Goal: Task Accomplishment & Management: Manage account settings

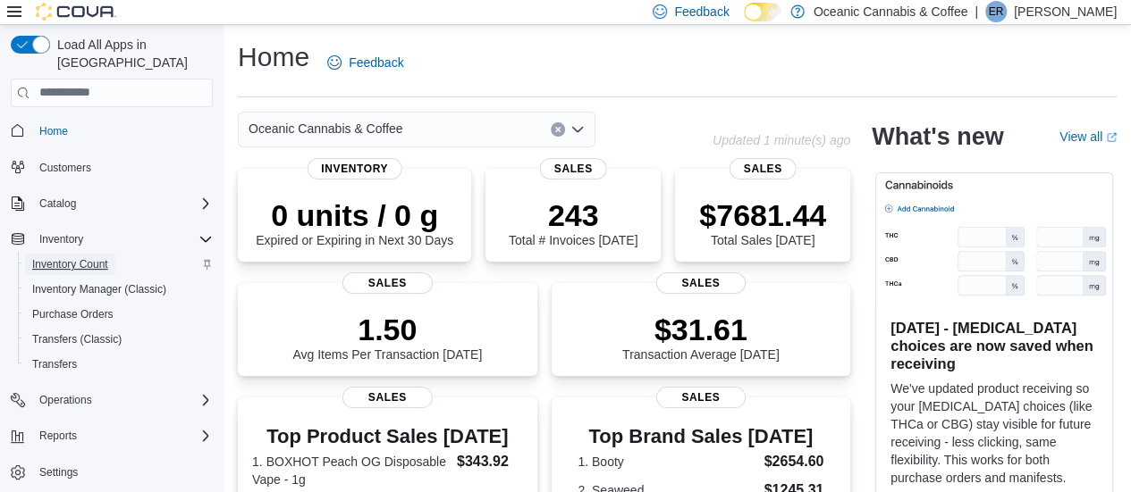
click at [79, 257] on span "Inventory Count" at bounding box center [70, 264] width 76 height 14
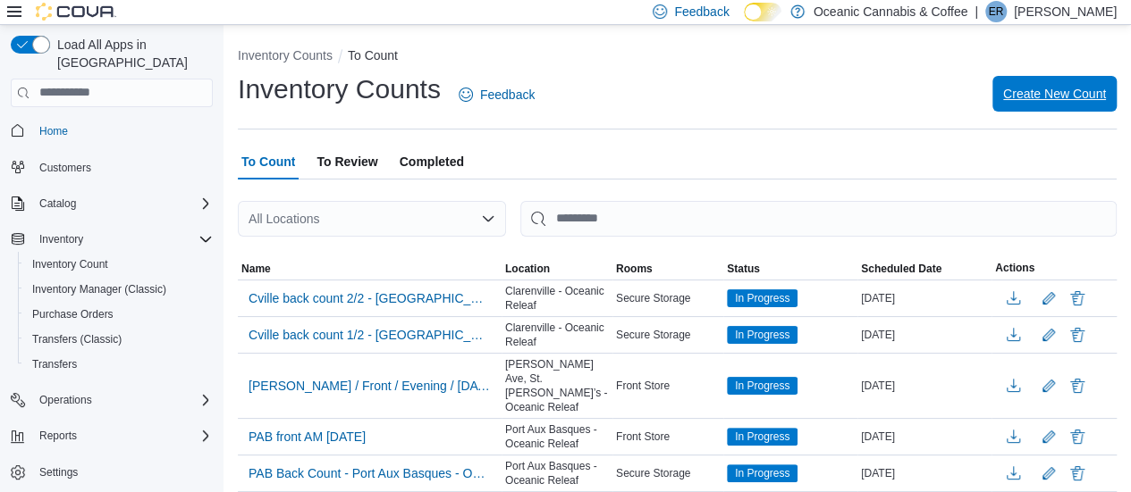
click at [1043, 90] on span "Create New Count" at bounding box center [1054, 94] width 103 height 18
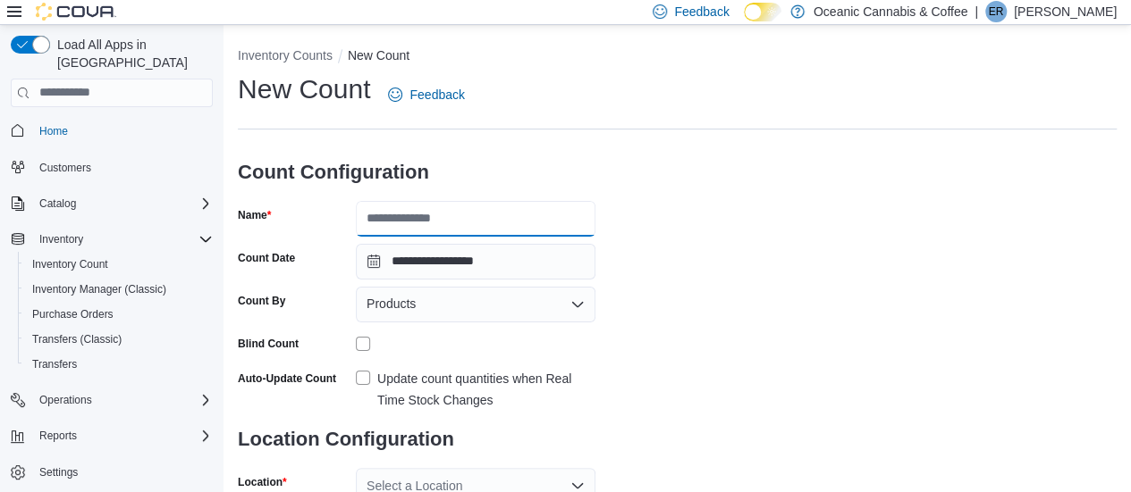
click at [422, 214] on input "Name" at bounding box center [476, 219] width 240 height 36
type input "********"
click at [439, 301] on div "Products" at bounding box center [476, 305] width 240 height 36
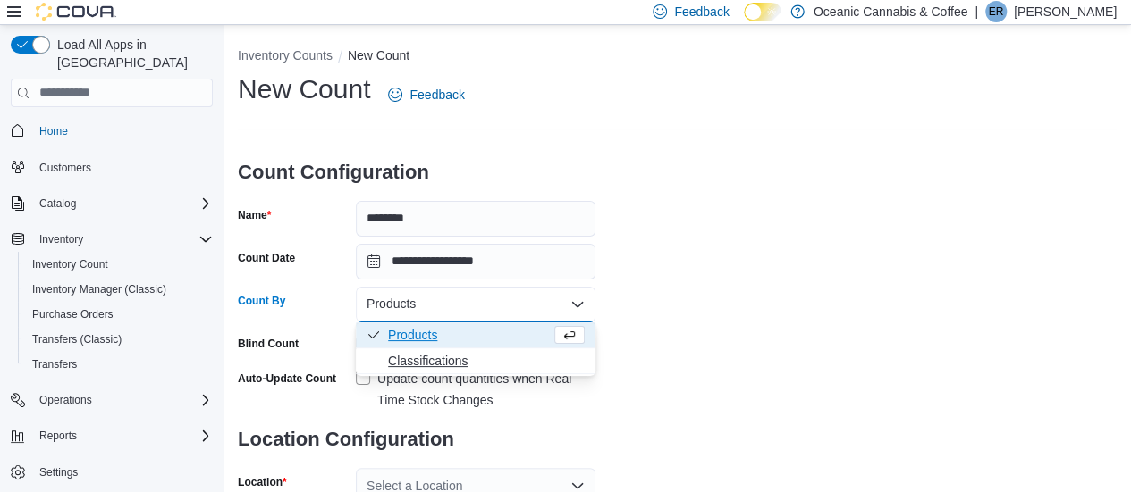
click at [433, 353] on span "Classifications" at bounding box center [486, 361] width 197 height 18
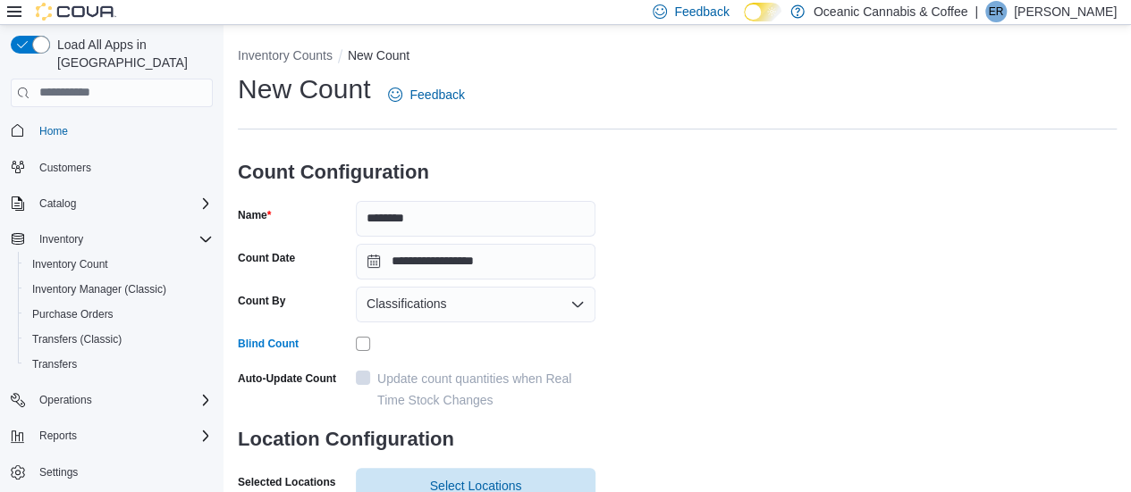
click at [770, 283] on div "**********" at bounding box center [677, 347] width 878 height 552
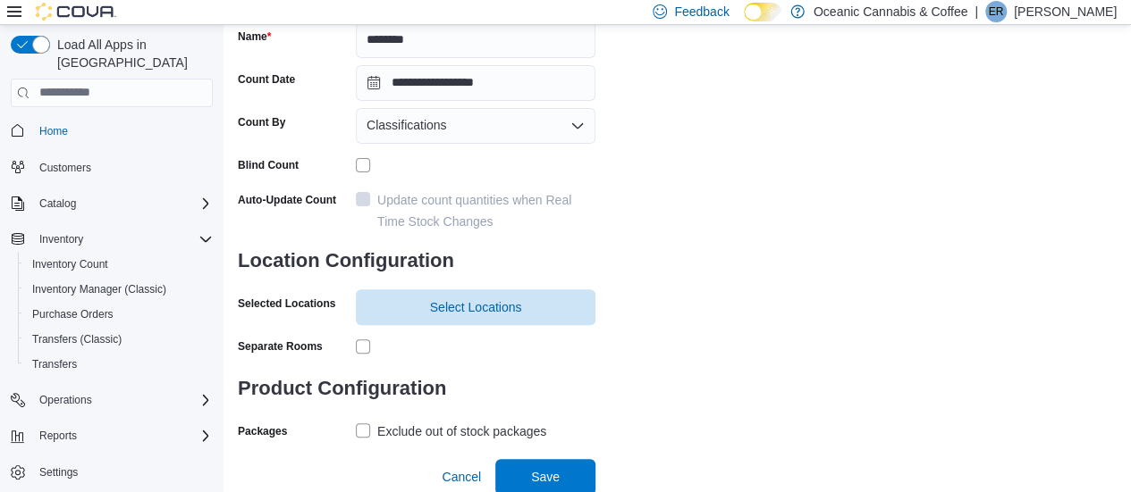
scroll to position [181, 0]
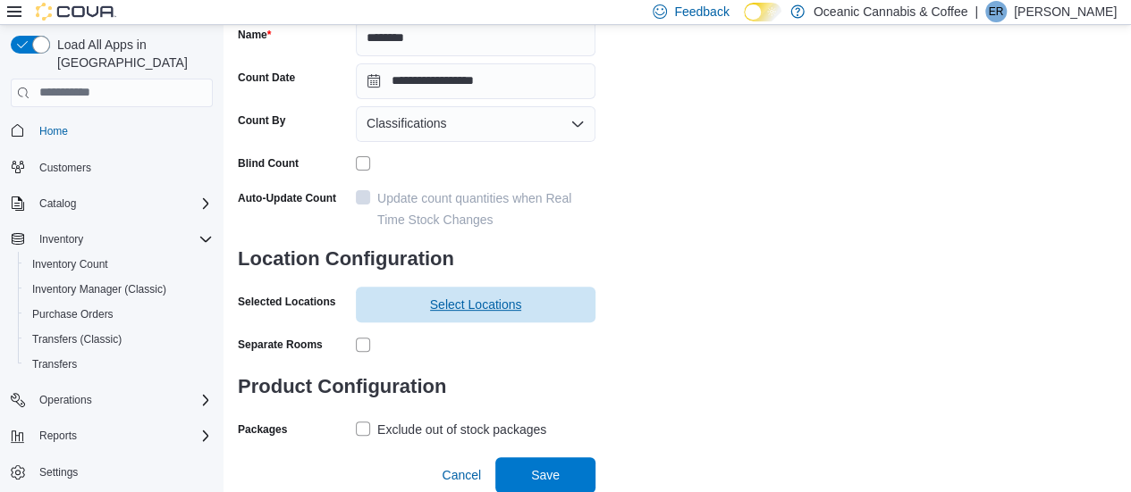
click at [521, 289] on span "Select Locations" at bounding box center [475, 305] width 218 height 36
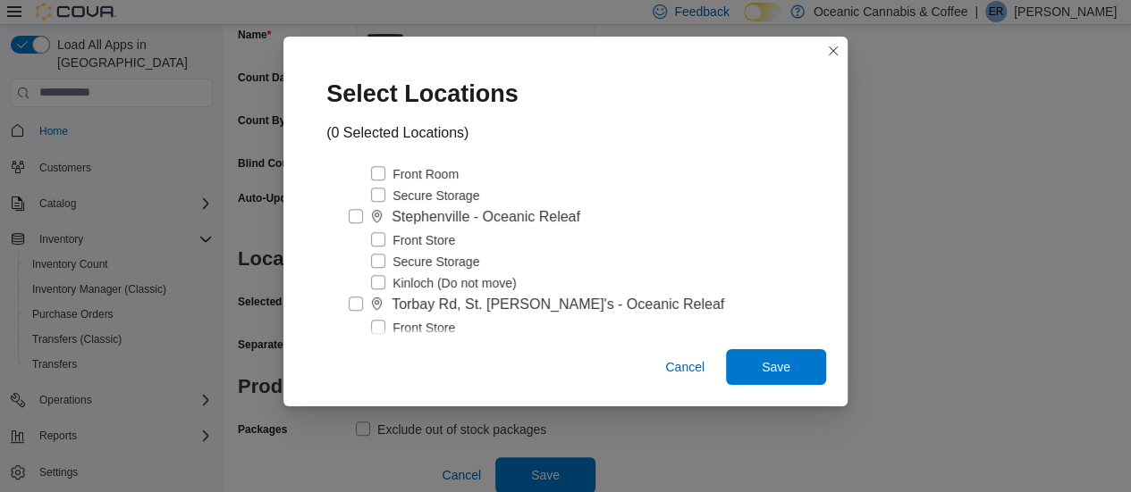
scroll to position [488, 0]
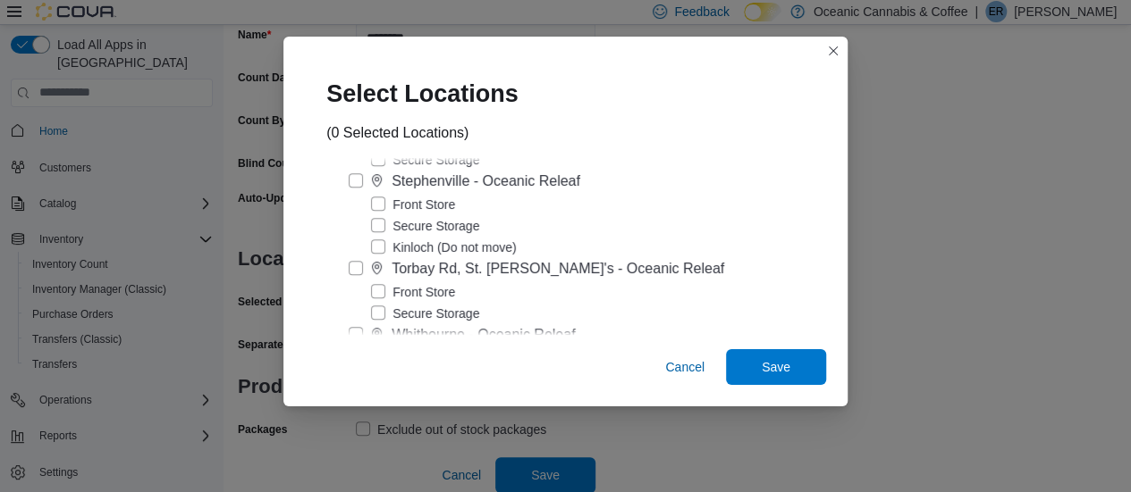
click at [436, 212] on label "Front Store" at bounding box center [413, 204] width 84 height 21
click at [761, 361] on span "Save" at bounding box center [775, 366] width 29 height 18
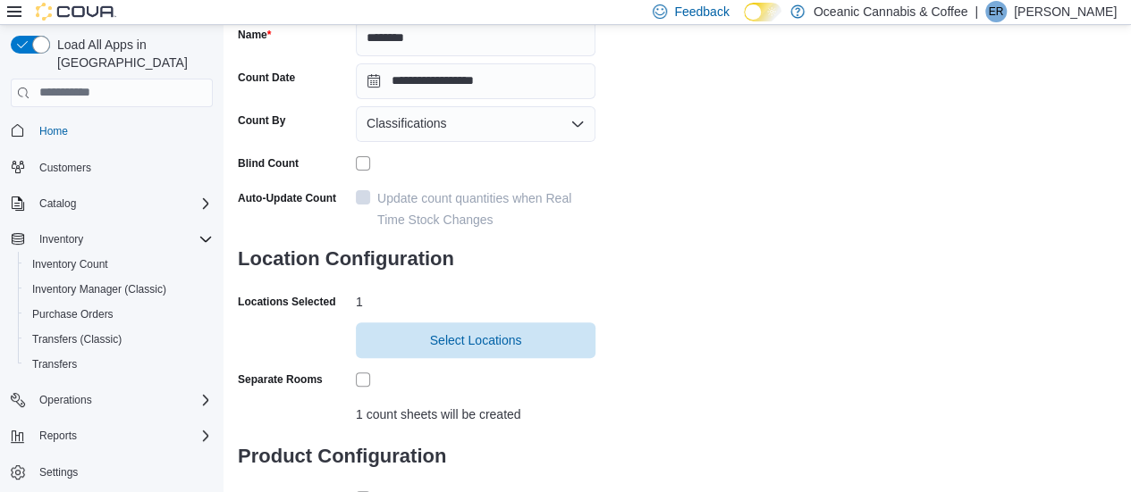
click at [726, 383] on div "**********" at bounding box center [677, 223] width 878 height 665
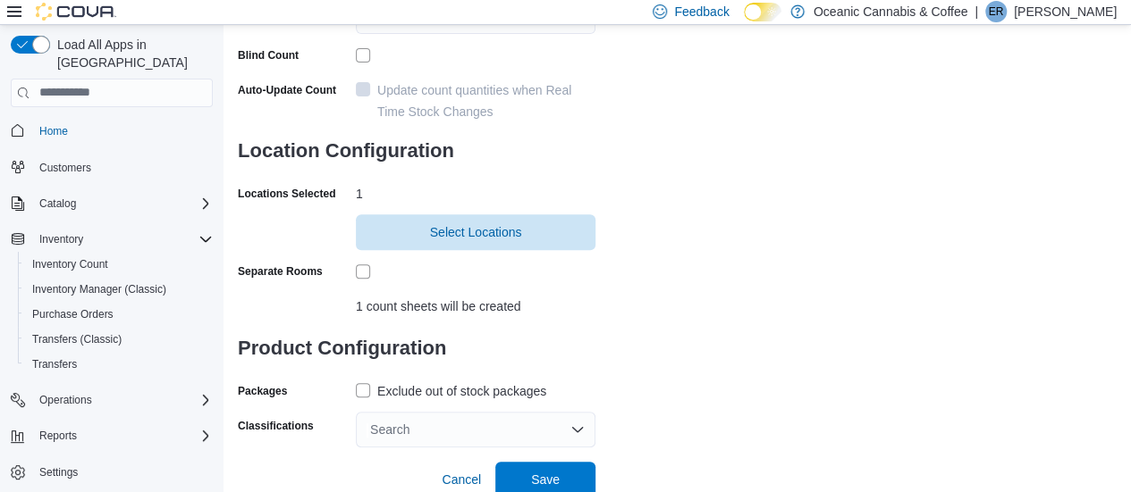
scroll to position [293, 0]
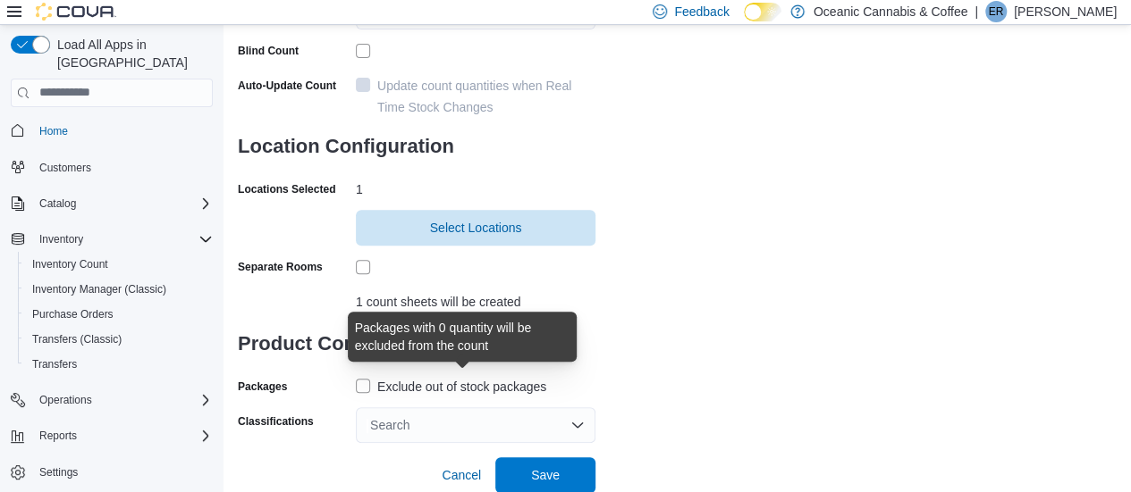
click at [381, 383] on div "Exclude out of stock packages" at bounding box center [461, 386] width 169 height 21
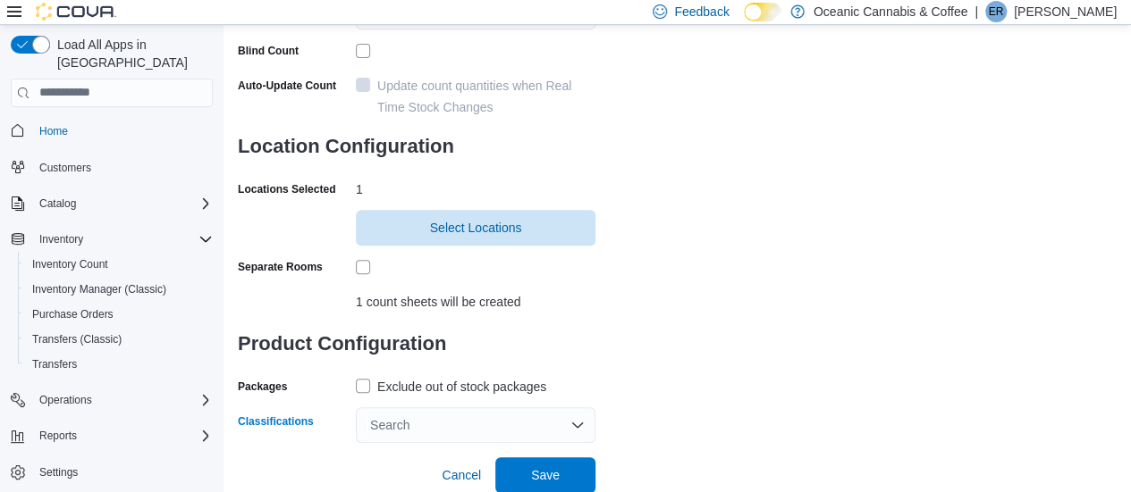
click at [477, 418] on div "Search" at bounding box center [476, 426] width 240 height 36
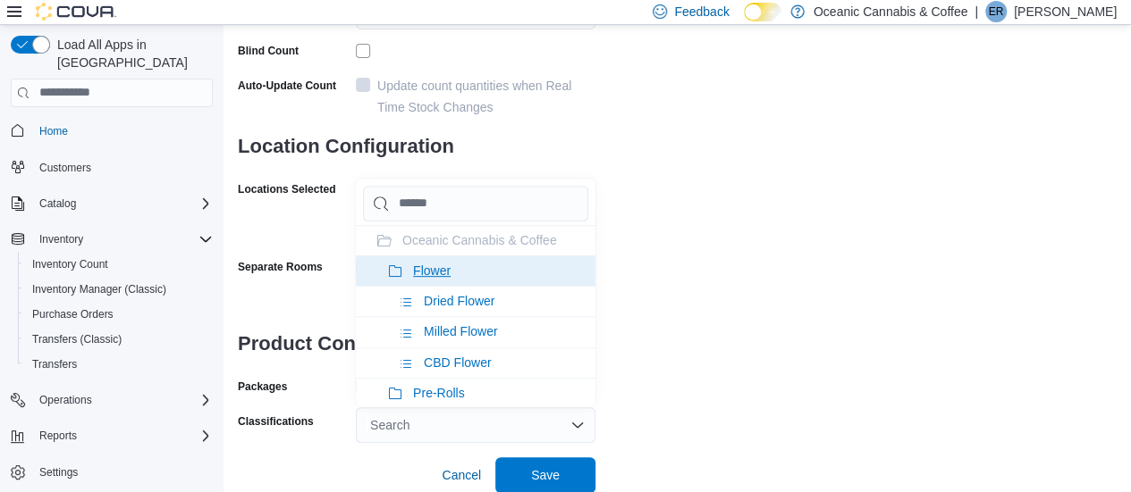
click at [399, 273] on icon at bounding box center [395, 272] width 14 height 14
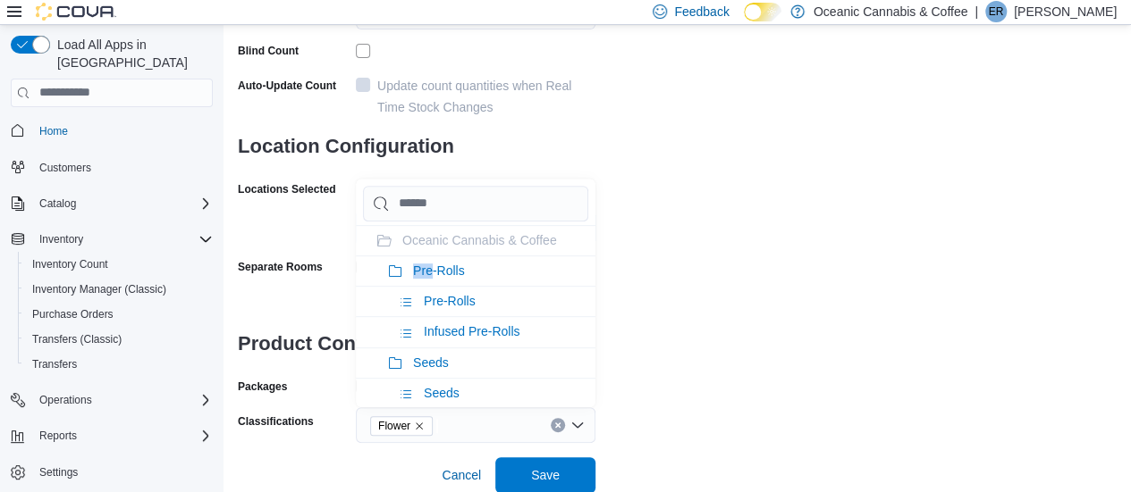
click at [399, 273] on icon at bounding box center [395, 272] width 14 height 14
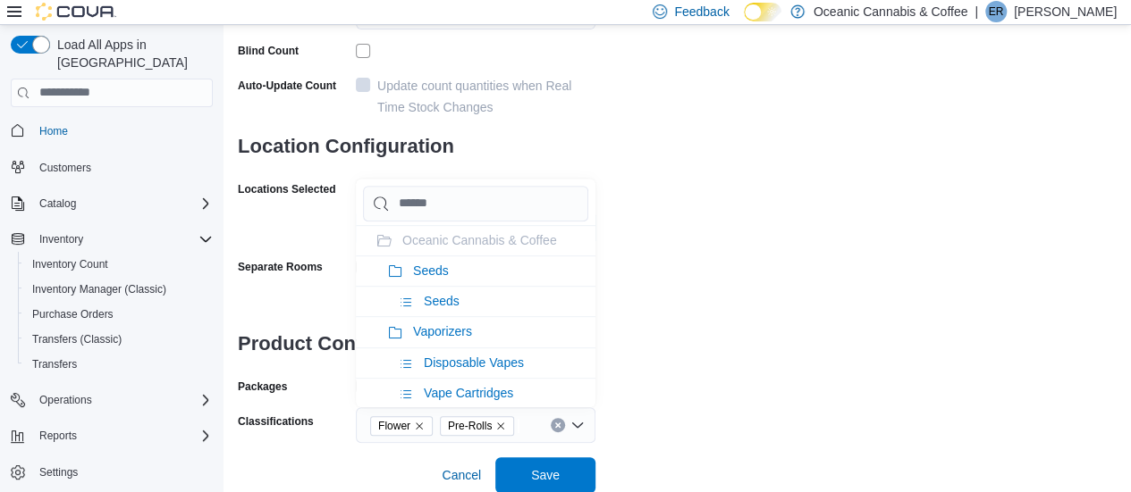
click at [399, 273] on icon at bounding box center [395, 272] width 14 height 14
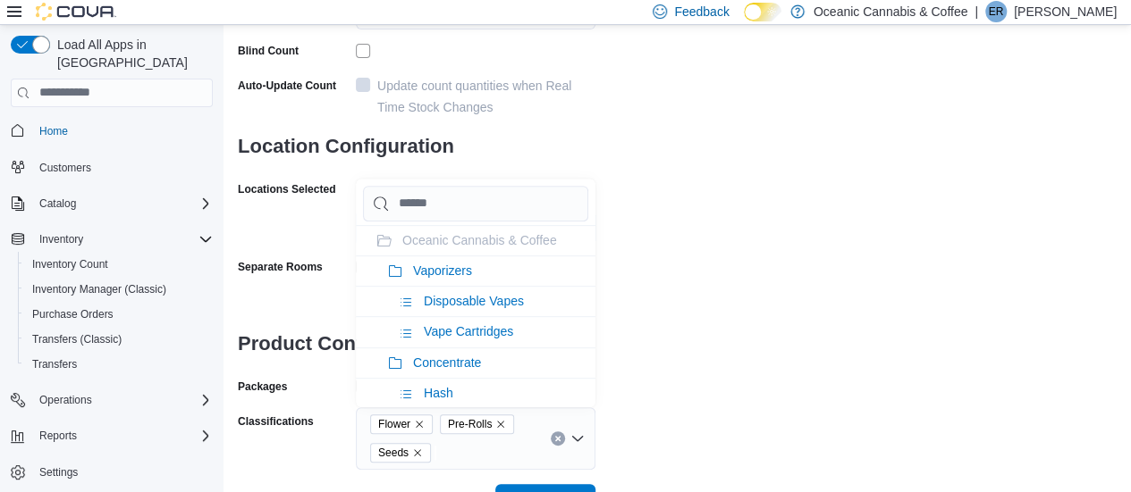
click at [399, 273] on icon at bounding box center [395, 272] width 14 height 14
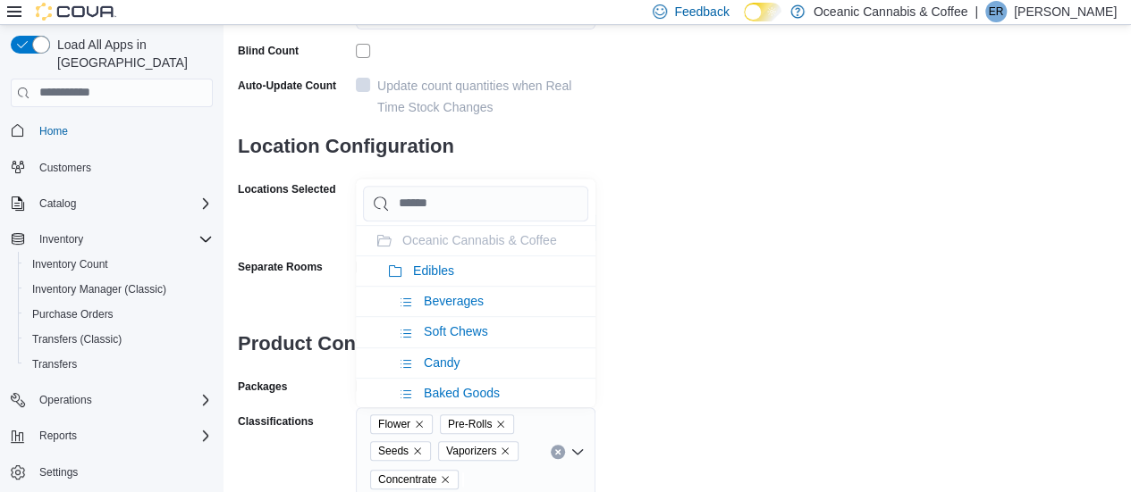
click at [399, 273] on icon at bounding box center [395, 272] width 14 height 14
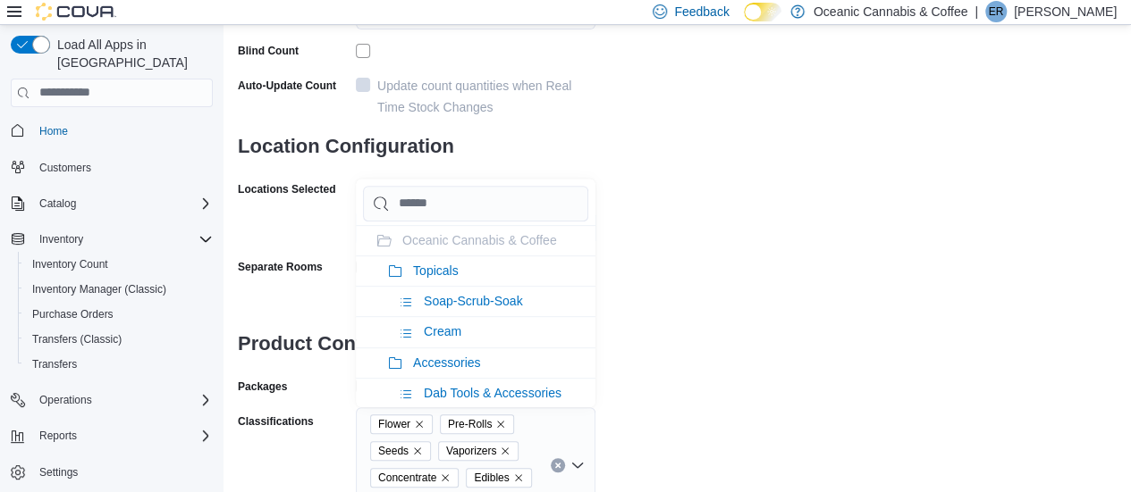
click at [399, 273] on icon at bounding box center [395, 272] width 14 height 14
click at [751, 270] on div "**********" at bounding box center [677, 150] width 878 height 745
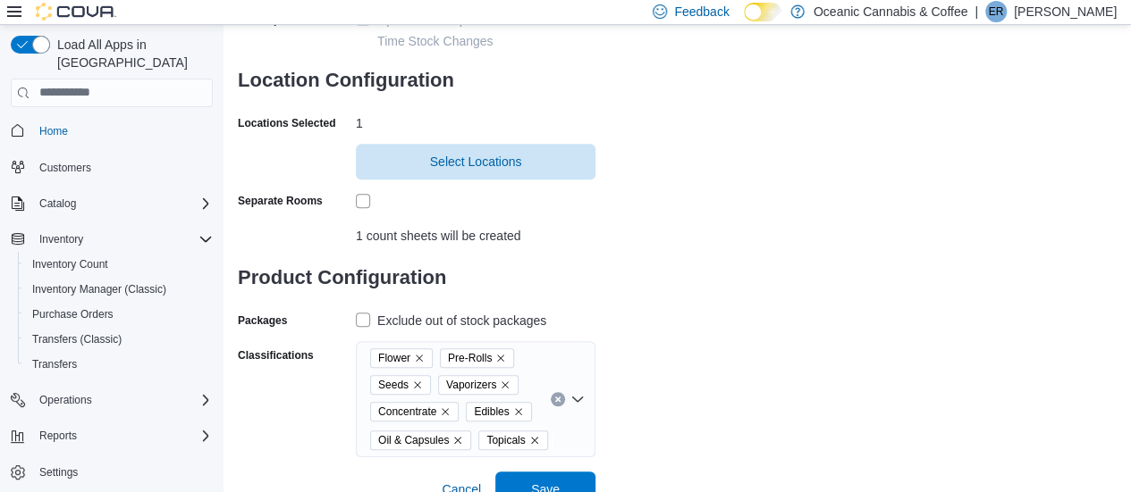
scroll to position [374, 0]
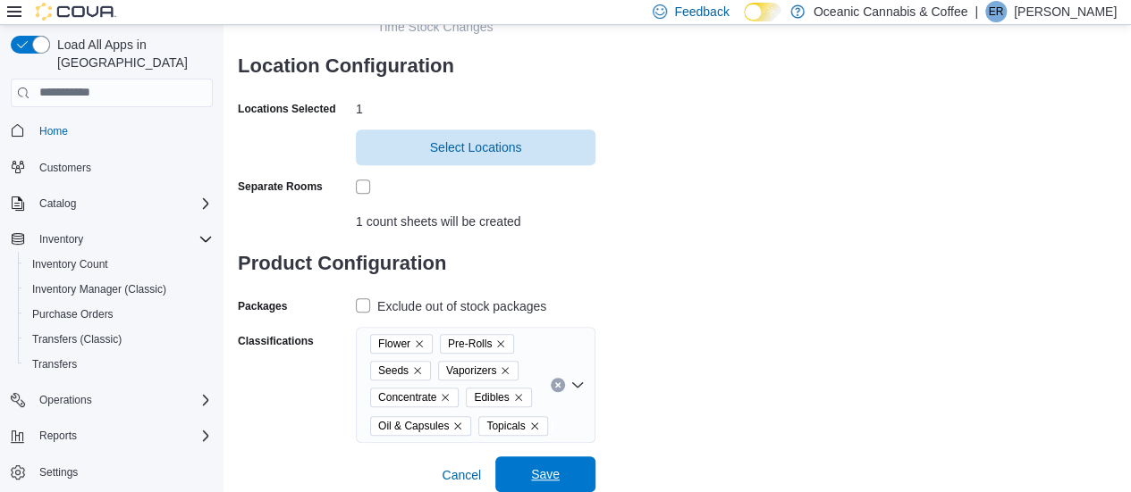
click at [552, 467] on span "Save" at bounding box center [545, 475] width 29 height 18
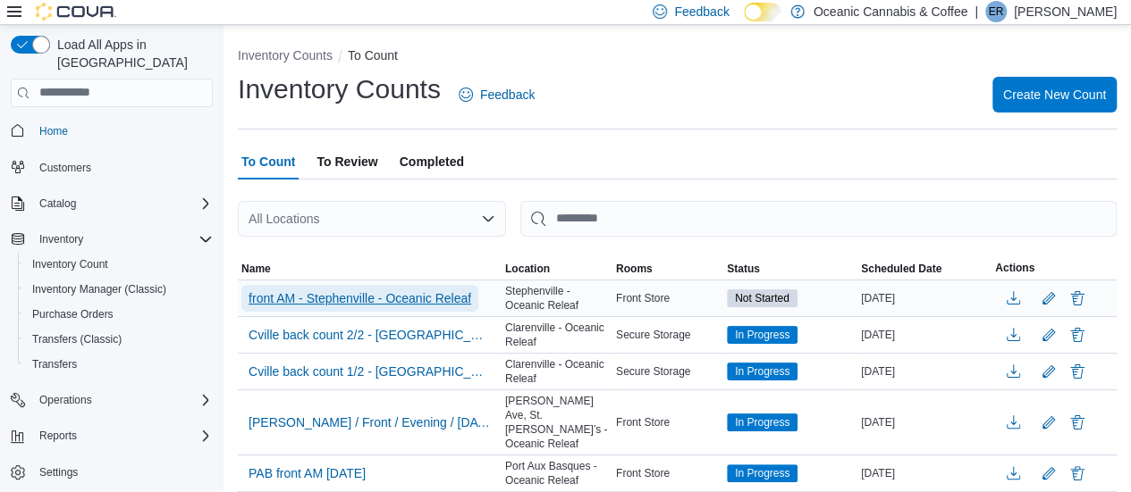
click at [382, 290] on span "front AM - Stephenville - Oceanic Releaf" at bounding box center [359, 299] width 223 height 18
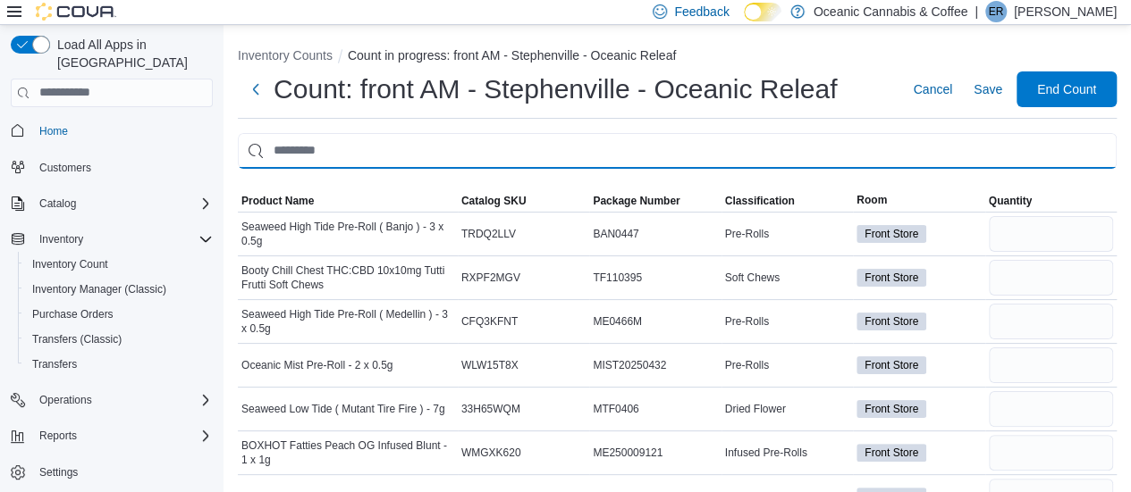
click at [309, 149] on input "This is a search bar. After typing your query, hit enter to filter the results …" at bounding box center [677, 151] width 878 height 36
type input "*********"
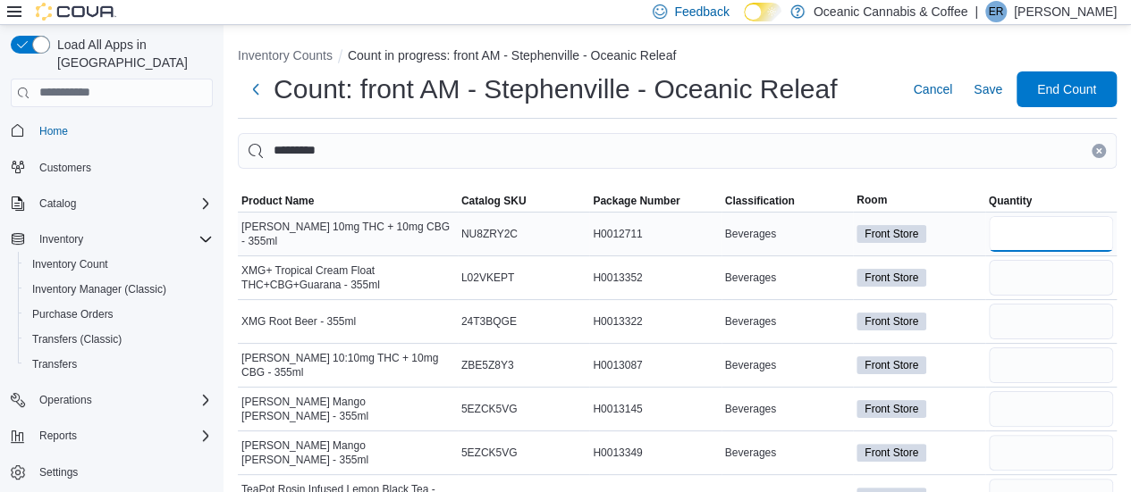
click at [1018, 226] on input "number" at bounding box center [1050, 234] width 124 height 36
type input "**"
type input "*"
type input "**"
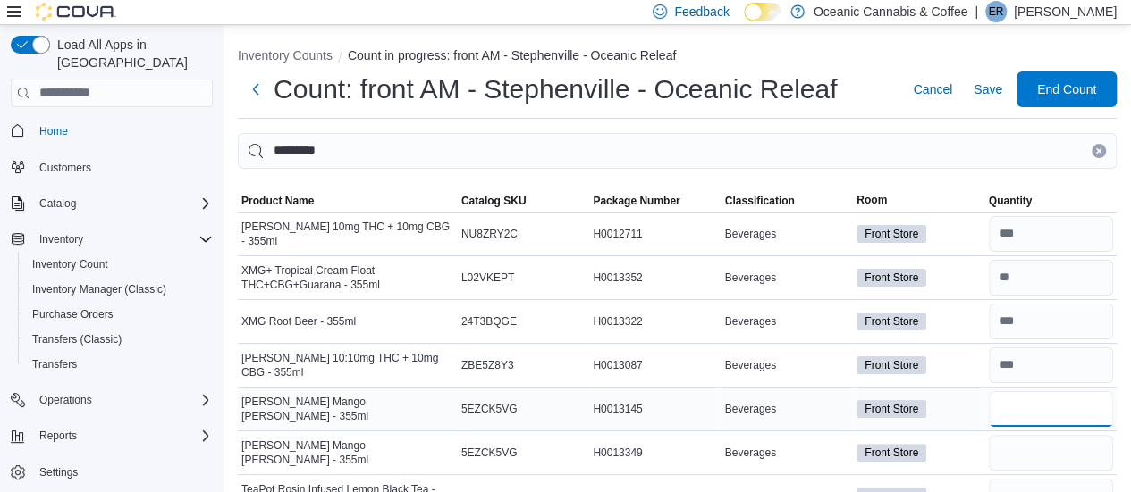
type input "*"
type input "**"
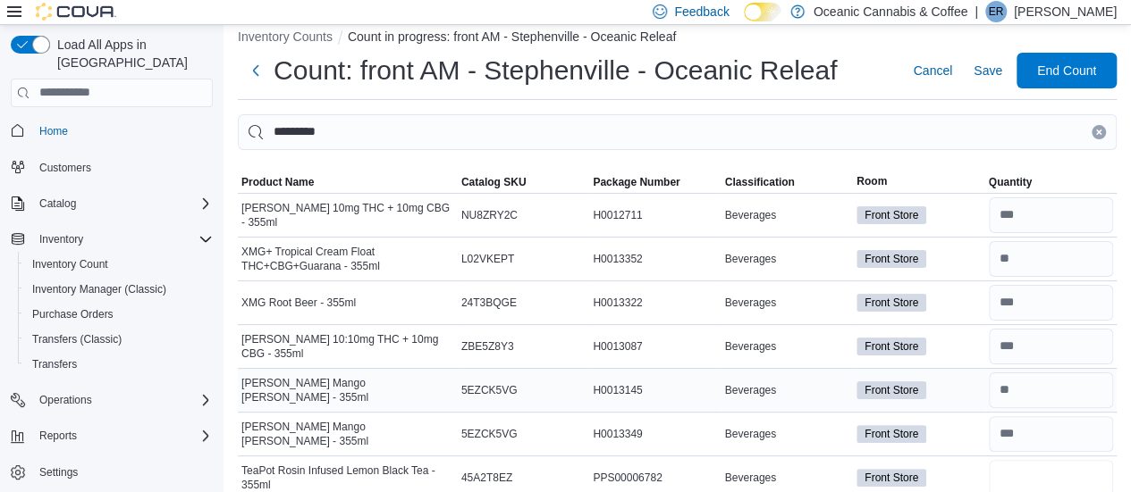
type input "**"
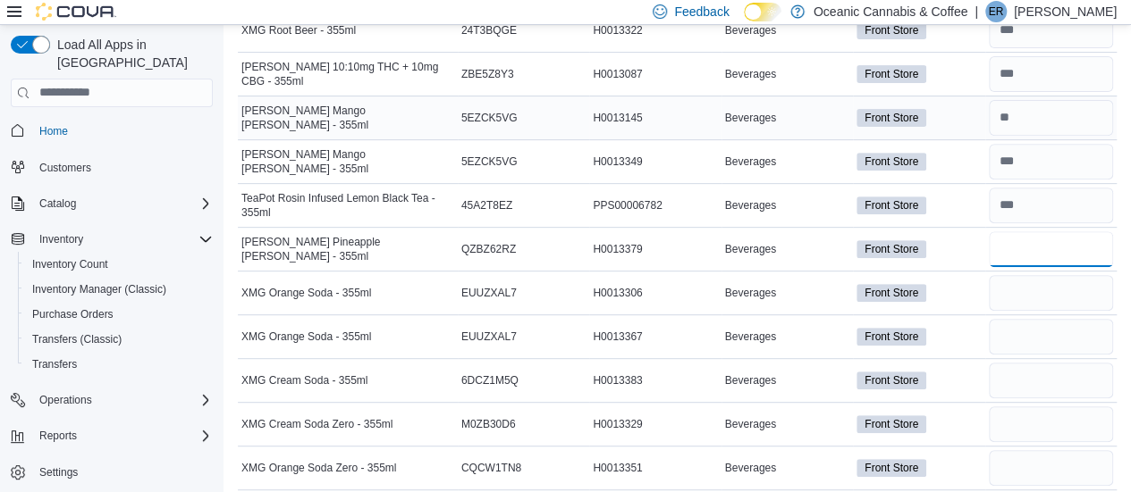
type input "**"
type input "*"
type input "**"
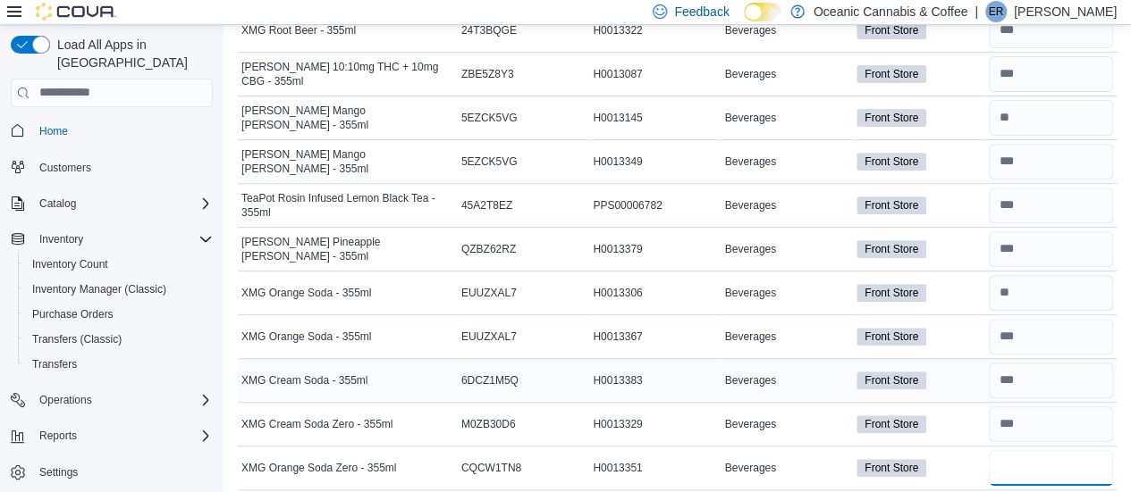
type input "**"
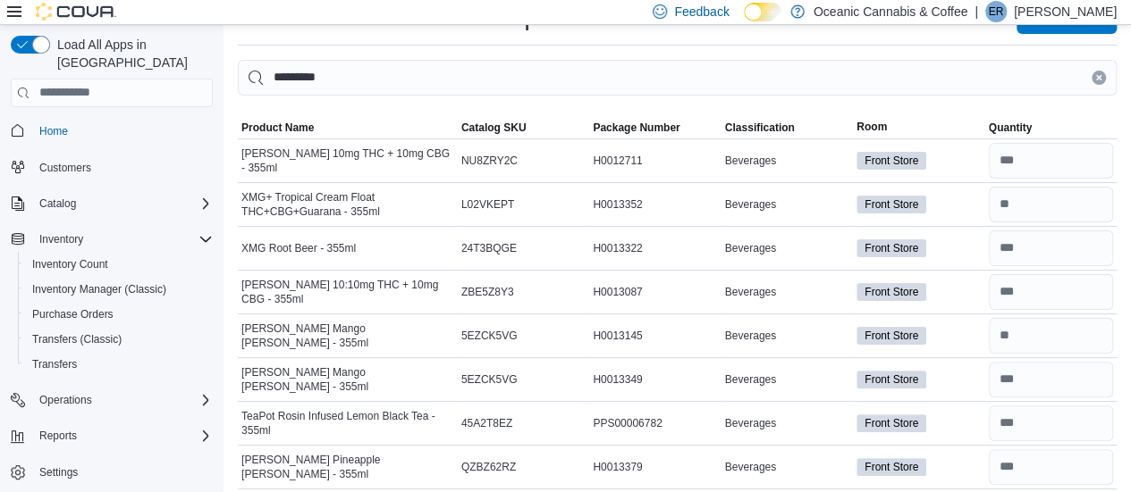
scroll to position [0, 0]
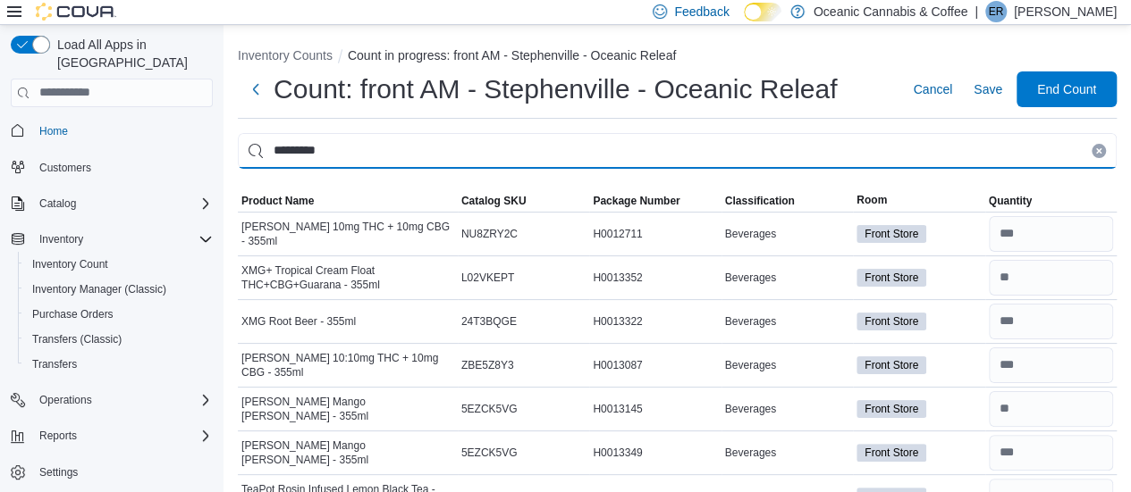
drag, startPoint x: 353, startPoint y: 148, endPoint x: 184, endPoint y: 142, distance: 169.0
click at [184, 142] on div "Load All Apps in [GEOGRAPHIC_DATA] Home Customers Catalog Inventory Inventory C…" at bounding box center [565, 410] width 1131 height 771
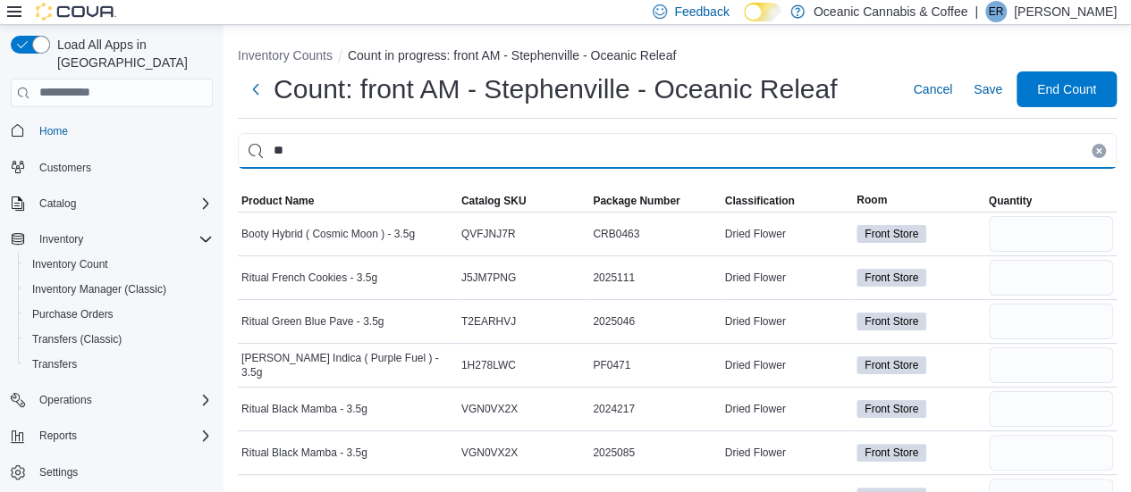
type input "*"
type input "*********"
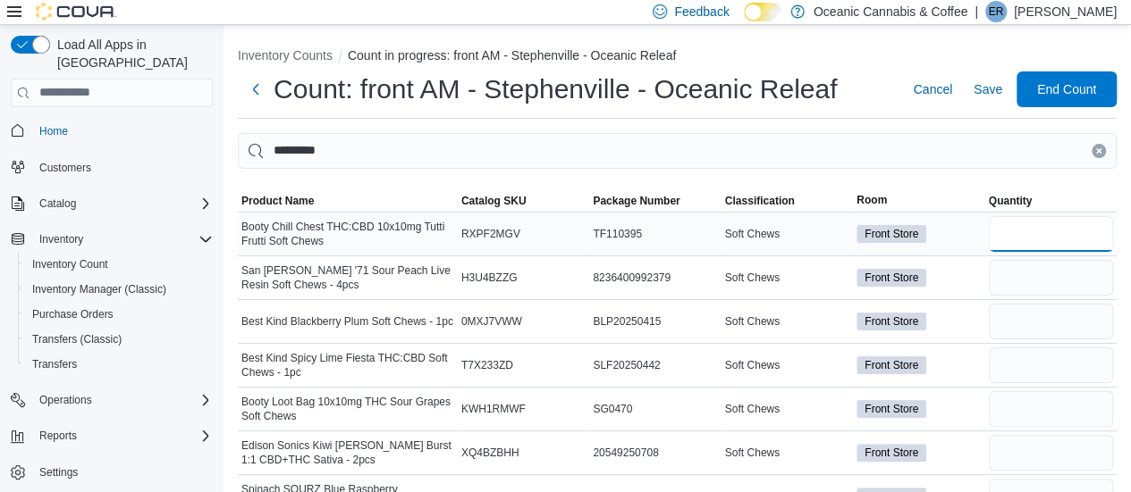
click at [1016, 231] on input "number" at bounding box center [1050, 234] width 124 height 36
type input "*"
type input "**"
type input "*"
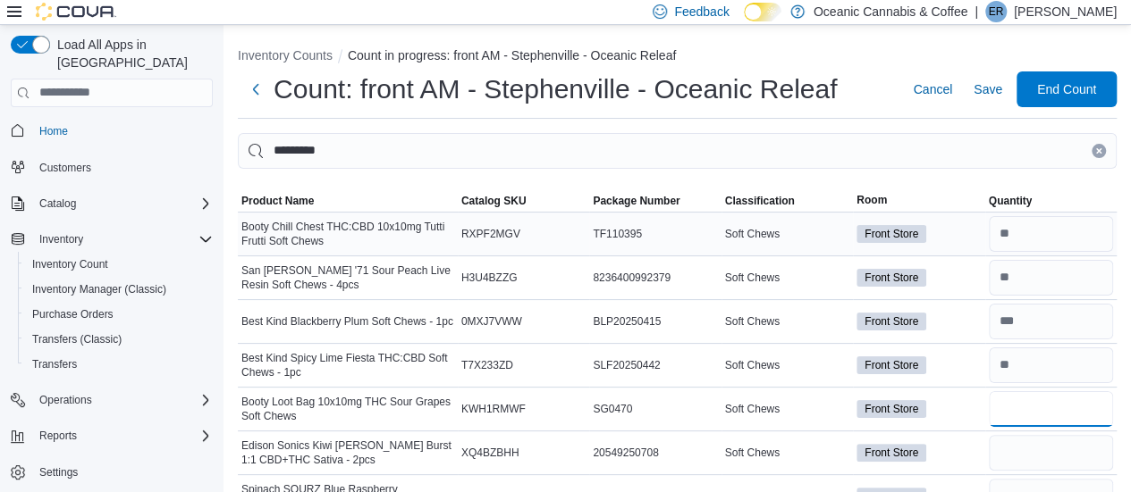
type input "*"
type input "**"
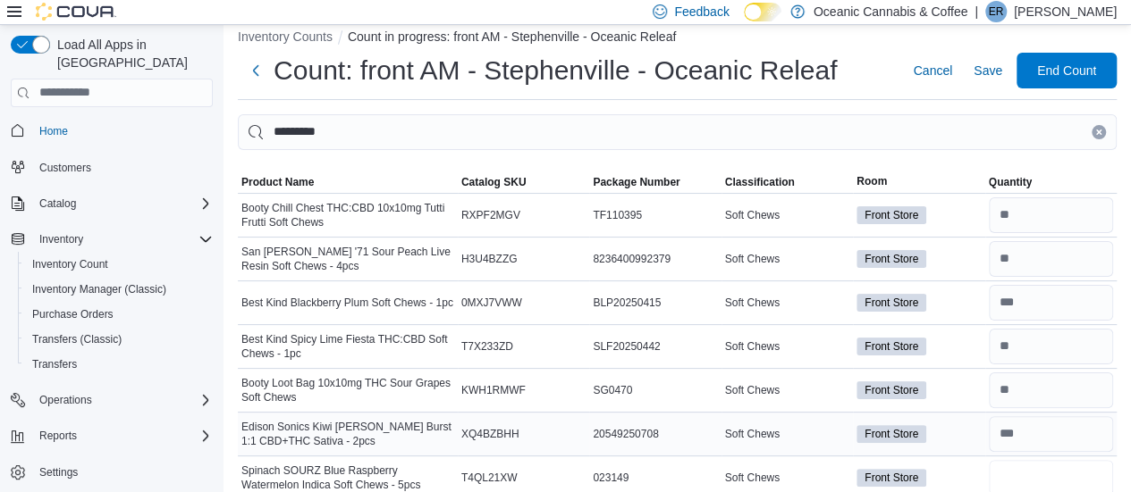
type input "*"
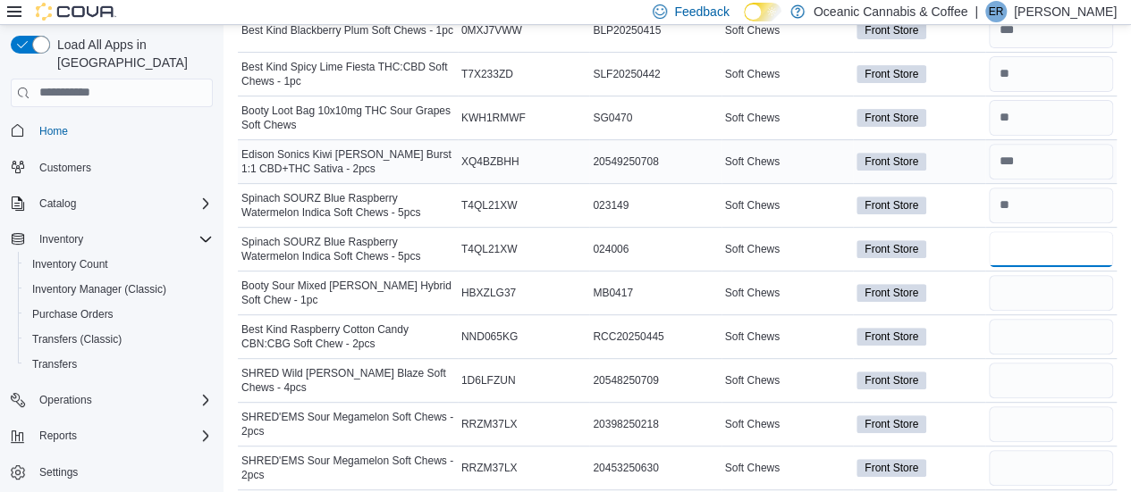
type input "***"
click at [1041, 254] on input "number" at bounding box center [1050, 249] width 124 height 36
type input "*"
type input "**"
type input "*"
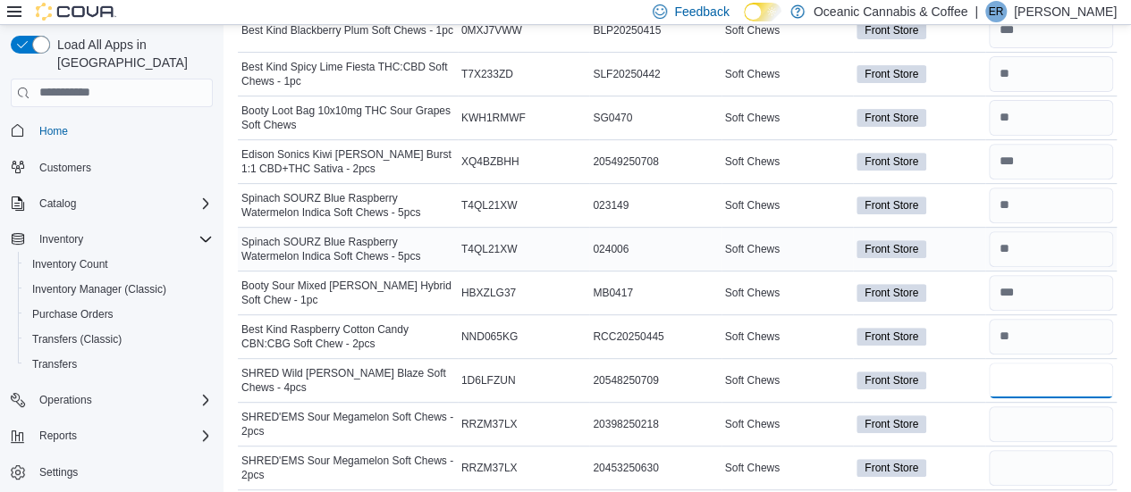
type input "*"
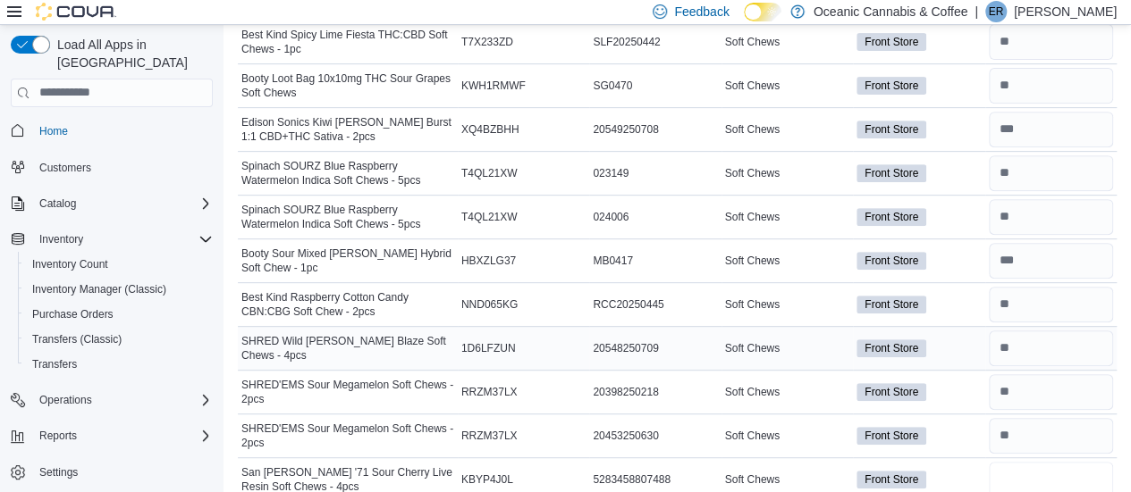
type input "*"
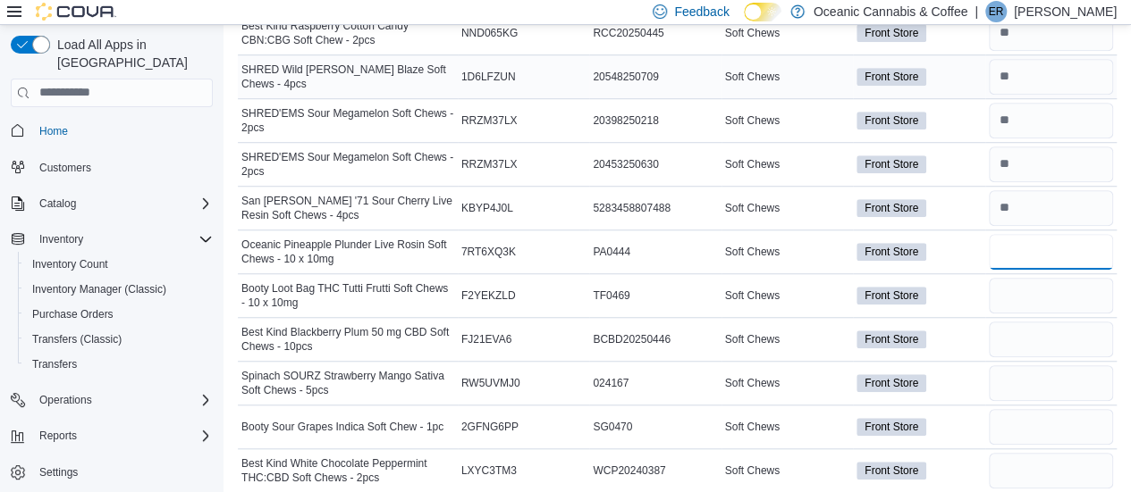
type input "*"
click at [1067, 264] on input "number" at bounding box center [1050, 252] width 124 height 36
type input "*"
click at [1062, 374] on input "number" at bounding box center [1050, 384] width 124 height 36
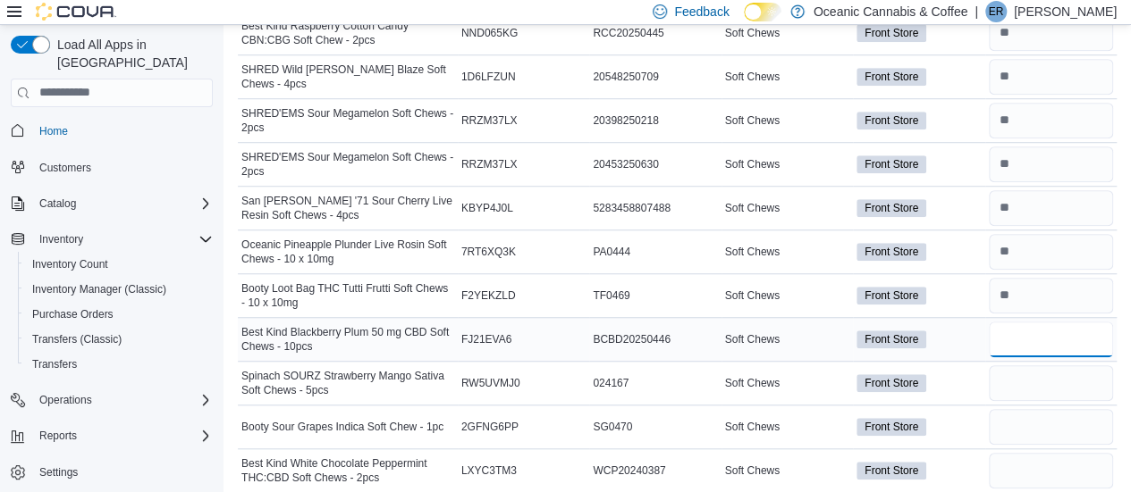
click at [1046, 337] on input "number" at bounding box center [1050, 340] width 124 height 36
click at [1033, 310] on div at bounding box center [1050, 295] width 131 height 43
click at [1027, 301] on input "number" at bounding box center [1050, 296] width 124 height 36
type input "*"
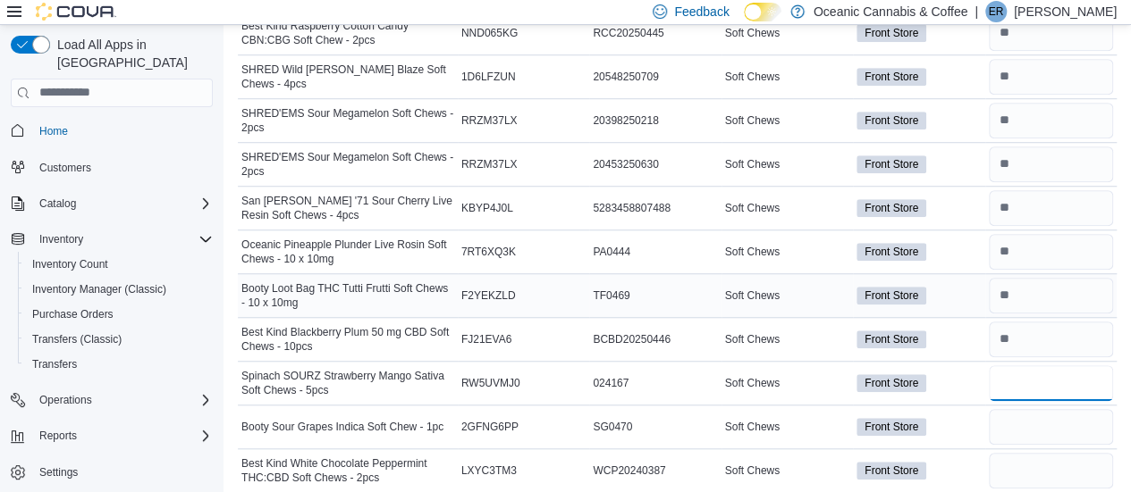
type input "**"
type input "*"
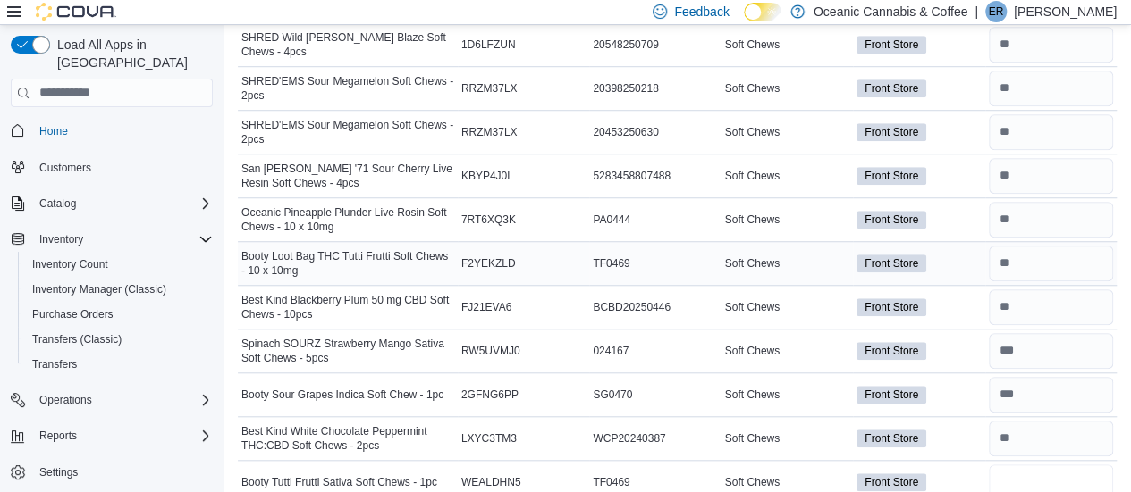
type input "**"
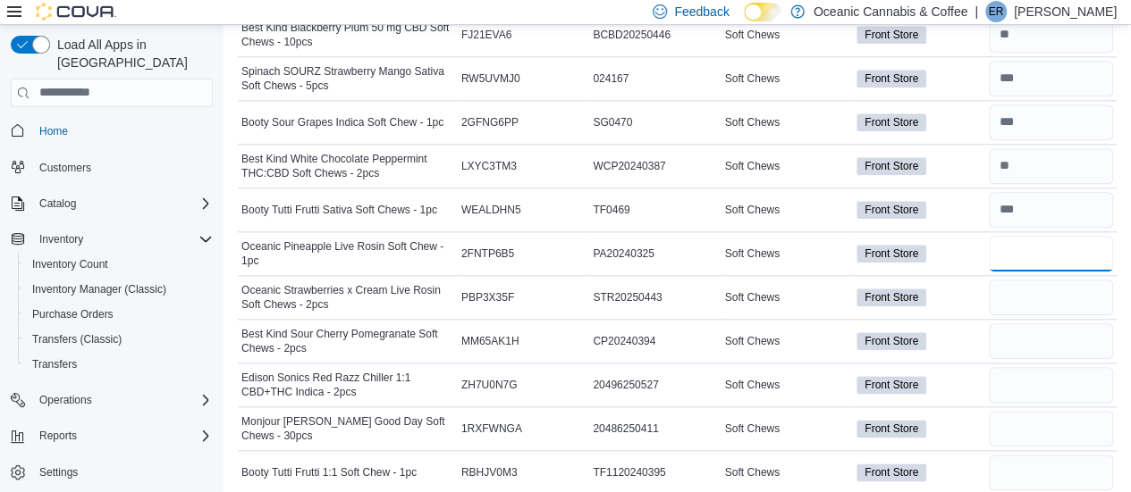
type input "*"
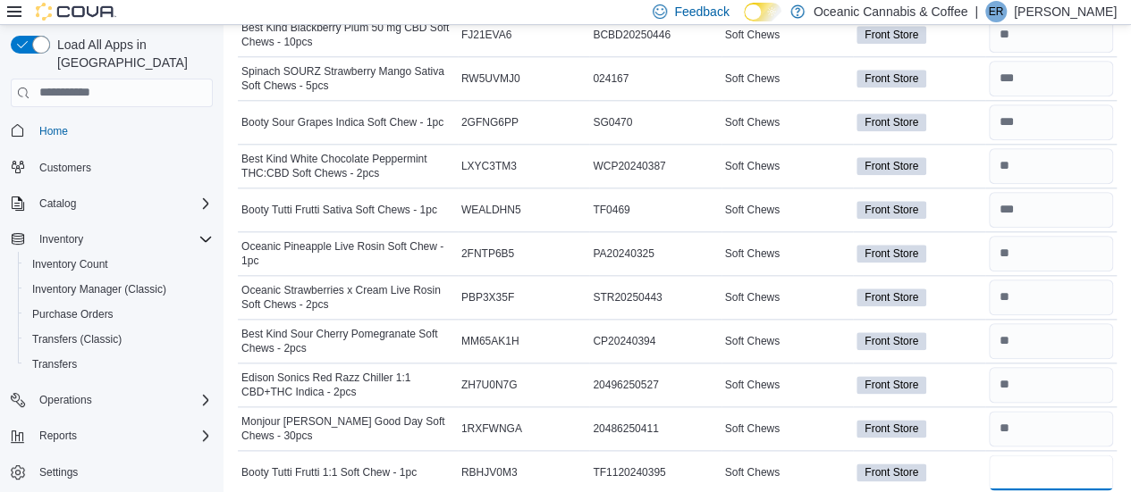
type input "*"
click at [1030, 458] on input "number" at bounding box center [1050, 473] width 124 height 36
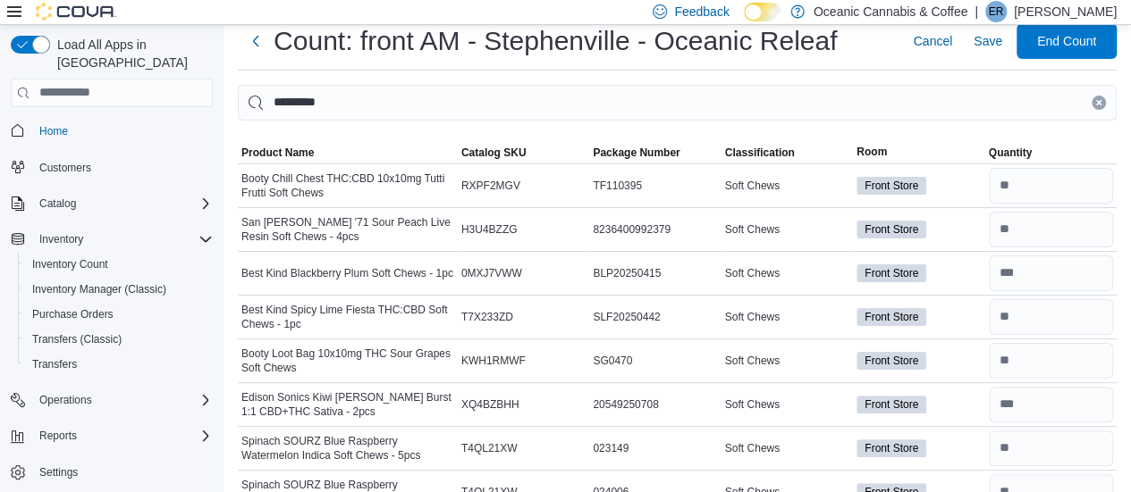
scroll to position [0, 0]
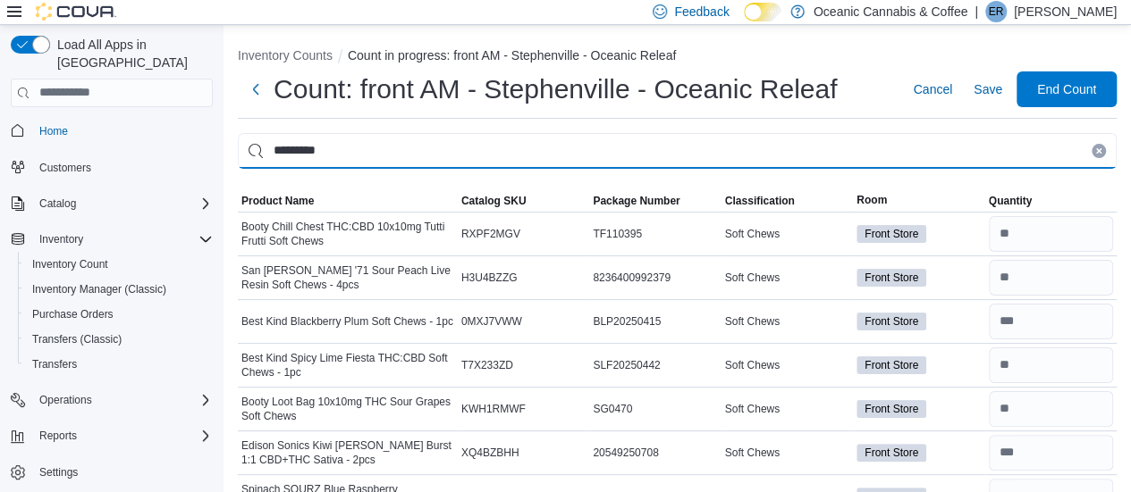
drag, startPoint x: 377, startPoint y: 151, endPoint x: 243, endPoint y: 149, distance: 134.1
click at [243, 149] on input "*********" at bounding box center [677, 151] width 878 height 36
type input "*********"
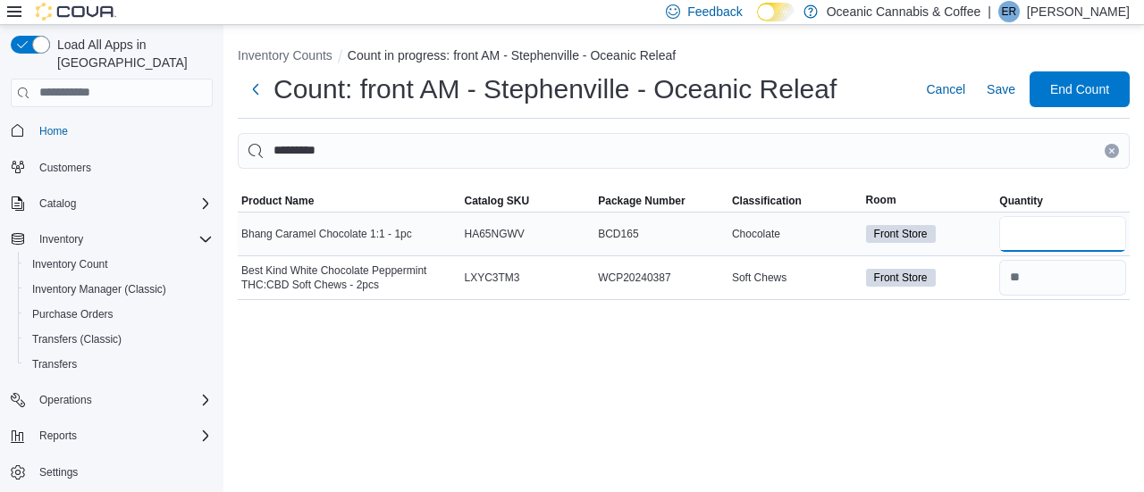
click at [1037, 226] on input "number" at bounding box center [1062, 234] width 127 height 36
type input "*"
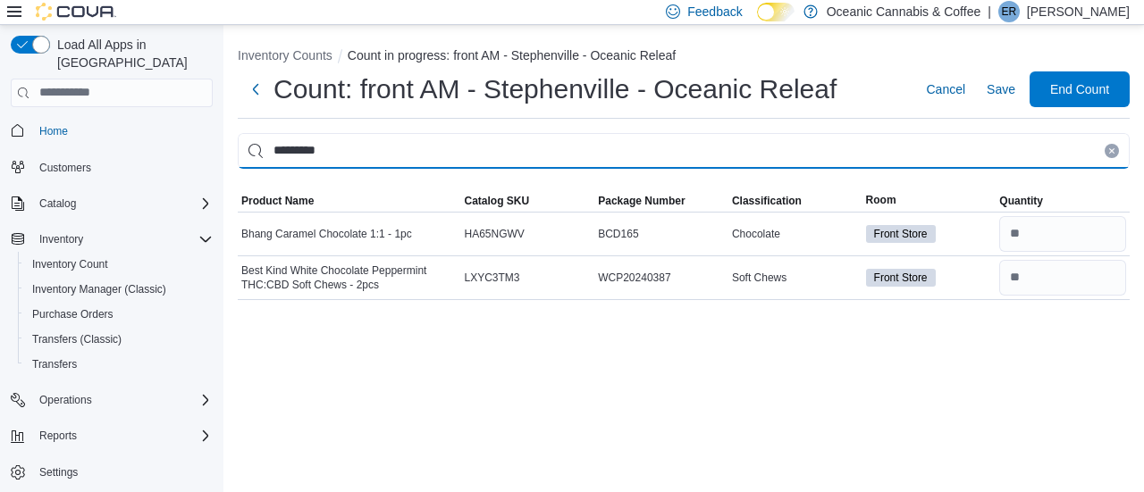
click at [318, 158] on input "*********" at bounding box center [684, 151] width 892 height 36
type input "*"
type input "********"
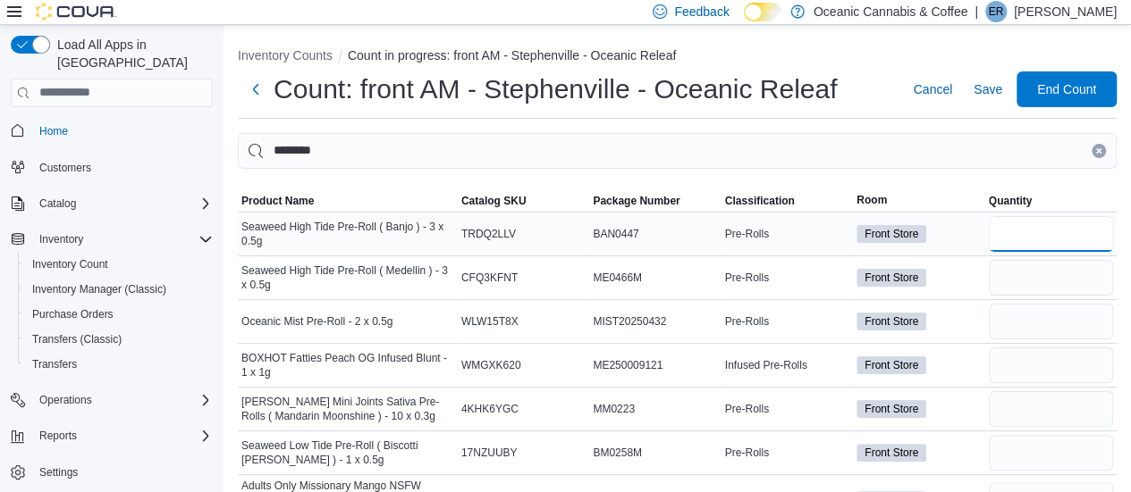
click at [1028, 228] on input "number" at bounding box center [1050, 234] width 124 height 36
type input "*"
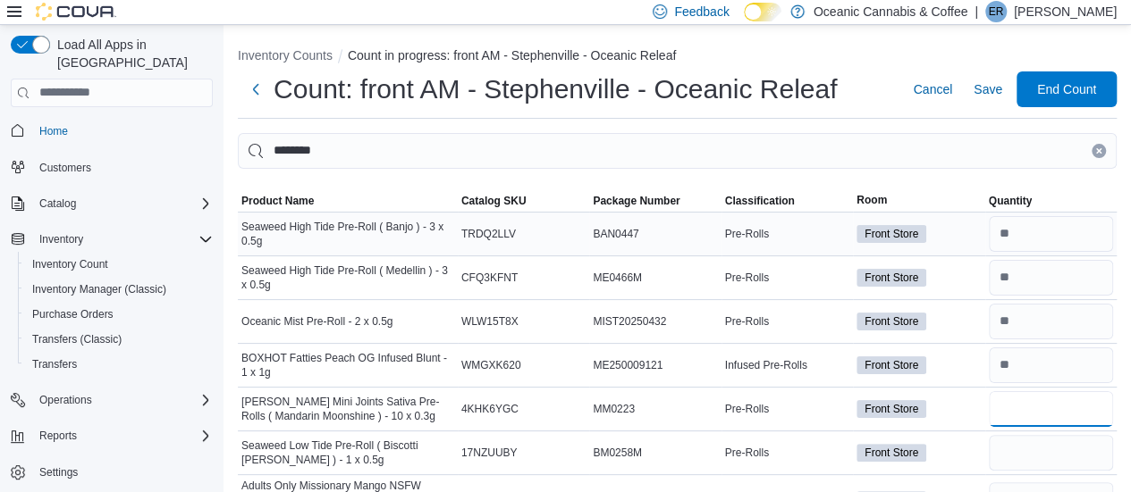
type input "*"
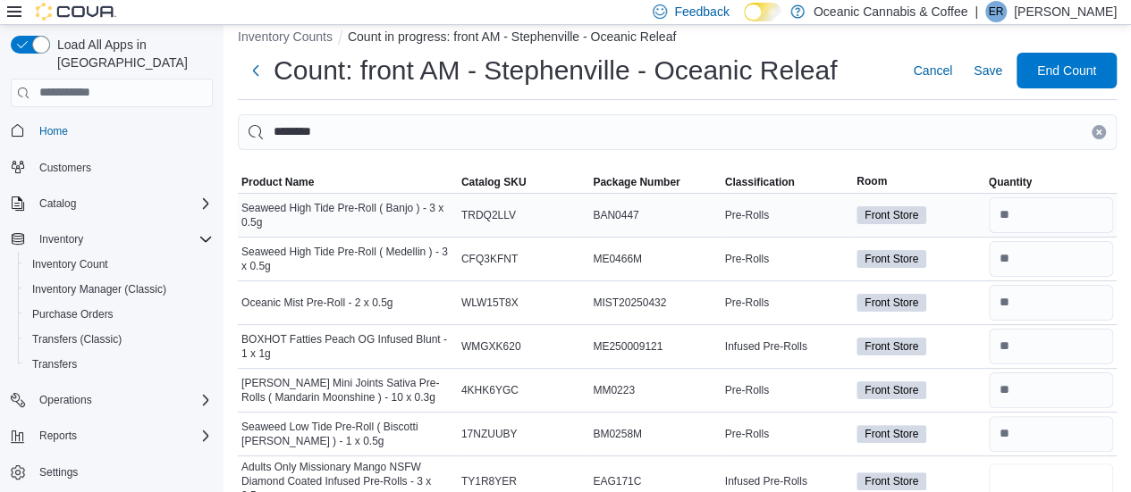
type input "*"
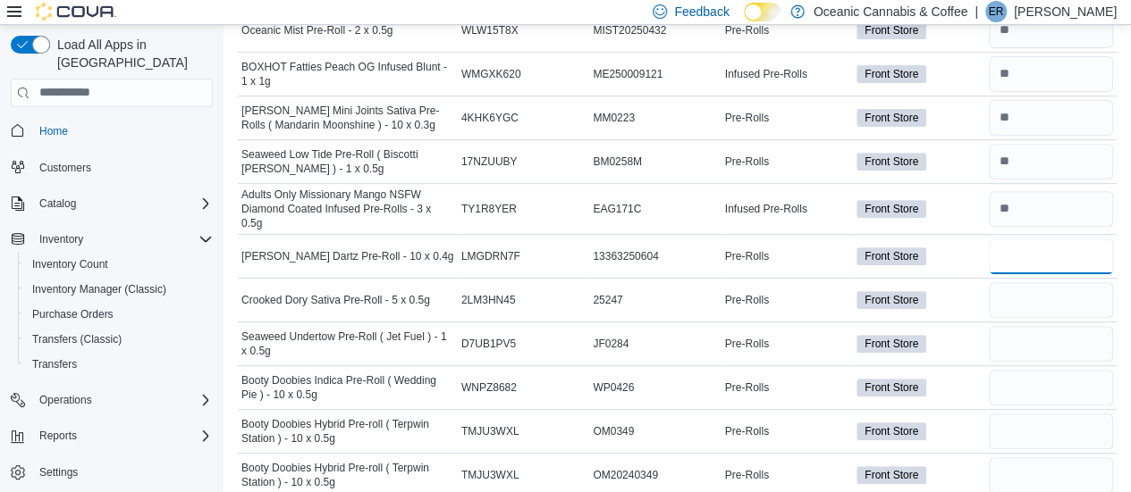
type input "*"
type input "**"
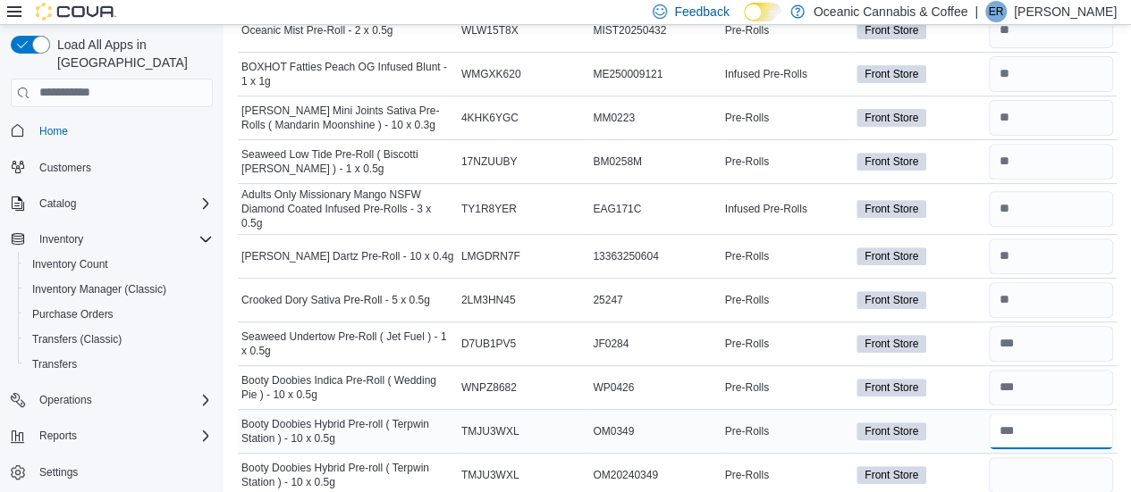
click at [1055, 419] on input "number" at bounding box center [1050, 432] width 124 height 36
type input "*"
type input "**"
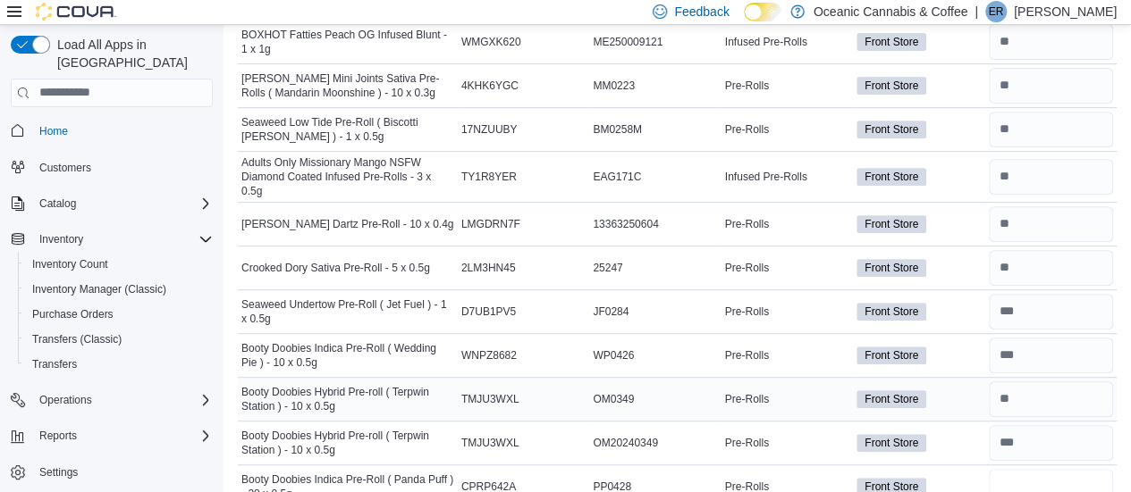
type input "*"
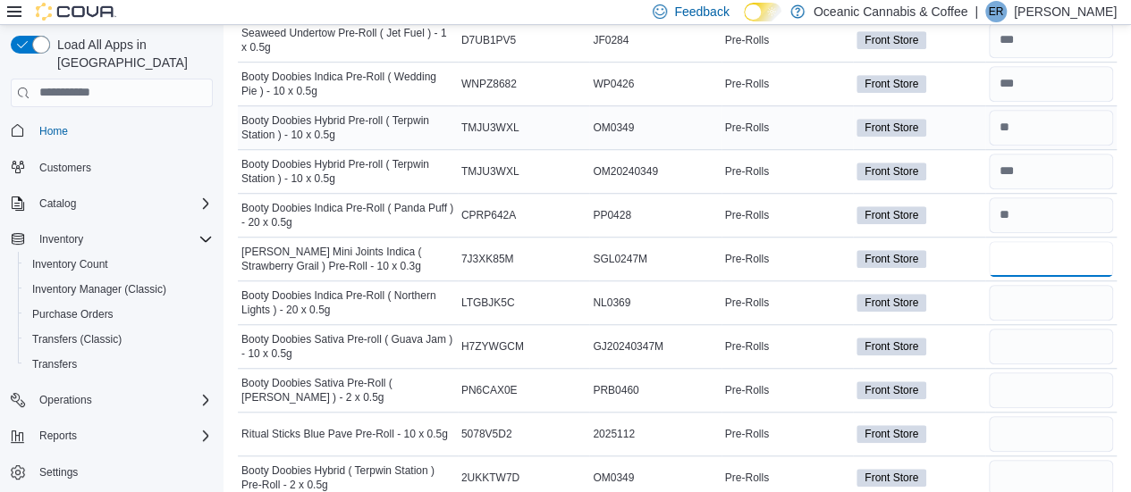
type input "*"
type input "**"
type input "*"
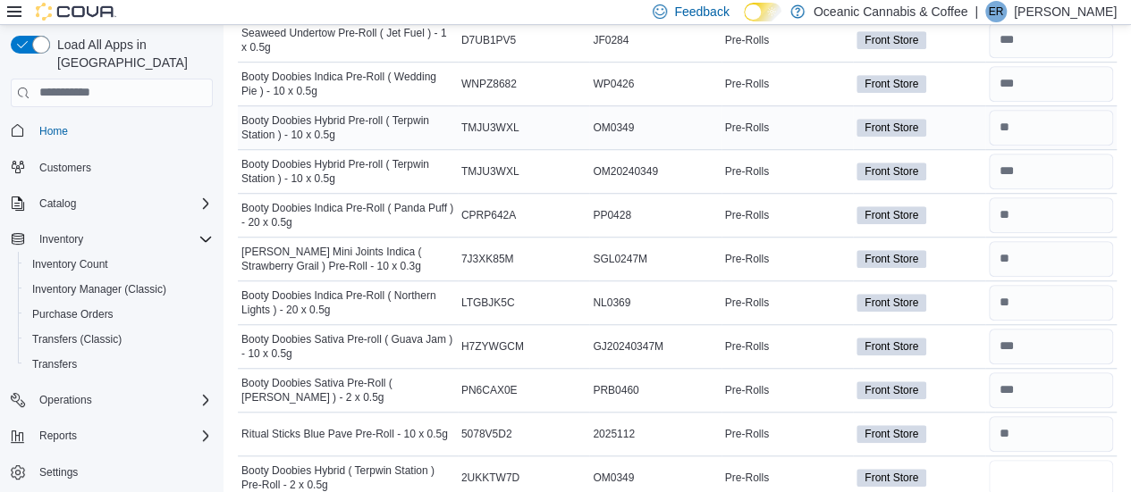
type input "*"
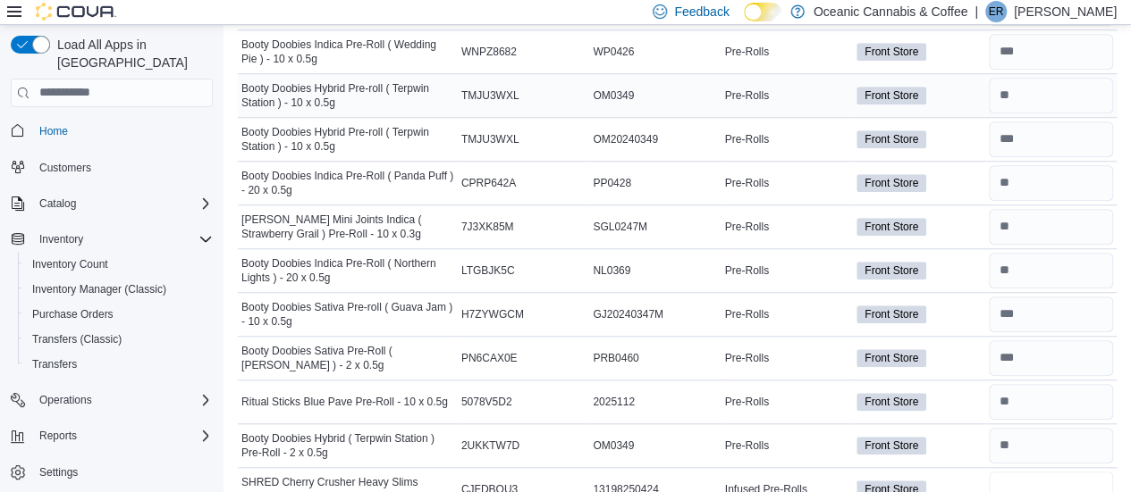
type input "*"
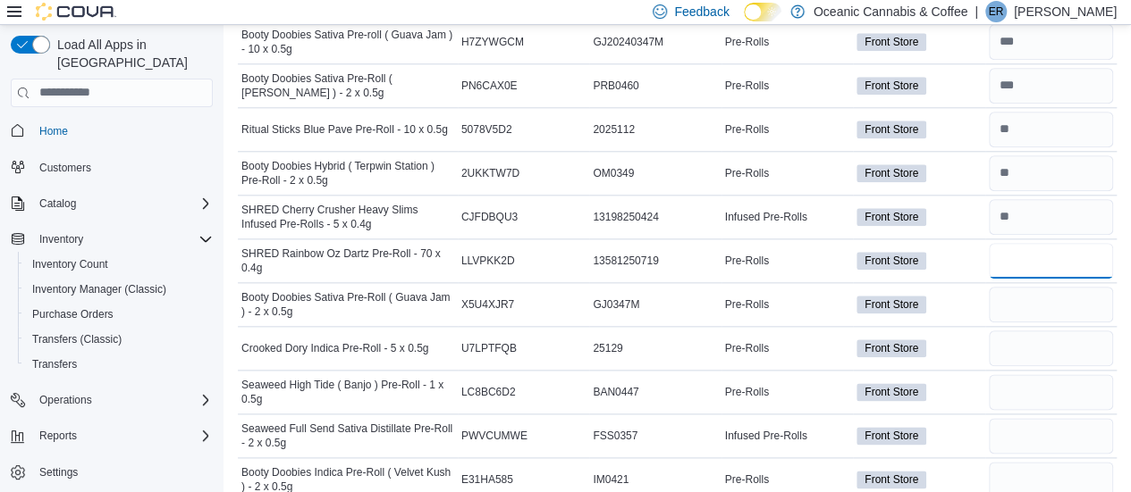
type input "*"
type input "**"
type input "*"
type input "**"
type input "*"
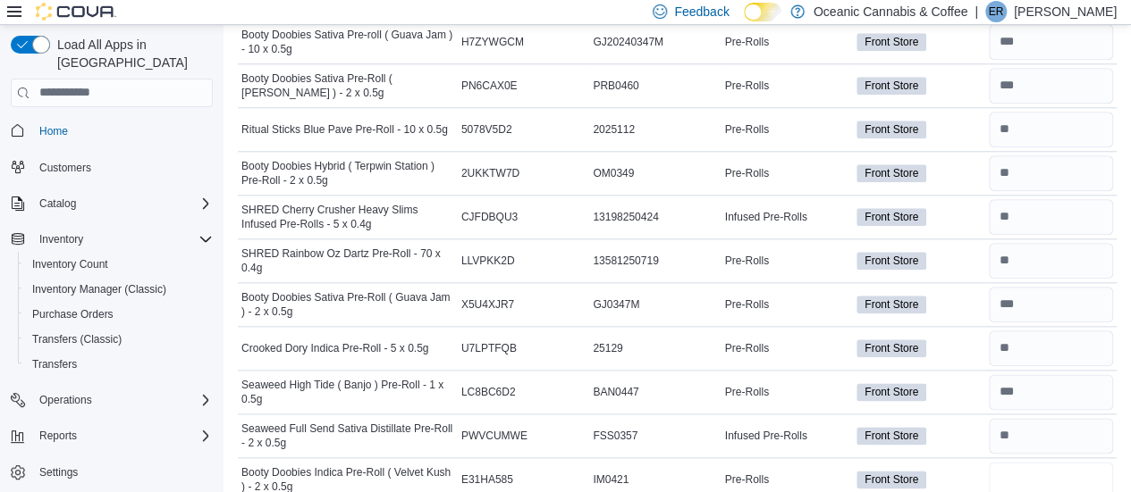
type input "*"
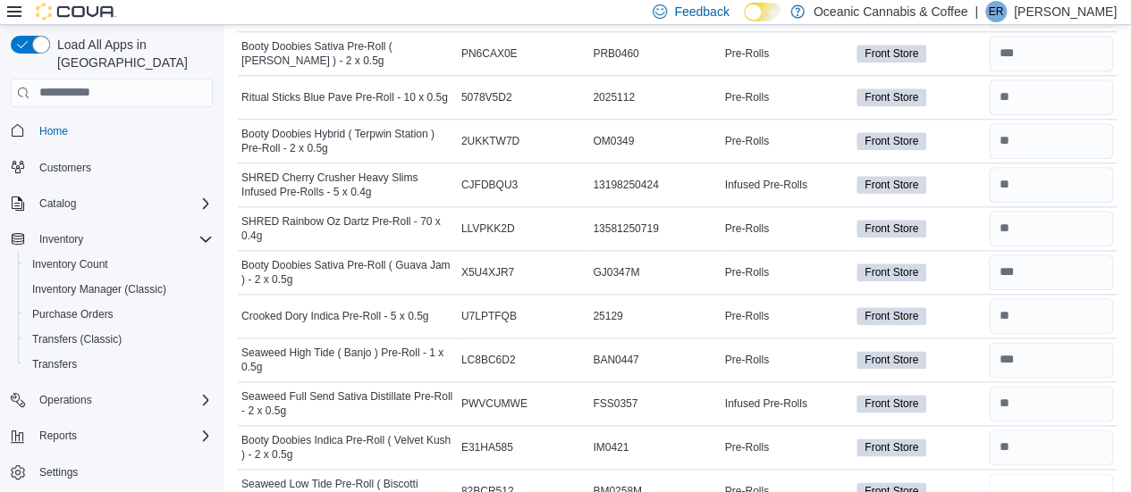
type input "*"
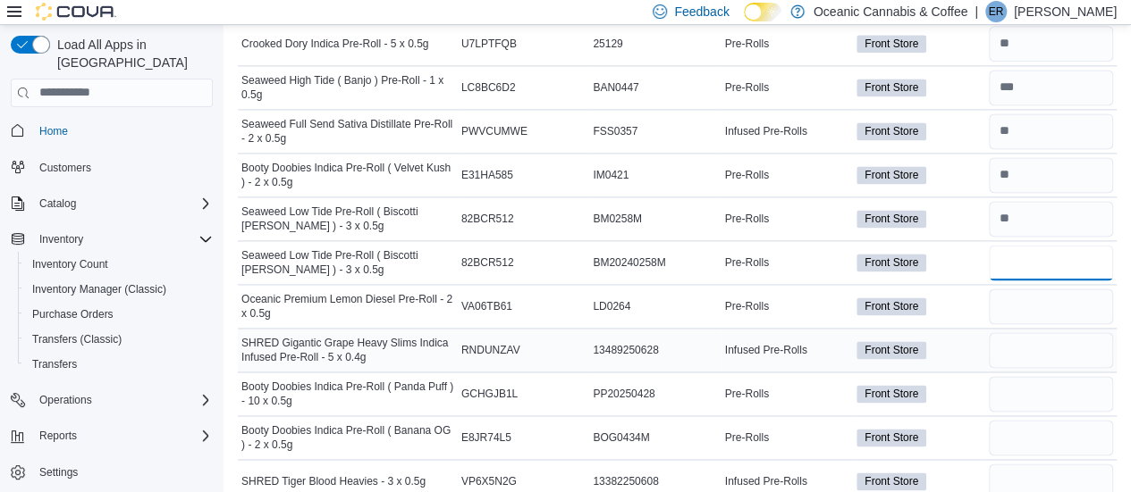
type input "*"
click at [1056, 214] on input "number" at bounding box center [1050, 219] width 124 height 36
type input "*"
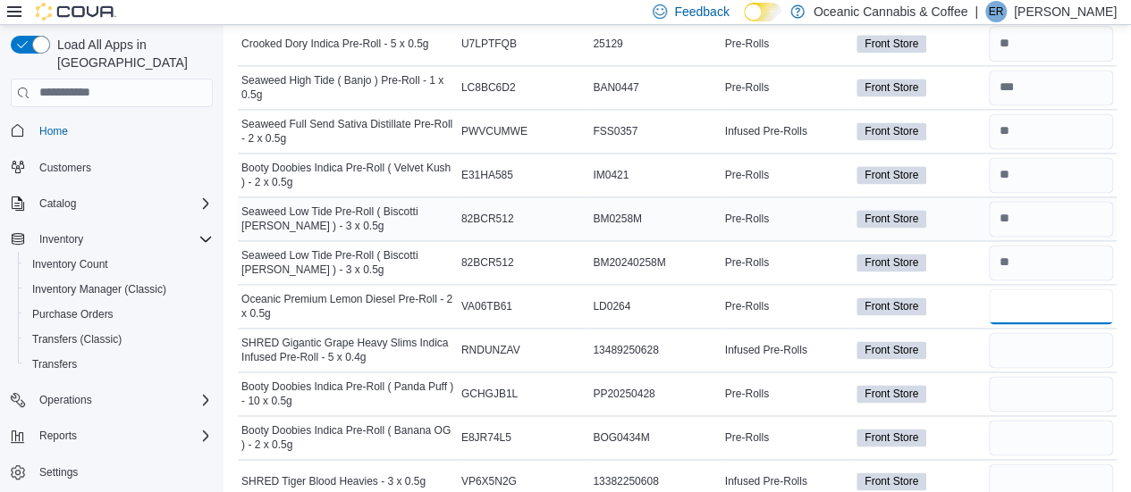
type input "*"
type input "**"
type input "*"
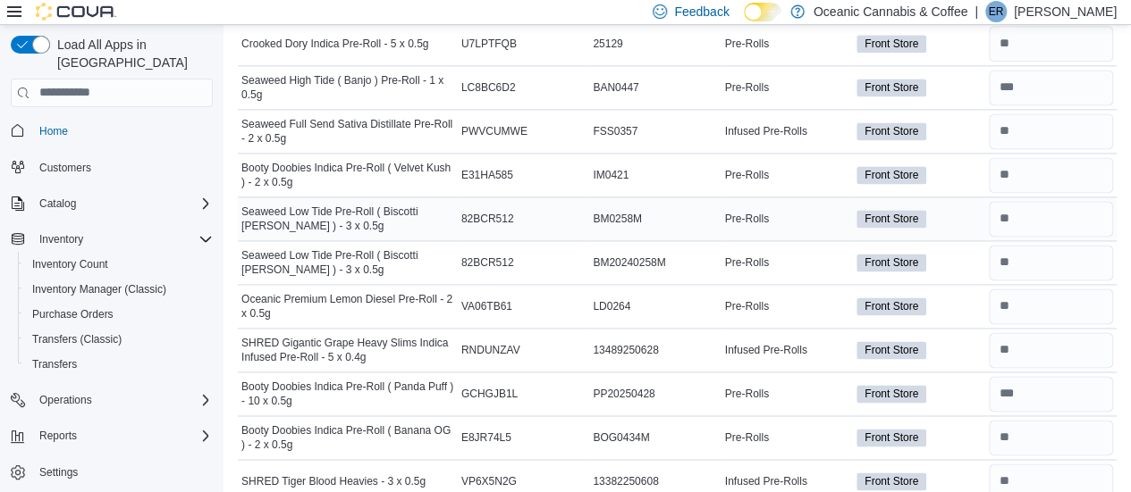
scroll to position [1237, 0]
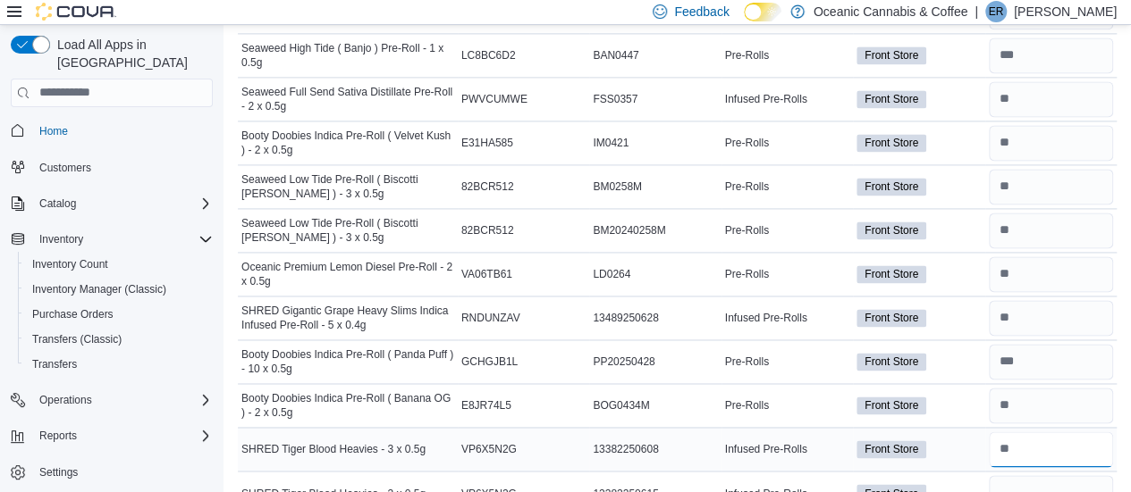
click at [1041, 434] on input "number" at bounding box center [1050, 450] width 124 height 36
type input "*"
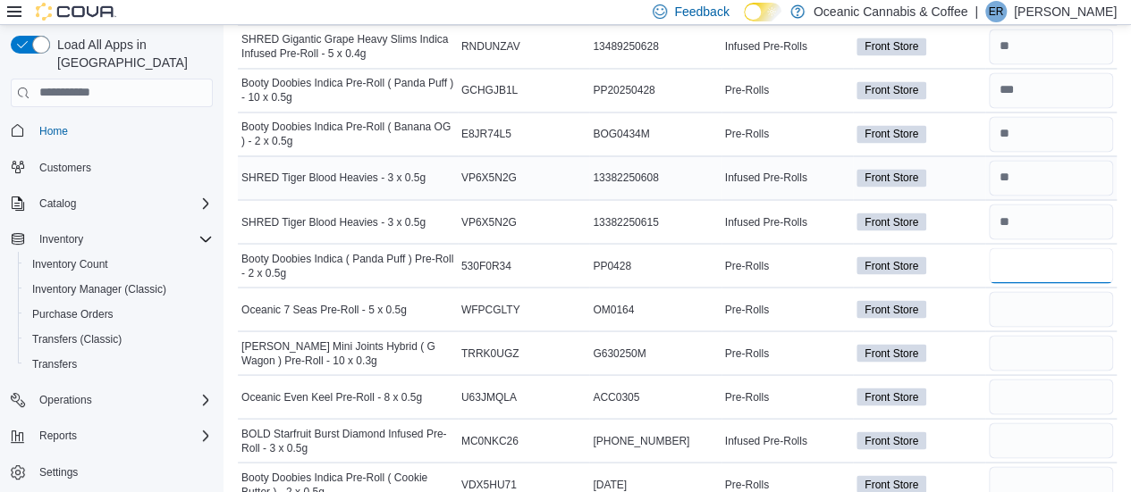
type input "*"
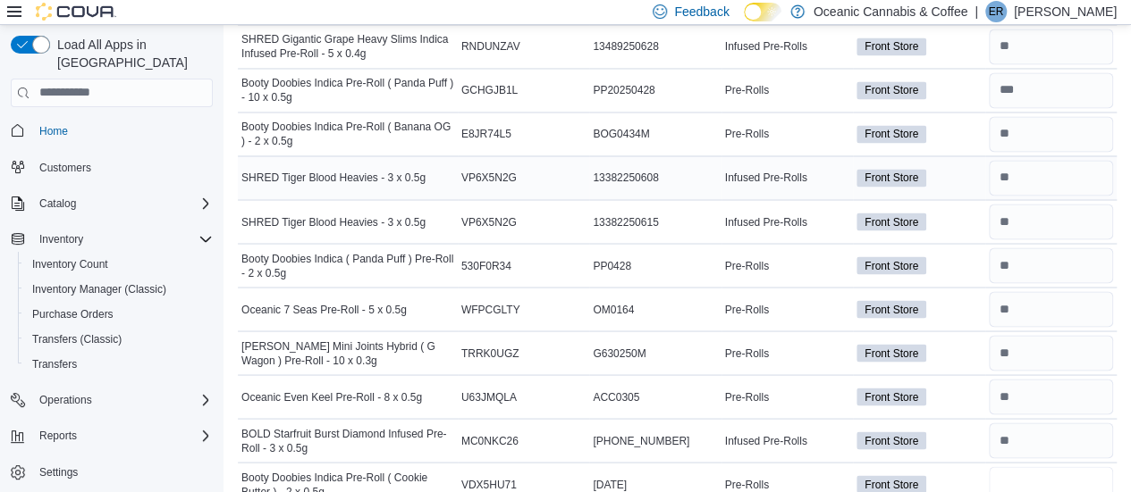
type input "*"
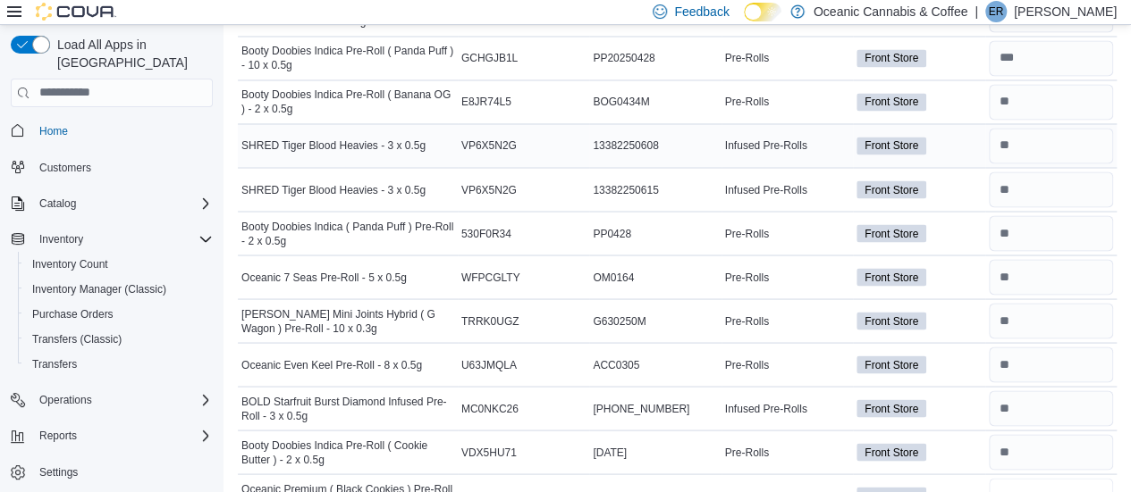
type input "*"
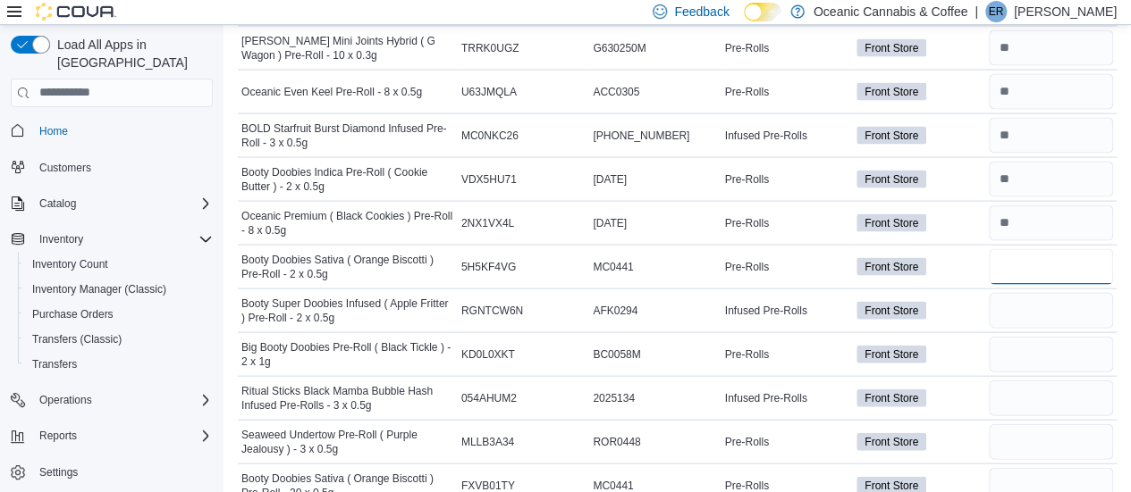
type input "*"
type input "**"
type input "*"
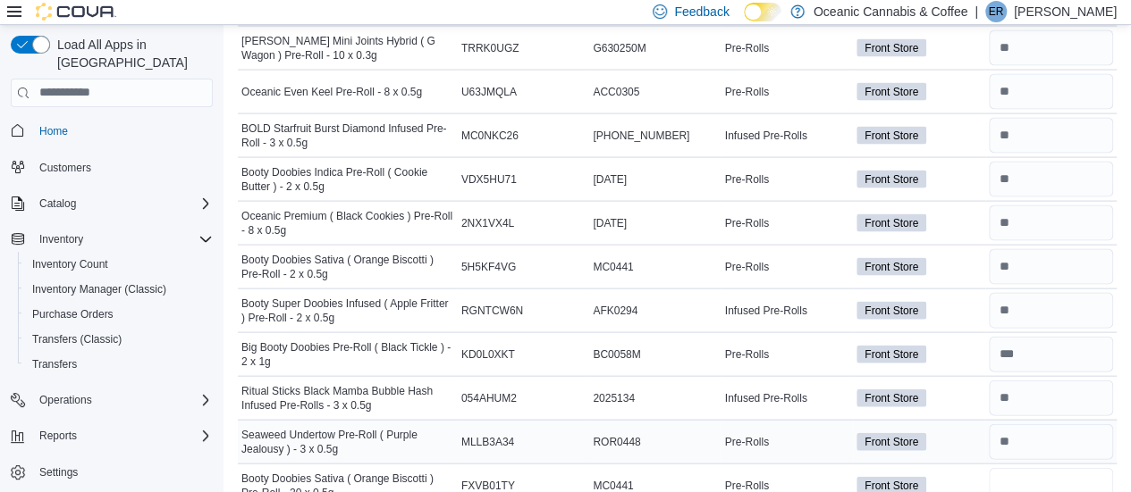
type input "*"
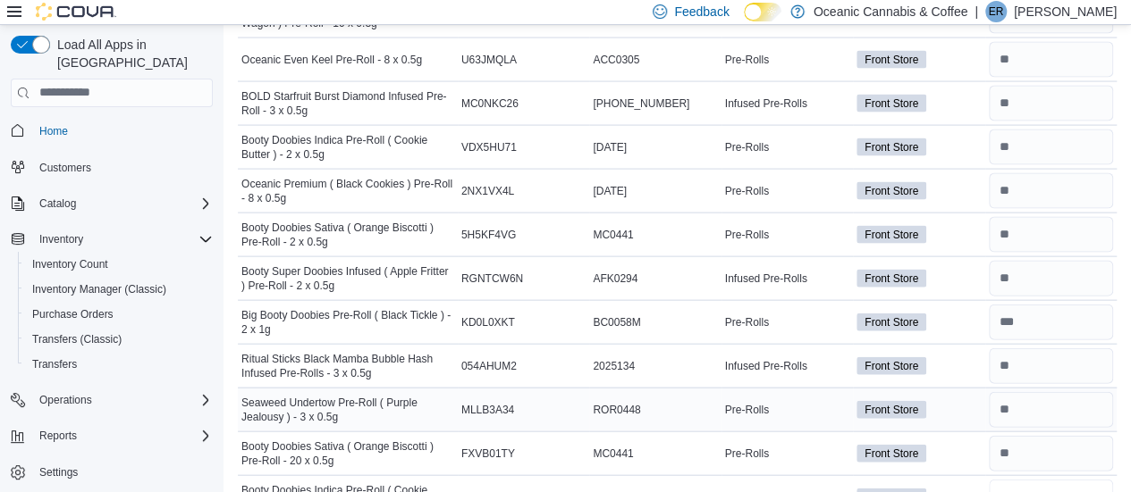
type input "**"
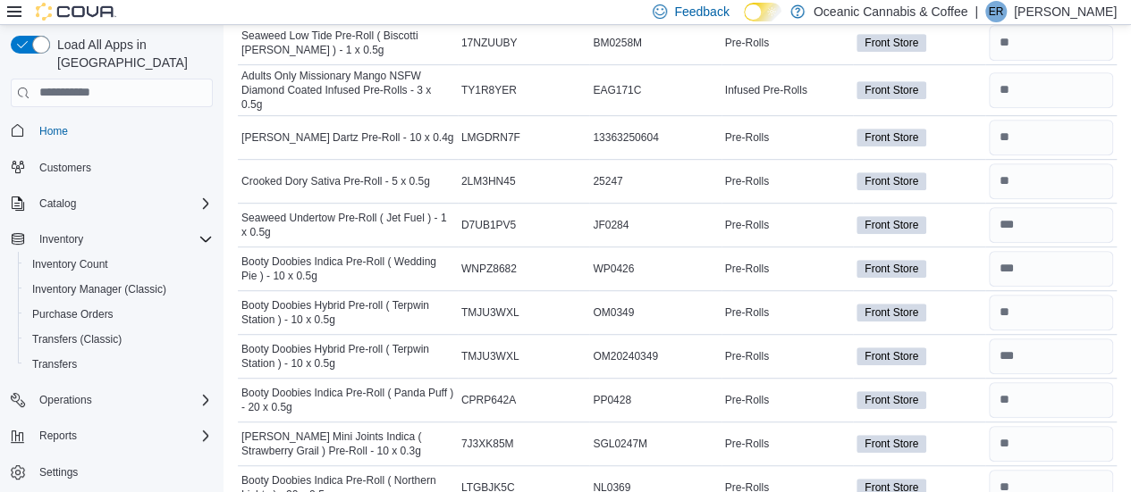
scroll to position [0, 0]
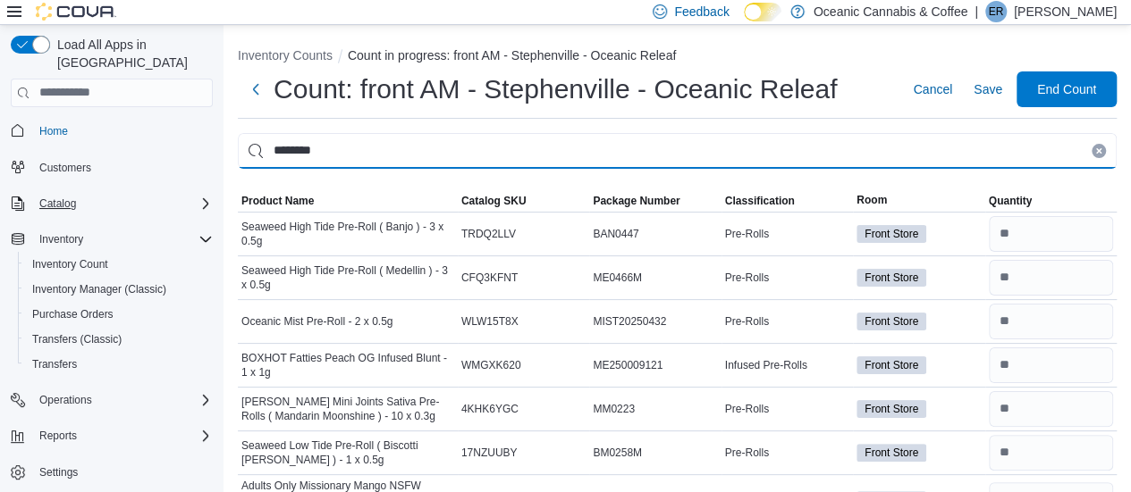
drag, startPoint x: 380, startPoint y: 137, endPoint x: 132, endPoint y: 174, distance: 250.4
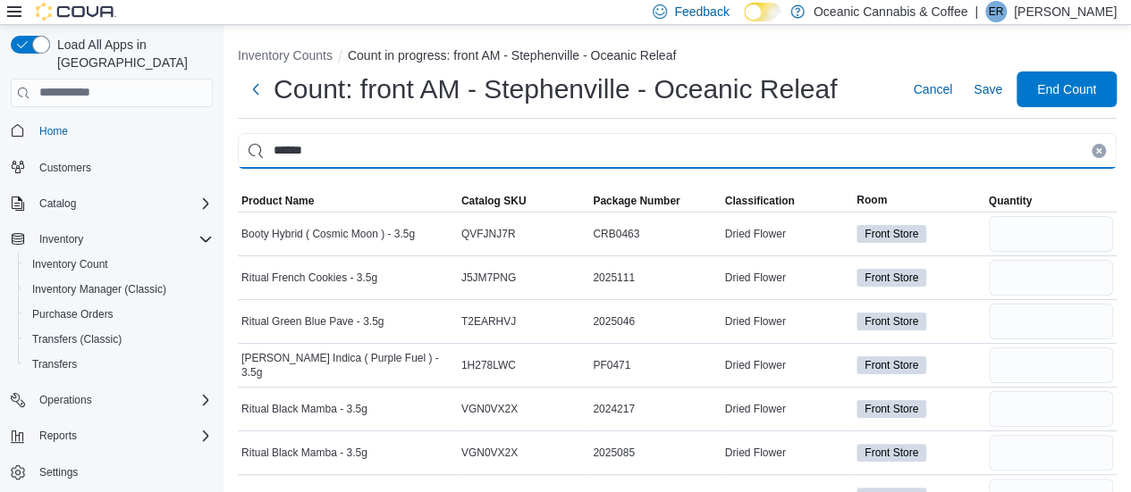
click at [368, 159] on input "******" at bounding box center [677, 151] width 878 height 36
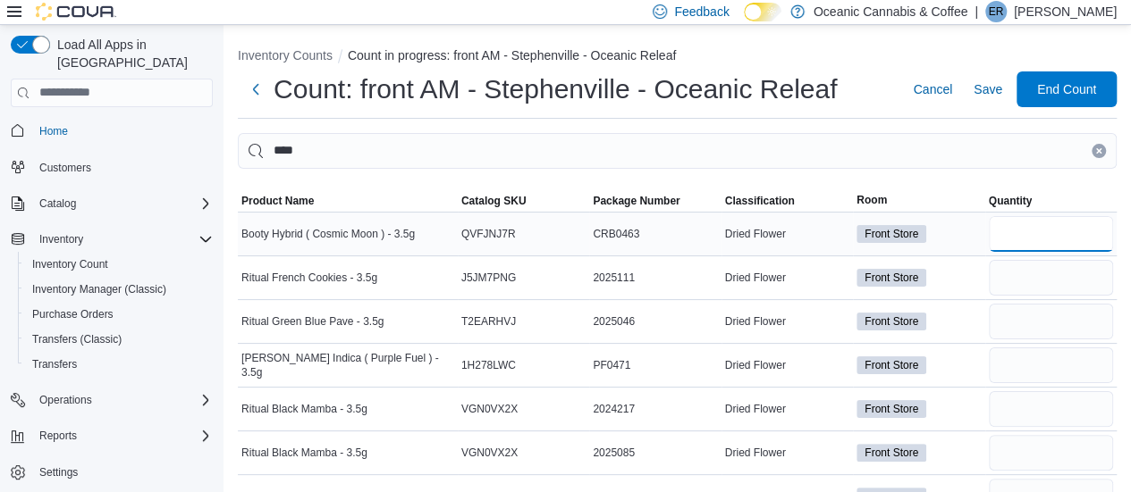
click at [1093, 231] on input "number" at bounding box center [1050, 234] width 124 height 36
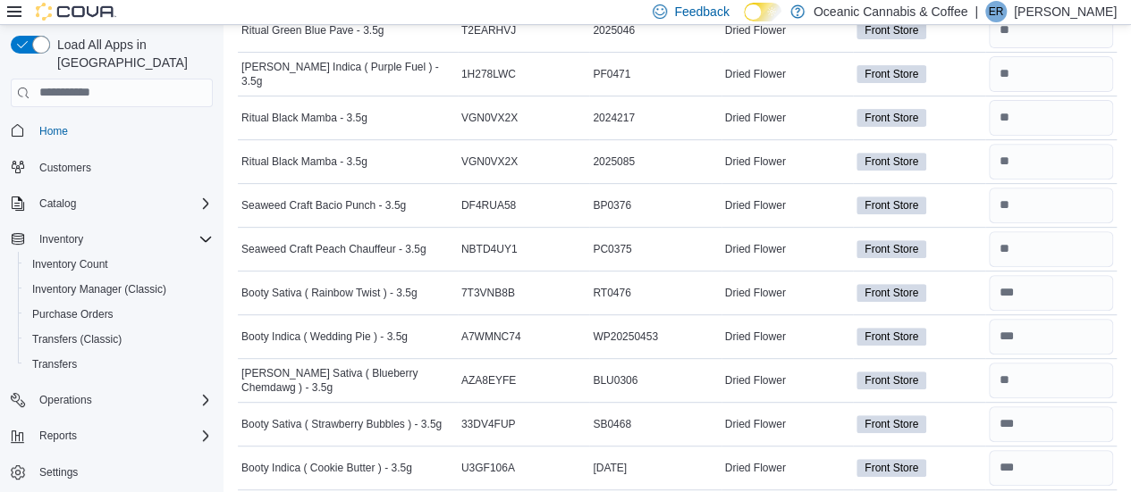
scroll to position [385, 0]
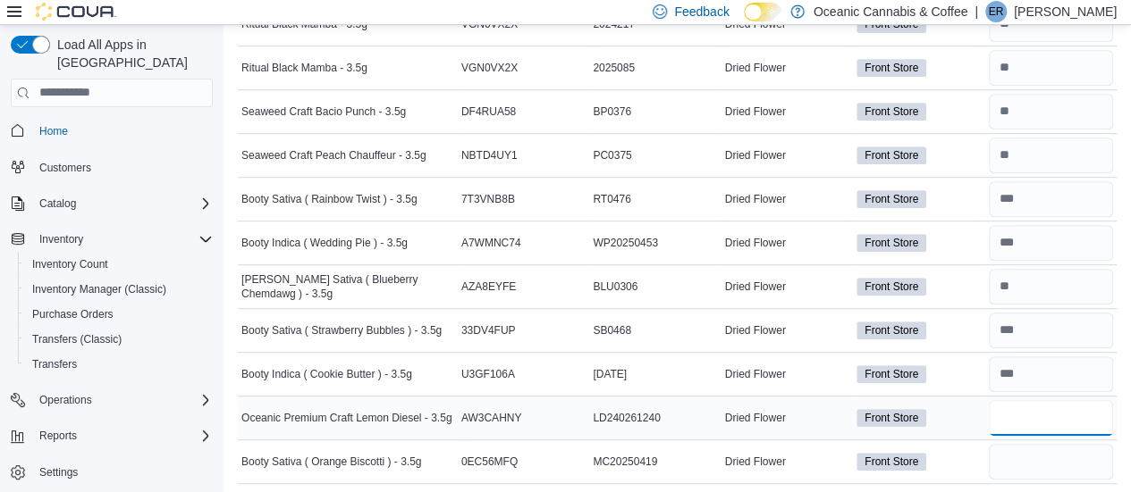
click at [1030, 410] on input "number" at bounding box center [1050, 418] width 124 height 36
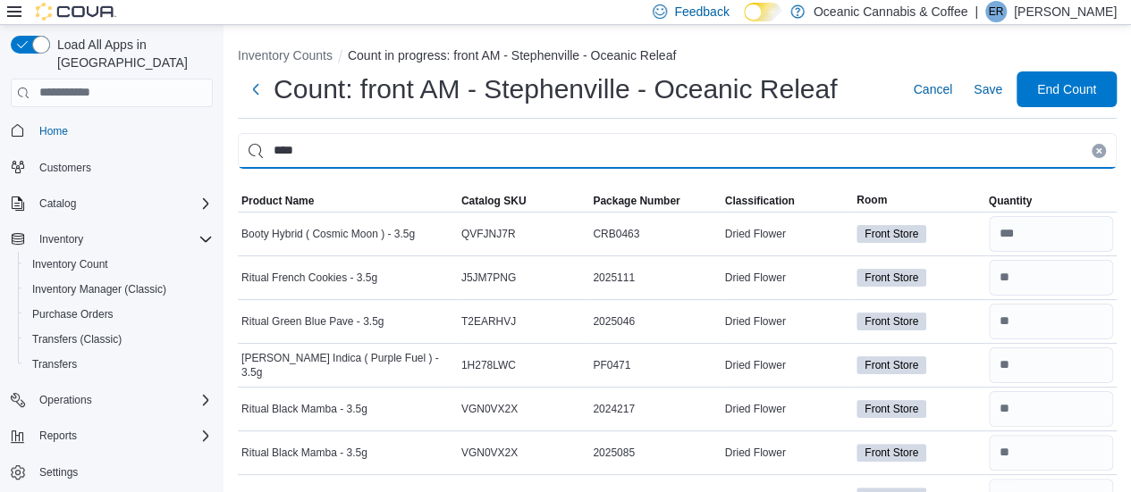
drag, startPoint x: 405, startPoint y: 165, endPoint x: 212, endPoint y: 165, distance: 193.0
click at [212, 165] on div "Load All Apps in New Hub Home Customers Catalog Inventory Inventory Count Inven…" at bounding box center [565, 454] width 1131 height 859
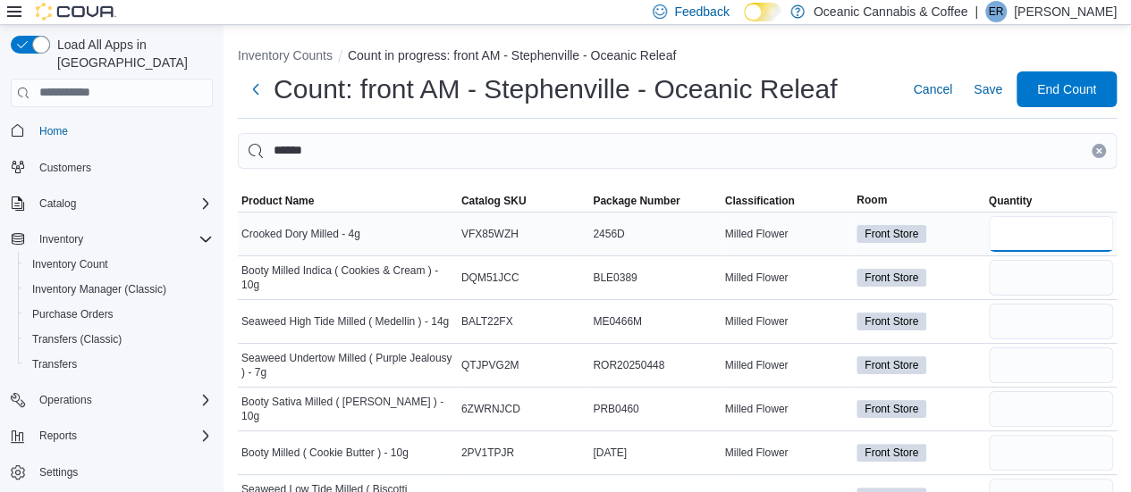
click at [1044, 239] on input "number" at bounding box center [1050, 234] width 124 height 36
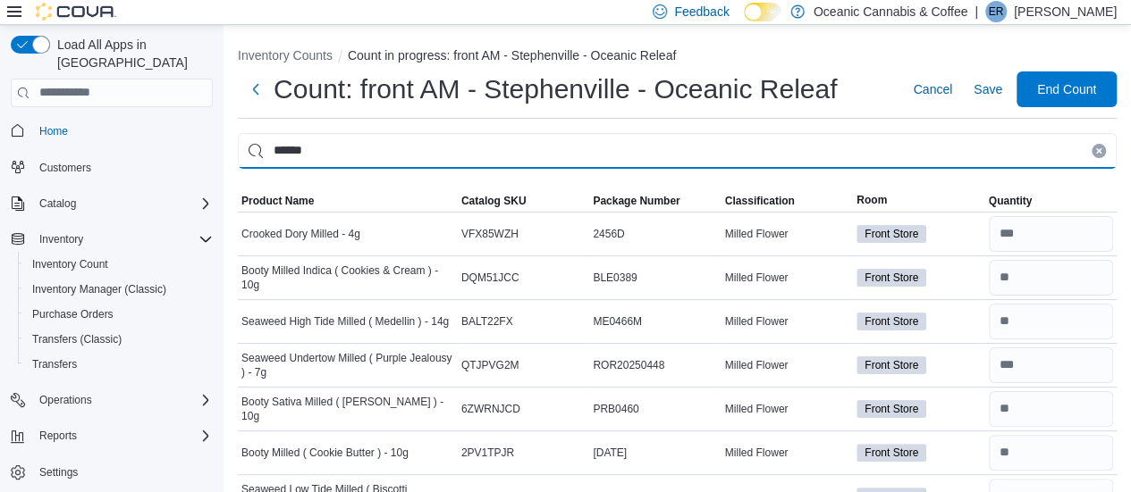
drag, startPoint x: 322, startPoint y: 167, endPoint x: 227, endPoint y: 145, distance: 97.3
click at [227, 145] on div "Inventory Counts Count in progress: front AM - Stephenville - Oceanic Releaf Co…" at bounding box center [676, 410] width 907 height 771
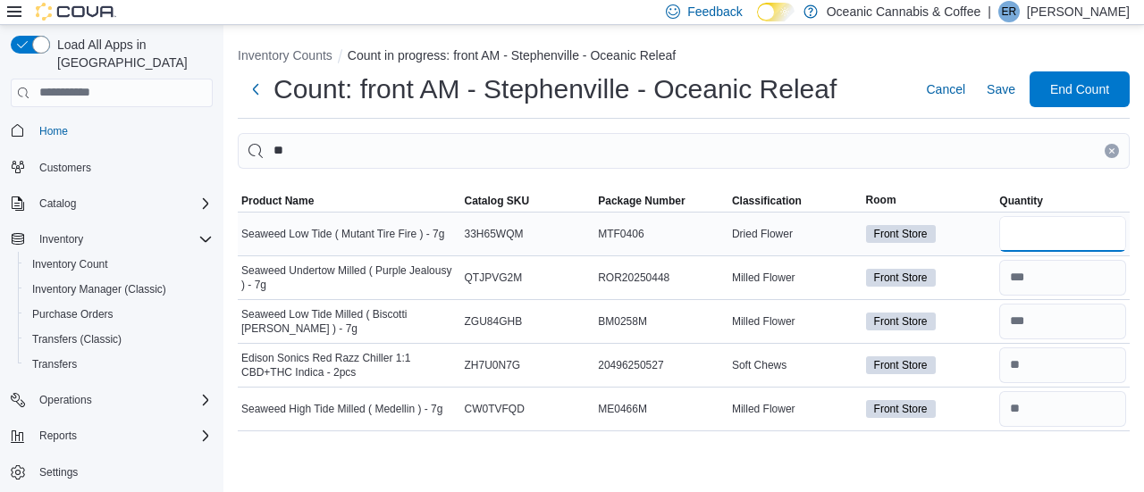
click at [1063, 237] on input "number" at bounding box center [1062, 234] width 127 height 36
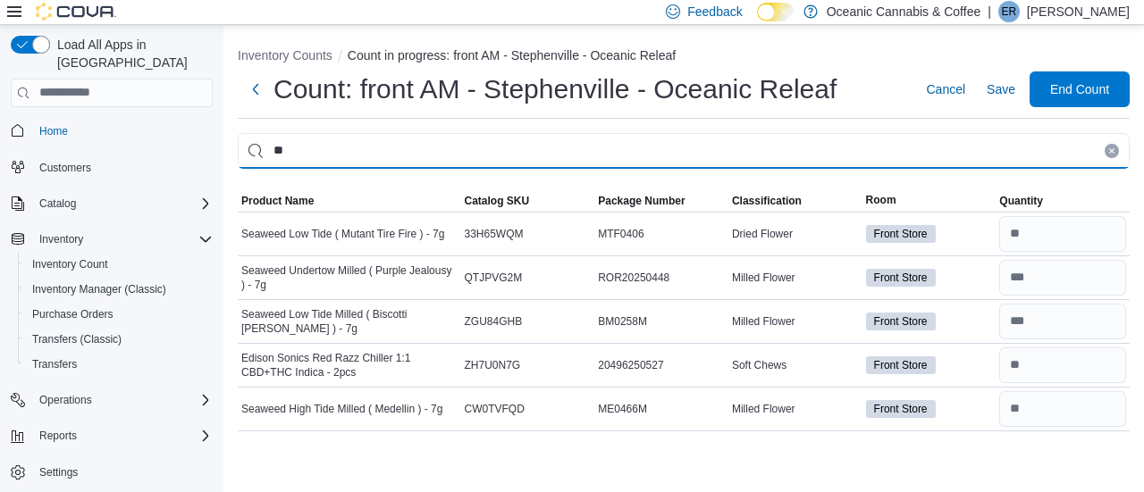
drag, startPoint x: 424, startPoint y: 150, endPoint x: 225, endPoint y: 144, distance: 198.5
click at [225, 144] on div "Inventory Counts Count in progress: front AM - Stephenville - Oceanic Releaf Co…" at bounding box center [683, 235] width 920 height 421
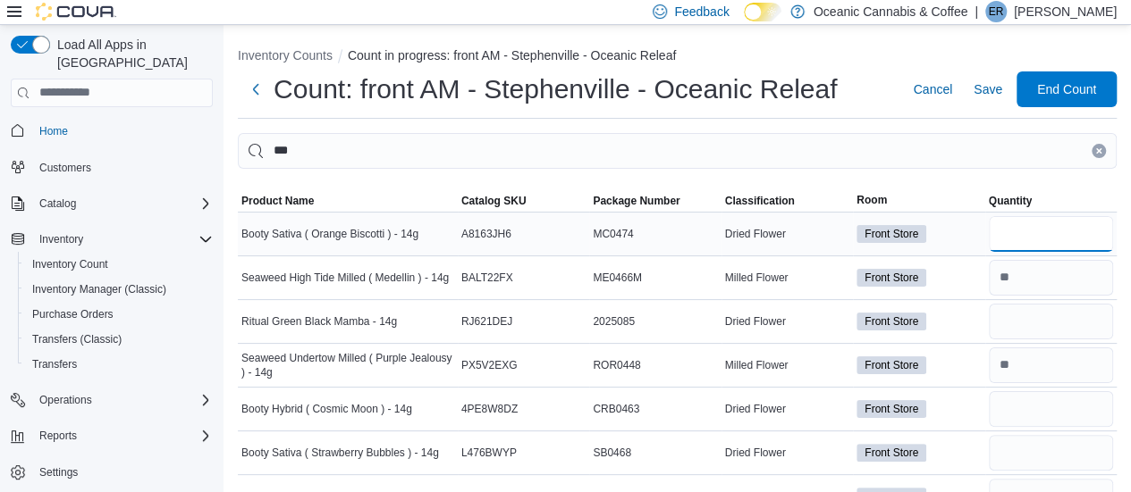
click at [1085, 236] on input "number" at bounding box center [1050, 234] width 124 height 36
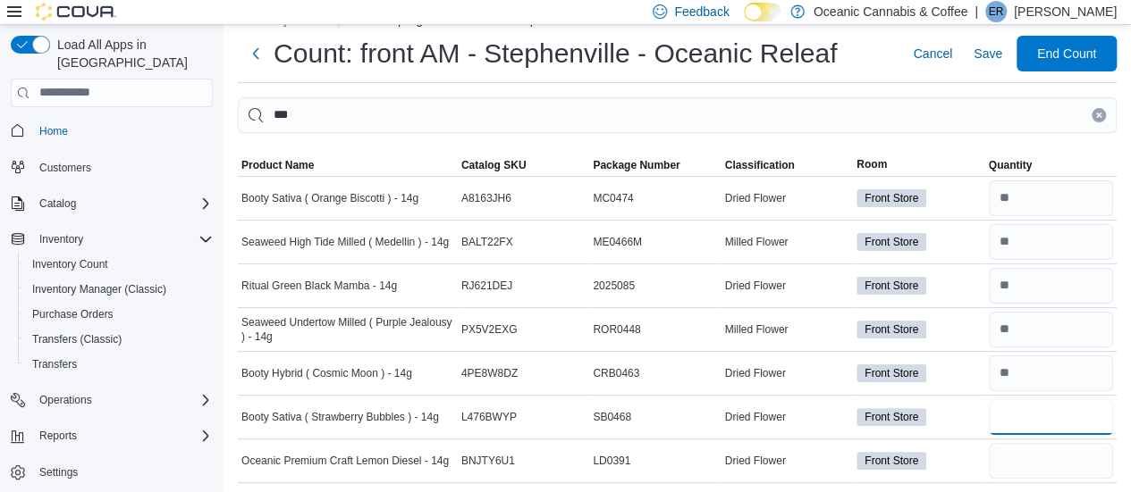
scroll to position [38, 0]
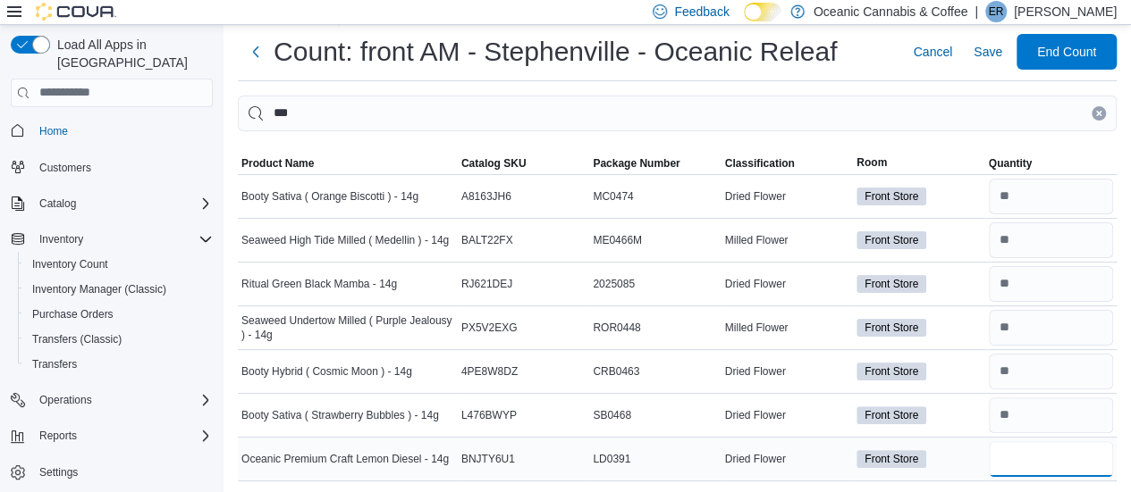
click at [1038, 451] on input "number" at bounding box center [1050, 459] width 124 height 36
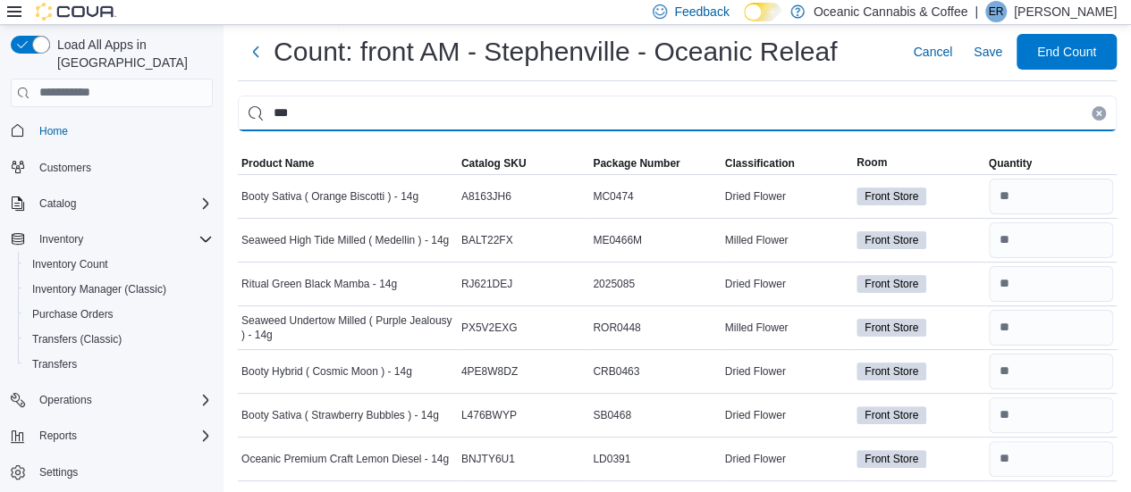
drag, startPoint x: 320, startPoint y: 106, endPoint x: 228, endPoint y: 119, distance: 92.9
click at [228, 119] on div "Inventory Counts Count in progress: front AM - Stephenville - Oceanic Releaf Co…" at bounding box center [676, 241] width 907 height 509
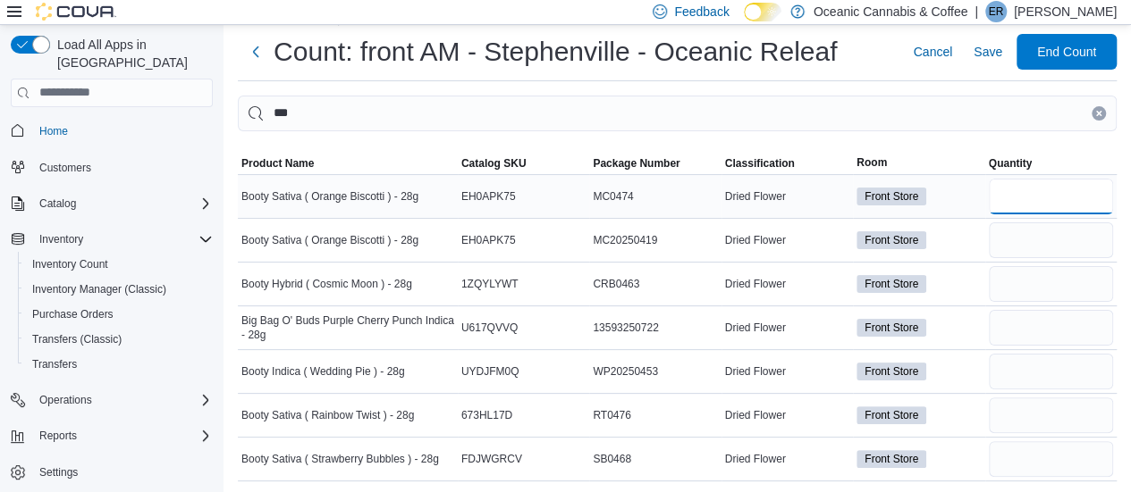
click at [1020, 187] on input "number" at bounding box center [1050, 197] width 124 height 36
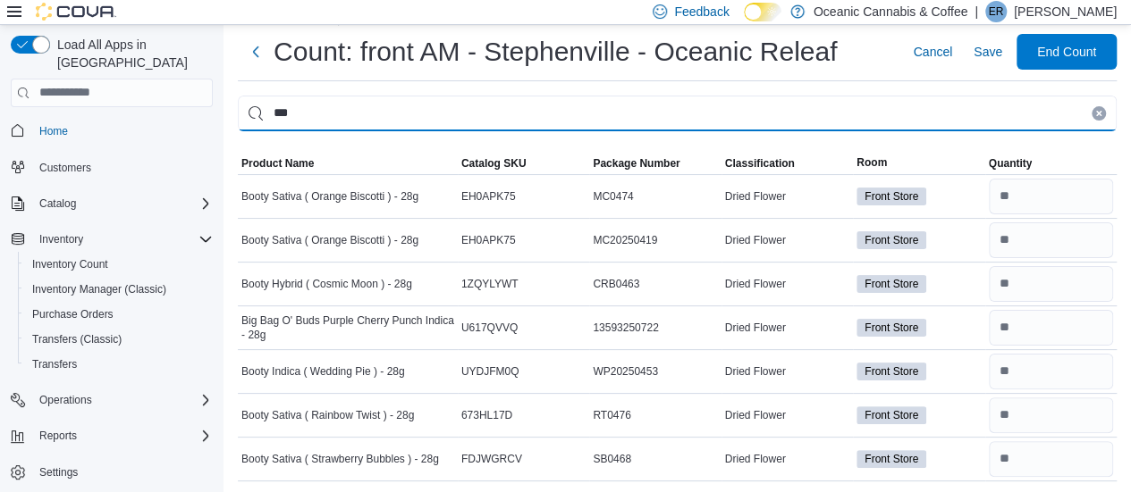
drag, startPoint x: 318, startPoint y: 113, endPoint x: 170, endPoint y: 150, distance: 152.8
click at [170, 150] on div "Load All Apps in [GEOGRAPHIC_DATA] Home Customers Catalog Inventory Inventory C…" at bounding box center [565, 241] width 1131 height 509
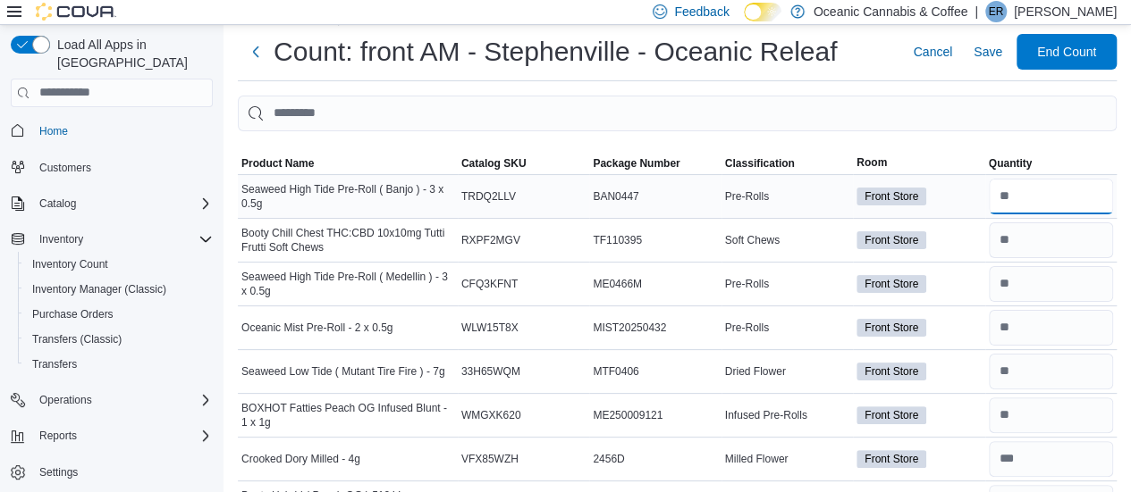
click at [1028, 199] on input "number" at bounding box center [1050, 197] width 124 height 36
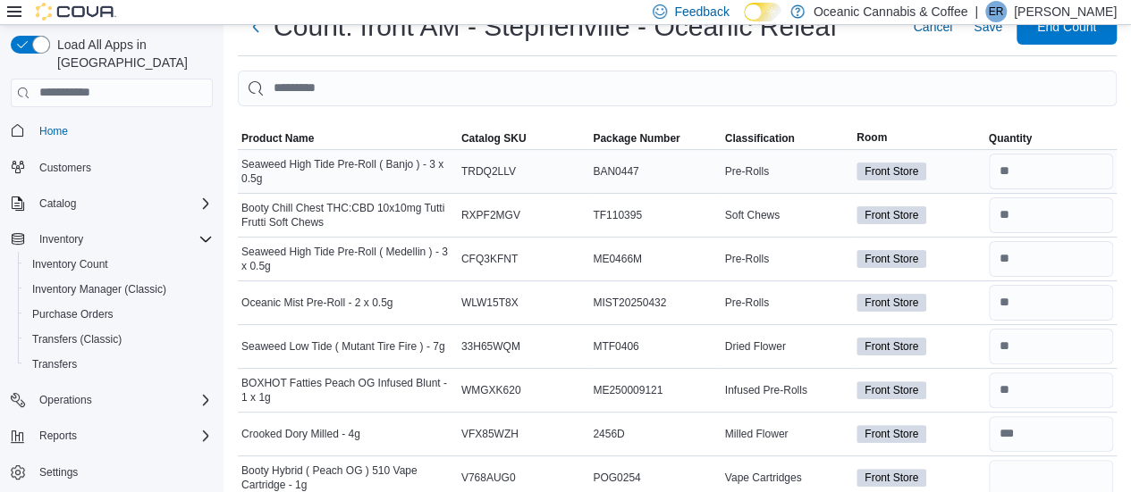
scroll to position [334, 0]
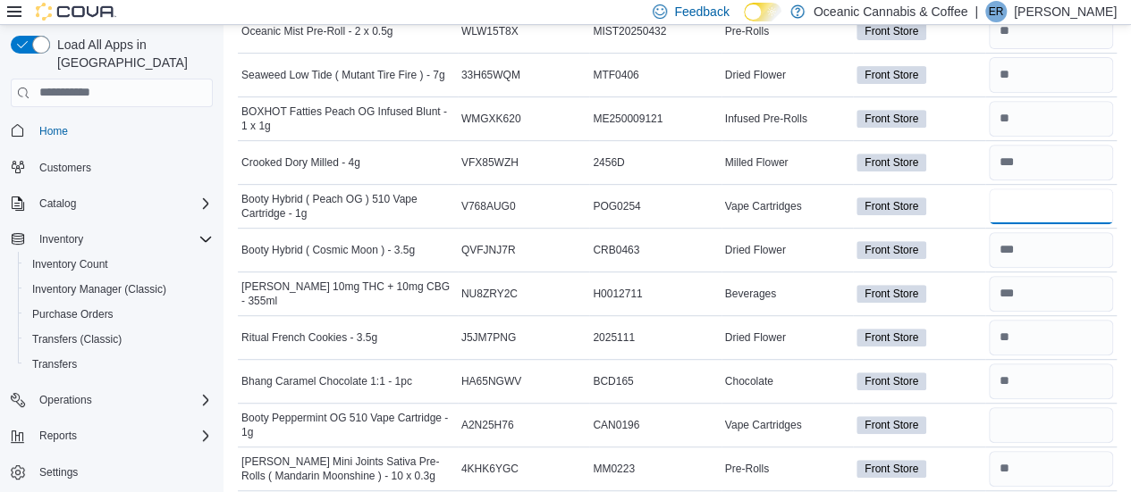
click at [1028, 199] on input "number" at bounding box center [1050, 207] width 124 height 36
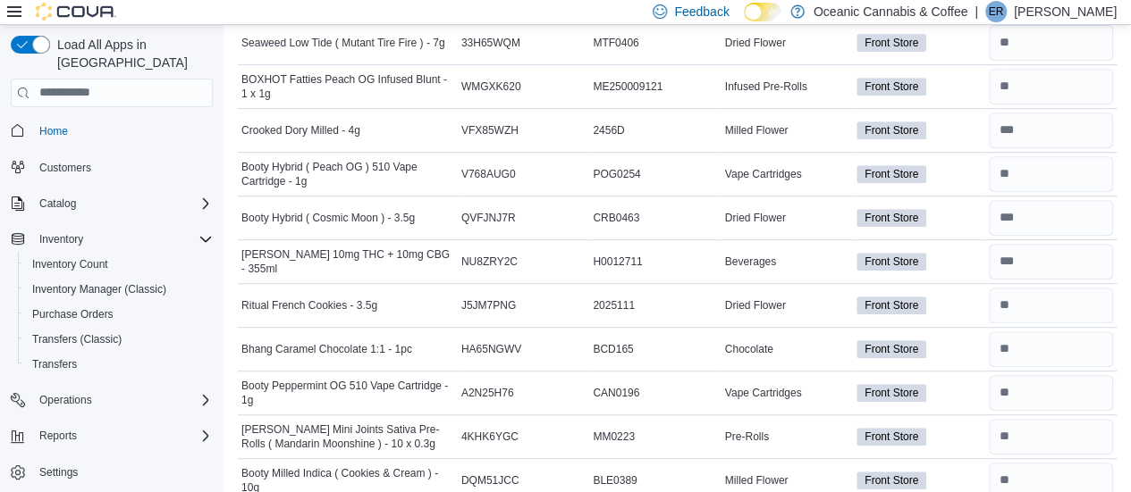
scroll to position [639, 0]
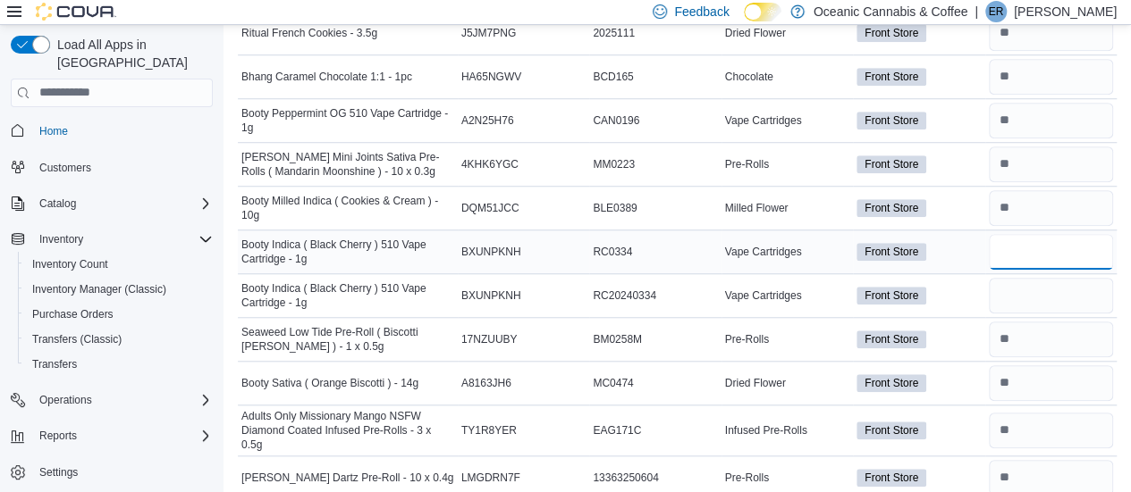
click at [1034, 254] on input "number" at bounding box center [1050, 252] width 124 height 36
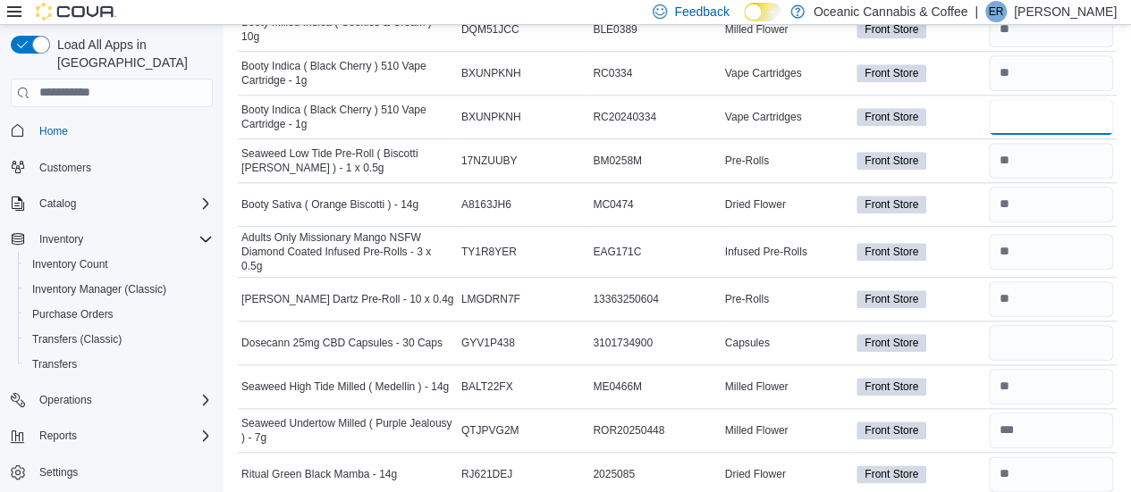
scroll to position [853, 0]
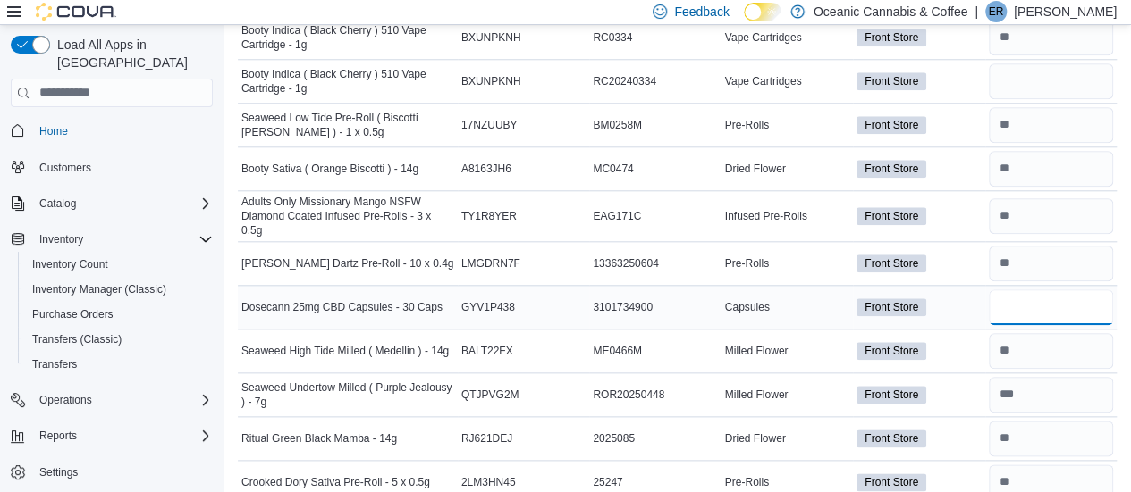
click at [1089, 298] on input "number" at bounding box center [1050, 308] width 124 height 36
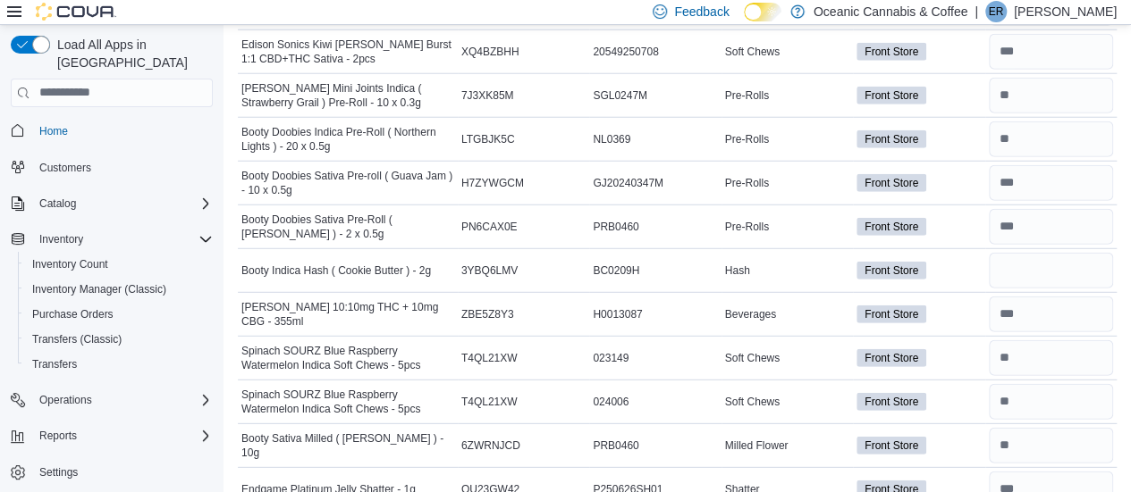
scroll to position [2411, 0]
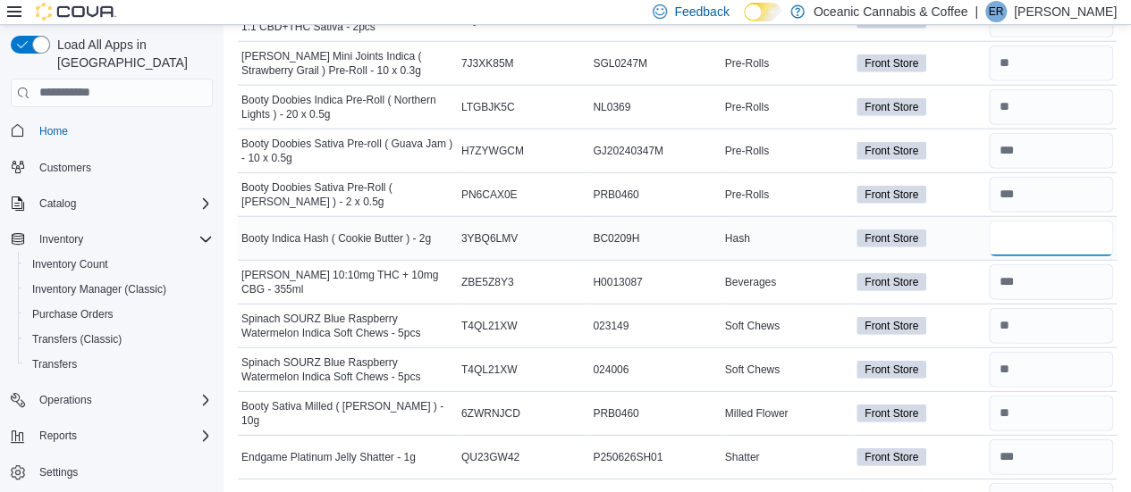
click at [1071, 221] on input "number" at bounding box center [1050, 239] width 124 height 36
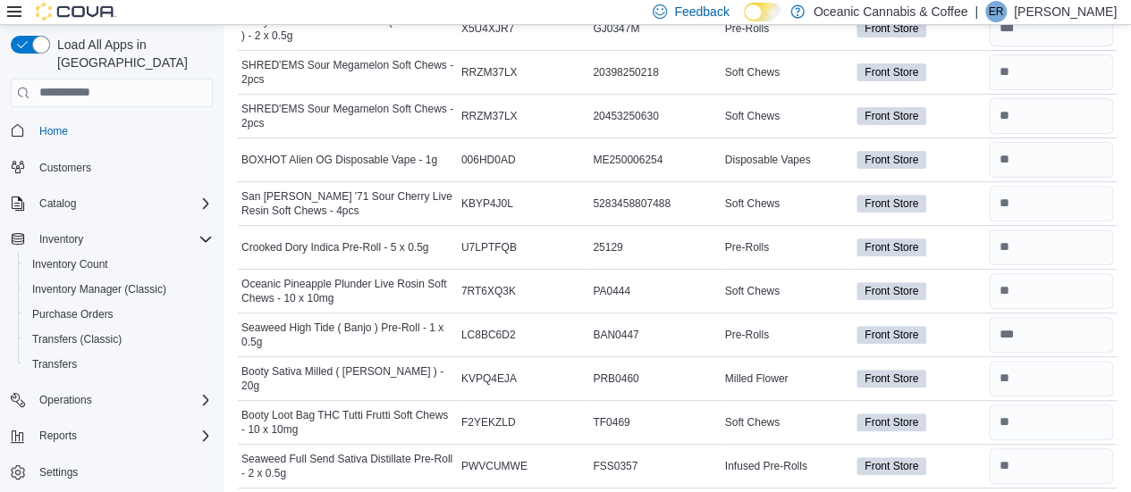
scroll to position [3901, 0]
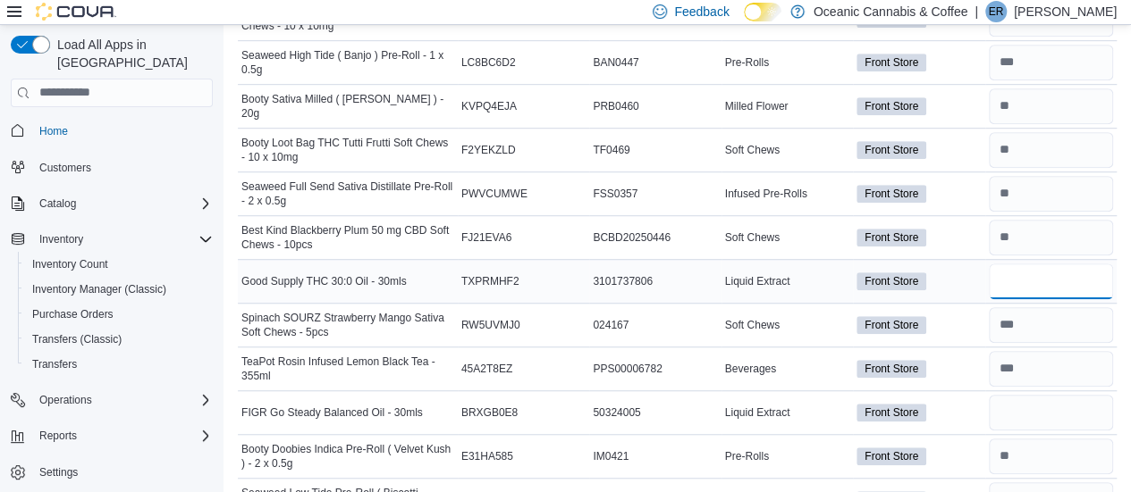
click at [1026, 264] on input "number" at bounding box center [1050, 282] width 124 height 36
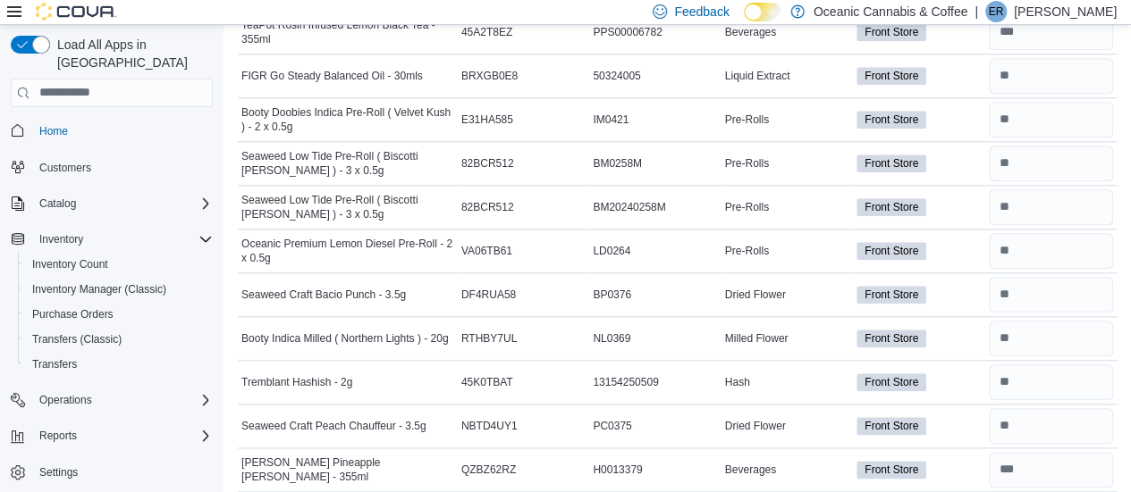
scroll to position [4510, 0]
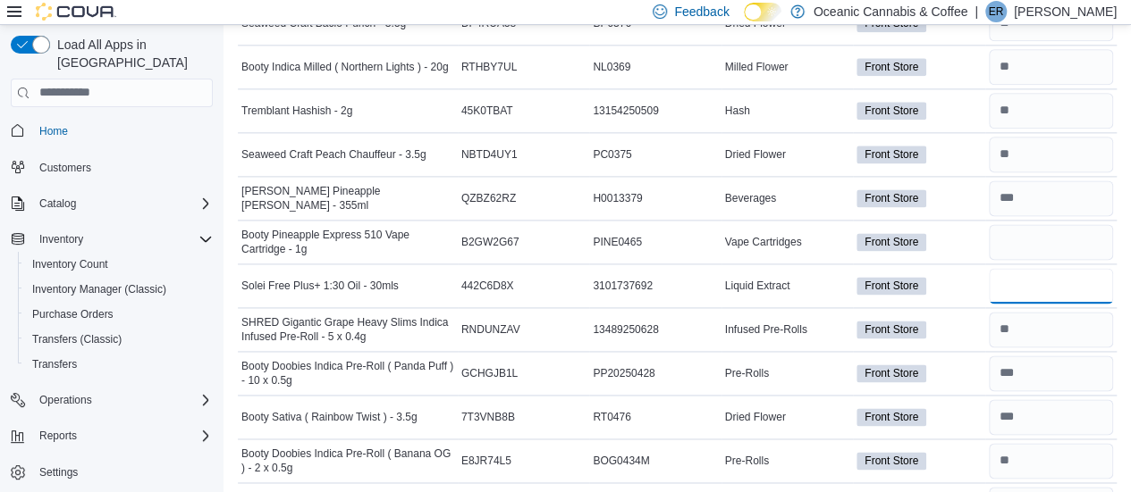
click at [1026, 268] on input "number" at bounding box center [1050, 286] width 124 height 36
click at [1028, 224] on input "number" at bounding box center [1050, 242] width 124 height 36
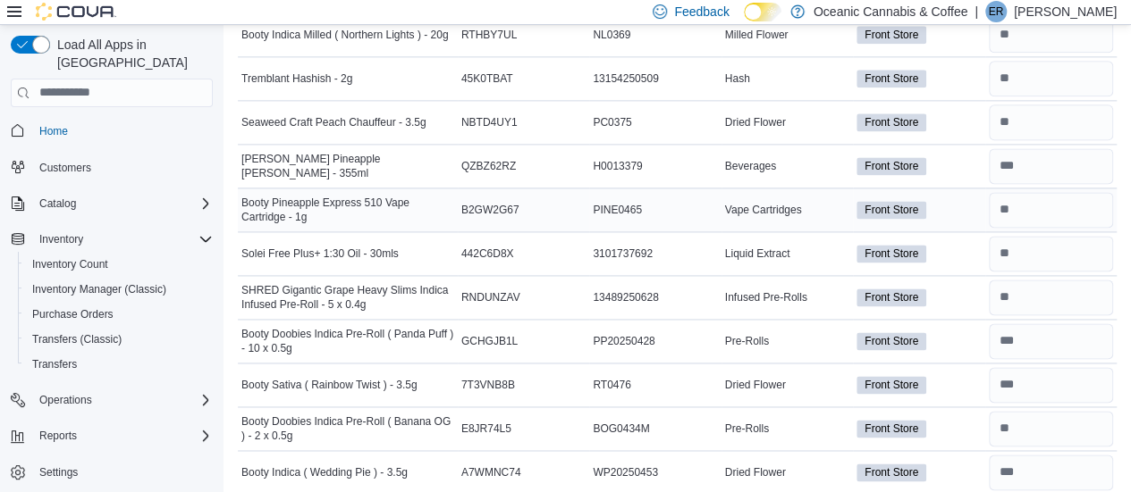
scroll to position [4814, 0]
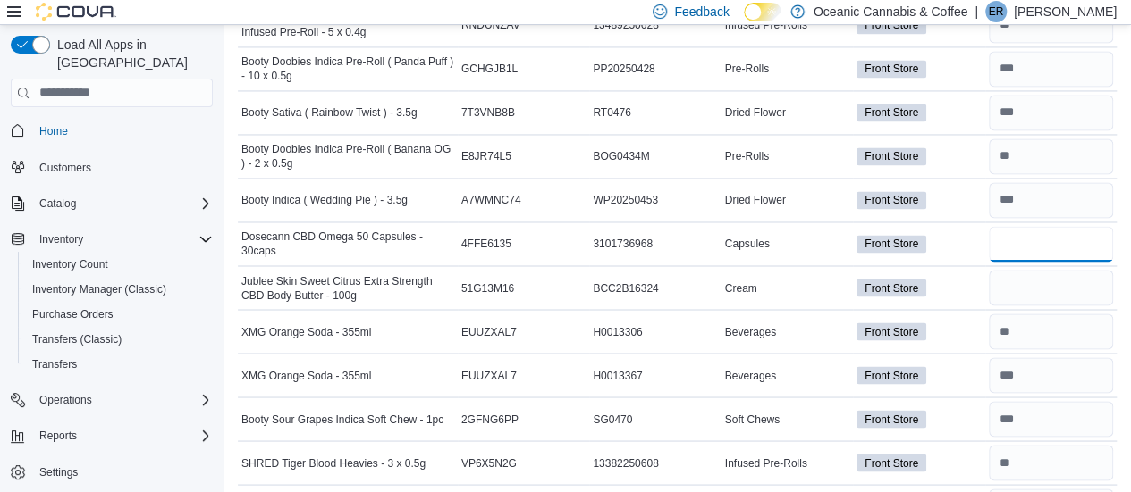
click at [1028, 226] on input "number" at bounding box center [1050, 244] width 124 height 36
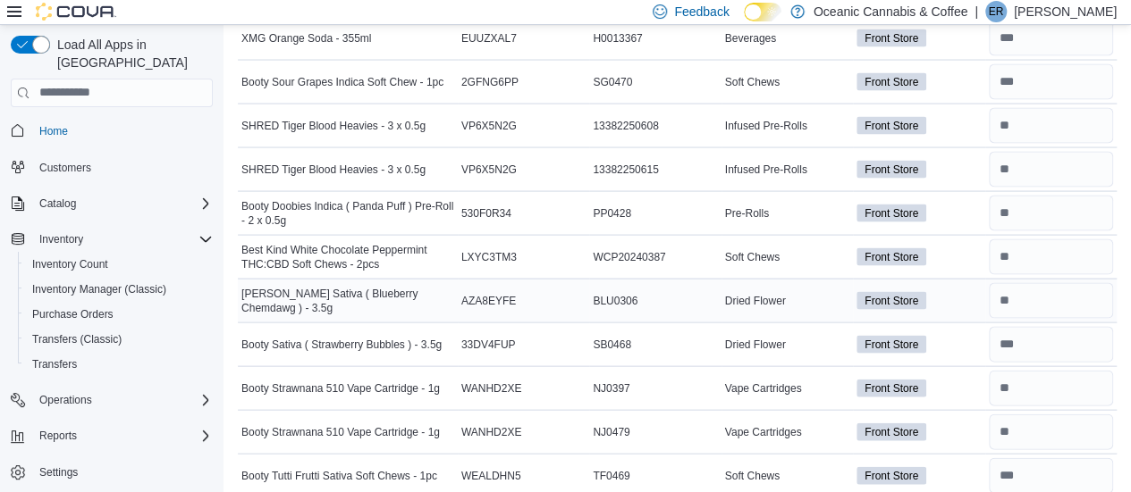
scroll to position [5423, 0]
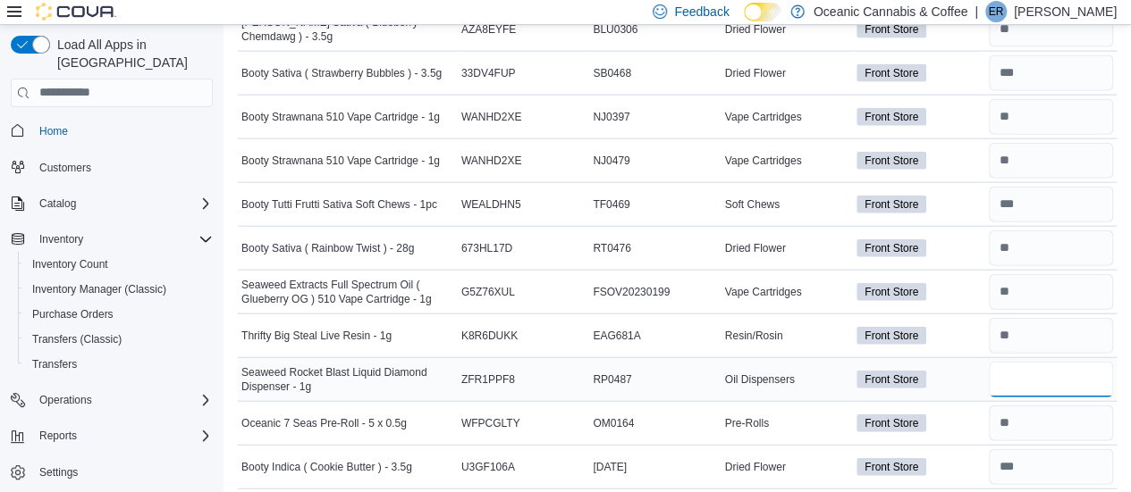
click at [1025, 362] on input "number" at bounding box center [1050, 380] width 124 height 36
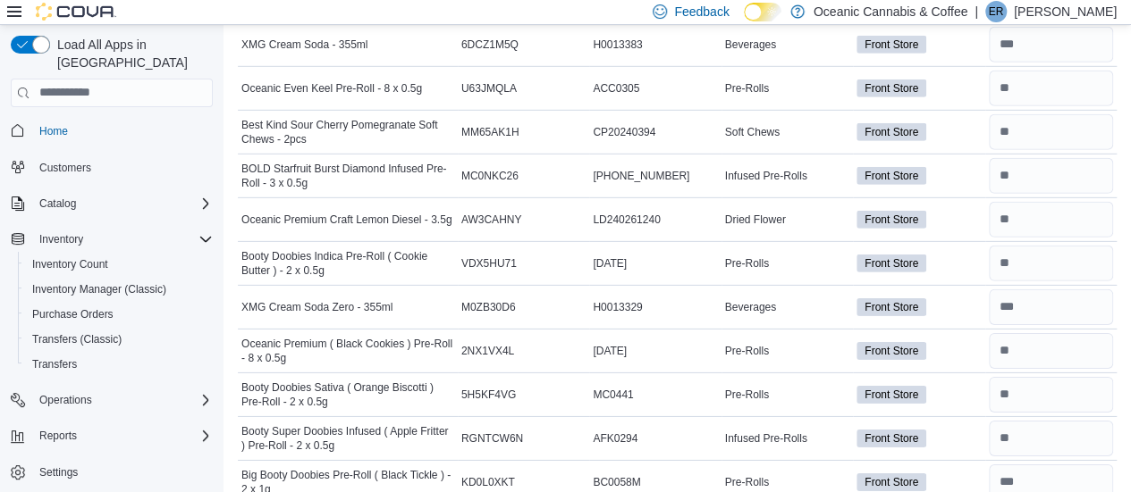
scroll to position [6336, 0]
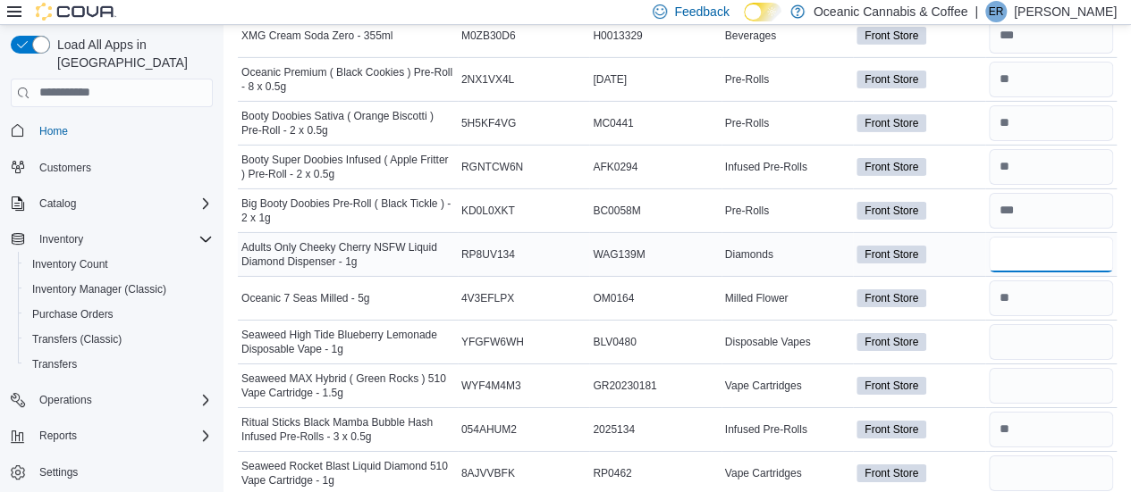
click at [1021, 237] on input "number" at bounding box center [1050, 255] width 124 height 36
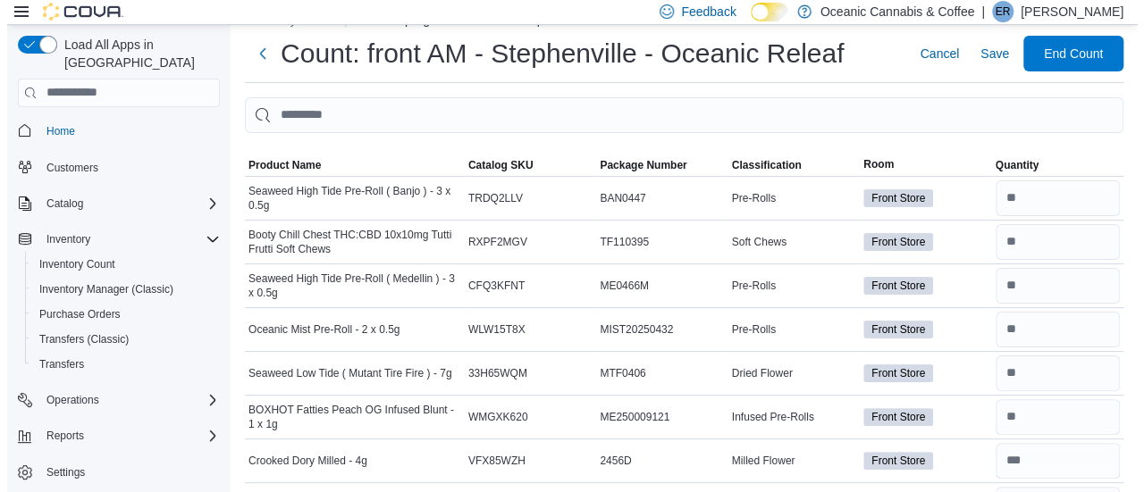
scroll to position [0, 0]
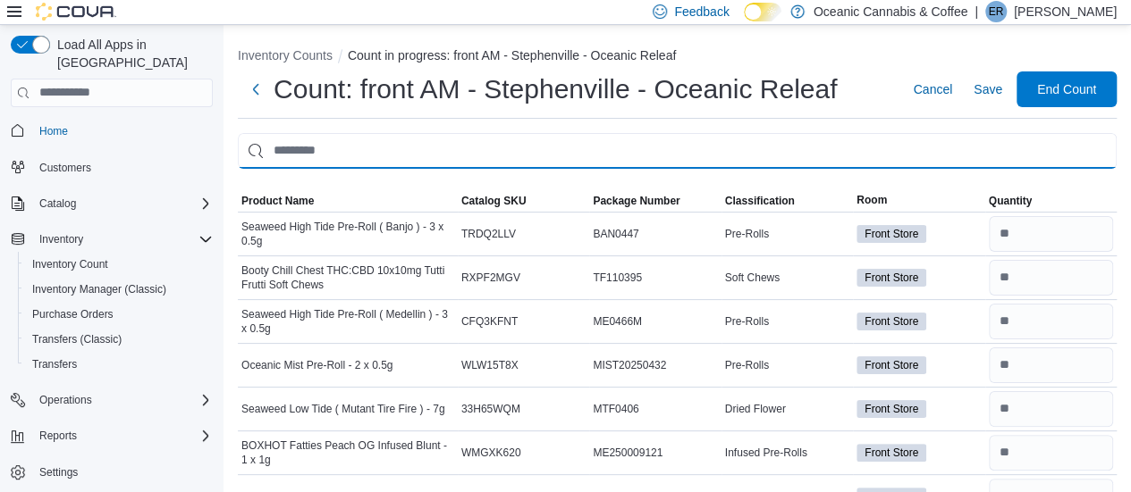
click at [452, 158] on input "This is a search bar. After typing your query, hit enter to filter the results …" at bounding box center [677, 151] width 878 height 36
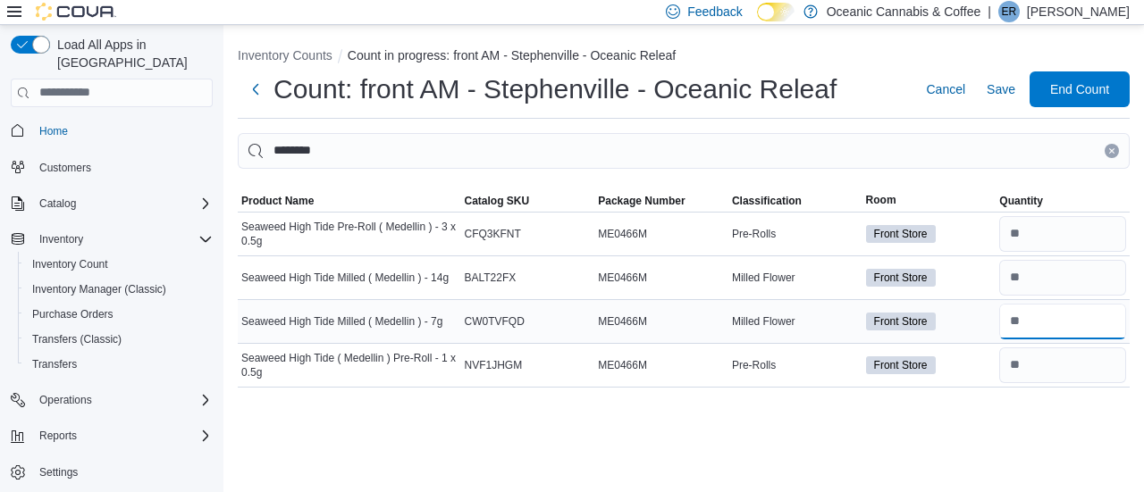
click at [1032, 323] on input "number" at bounding box center [1062, 322] width 127 height 36
click at [1008, 91] on span "Save" at bounding box center [1001, 89] width 29 height 18
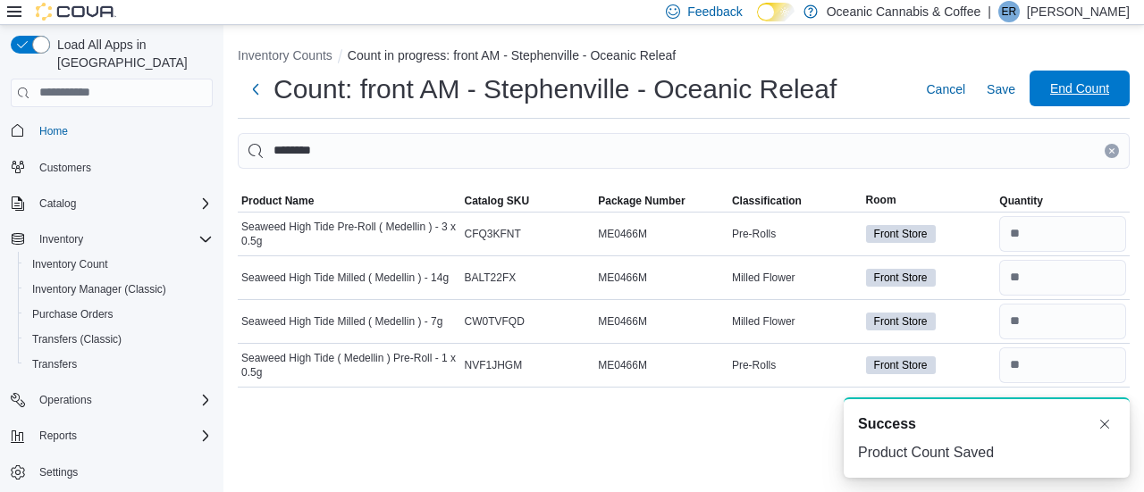
click at [1060, 99] on span "End Count" at bounding box center [1079, 89] width 79 height 36
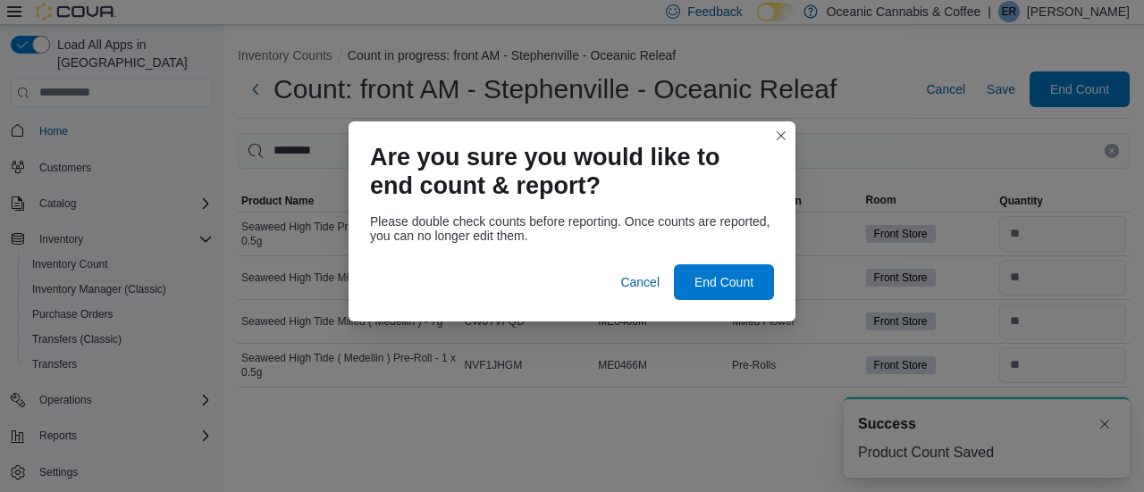
click at [694, 264] on div at bounding box center [572, 253] width 404 height 21
click at [703, 283] on span "End Count" at bounding box center [723, 282] width 59 height 18
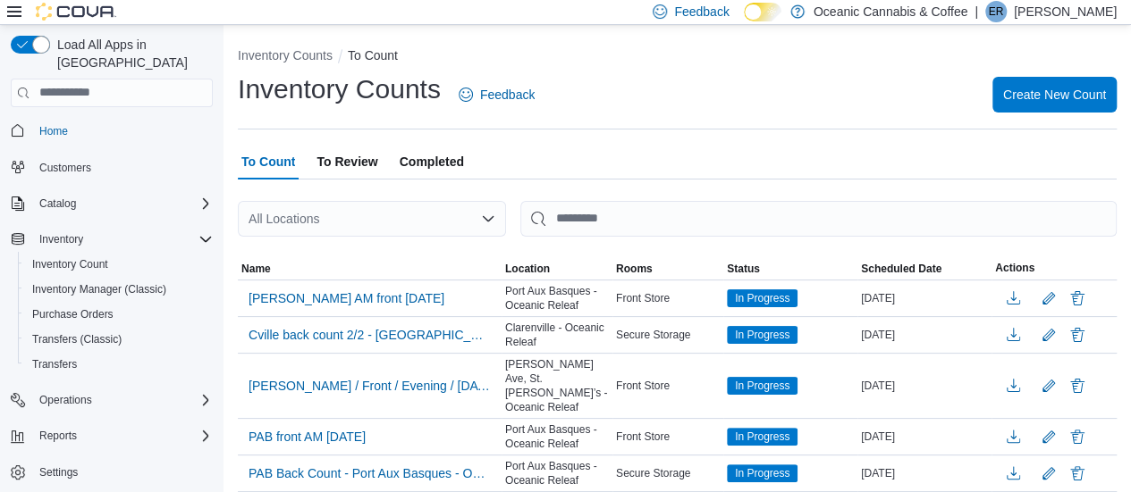
click at [364, 169] on span "To Review" at bounding box center [346, 162] width 61 height 36
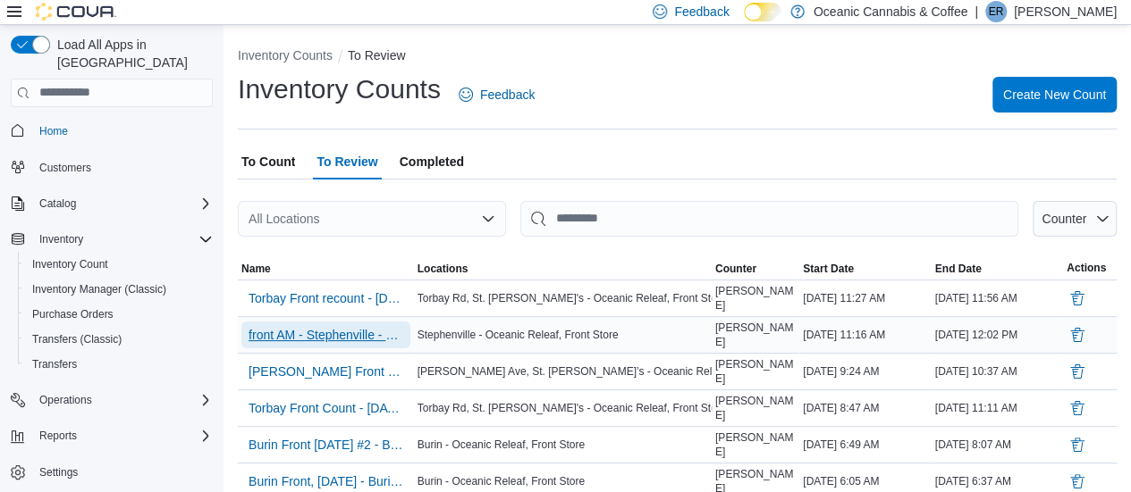
click at [323, 339] on span "front AM - Stephenville - Oceanic Releaf" at bounding box center [325, 335] width 155 height 18
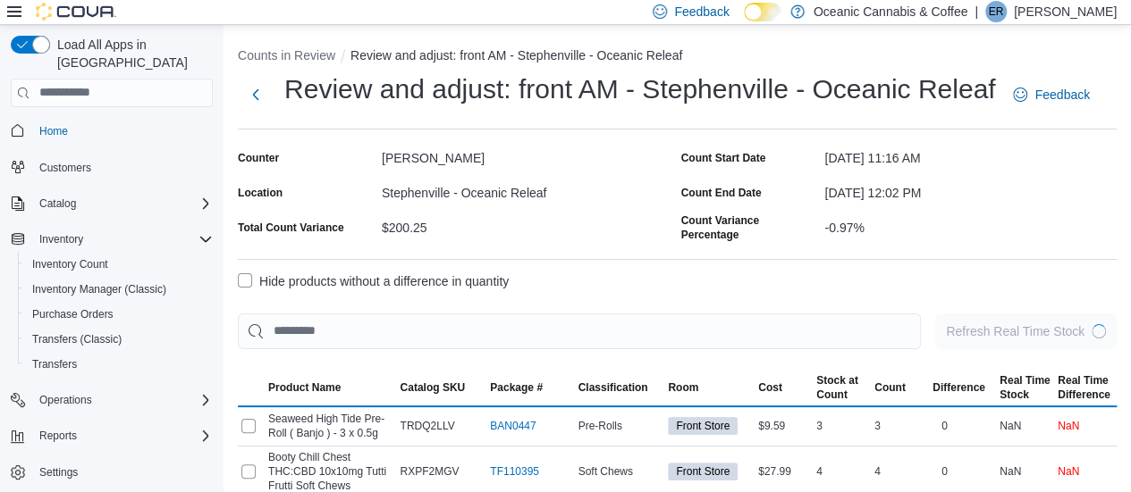
click at [248, 280] on label "Hide products without a difference in quantity" at bounding box center [373, 281] width 271 height 21
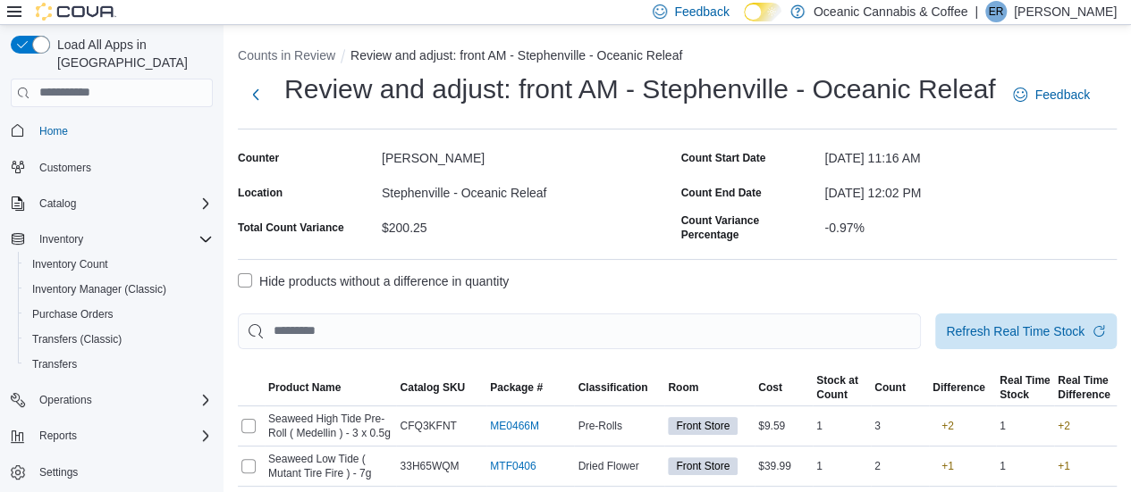
click at [649, 260] on div "Counter [PERSON_NAME] Location [GEOGRAPHIC_DATA] - Oceanic Releaf Total Count V…" at bounding box center [677, 452] width 878 height 616
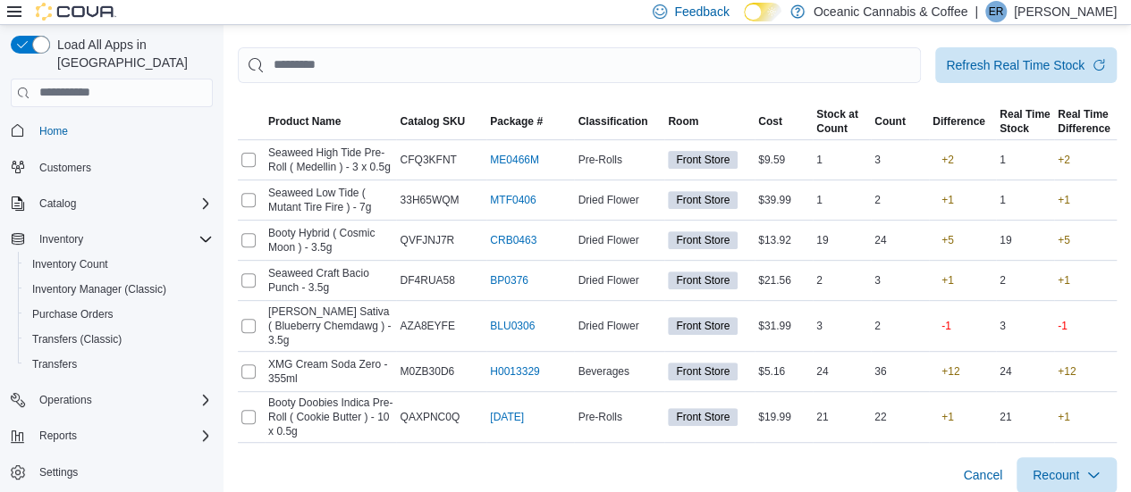
scroll to position [267, 0]
click at [1058, 465] on span "Recount" at bounding box center [1055, 474] width 46 height 18
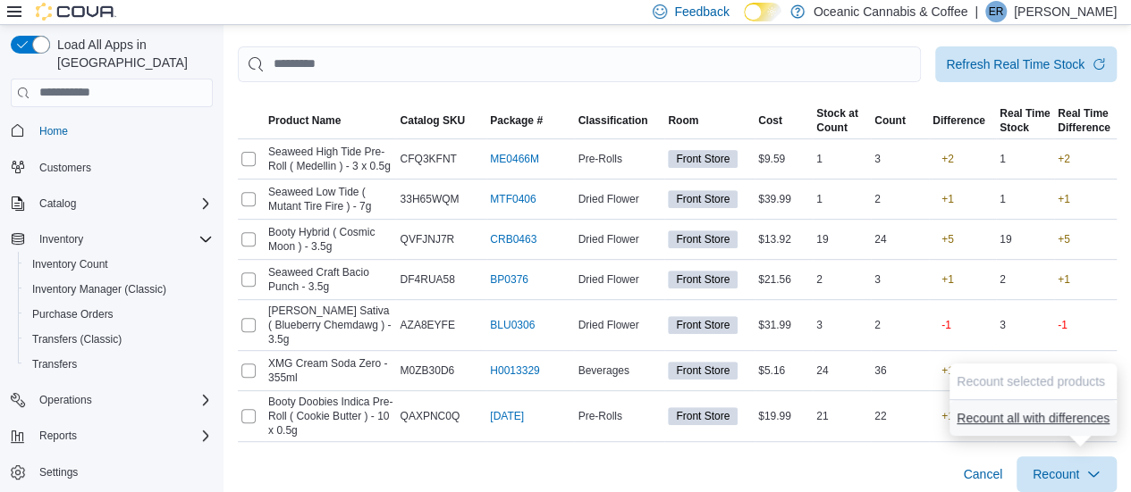
click at [1028, 421] on span "Recount all with differences" at bounding box center [1032, 418] width 153 height 18
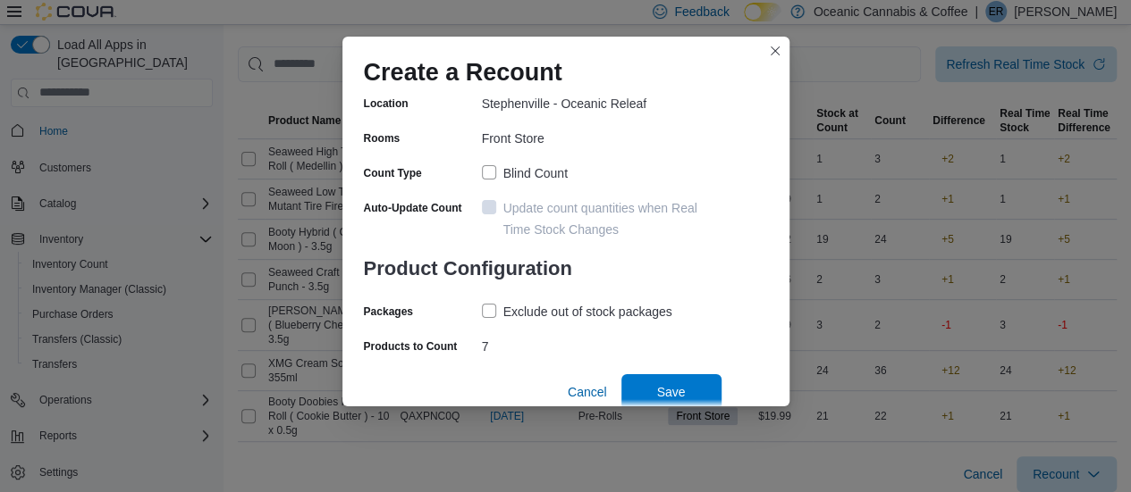
scroll to position [159, 0]
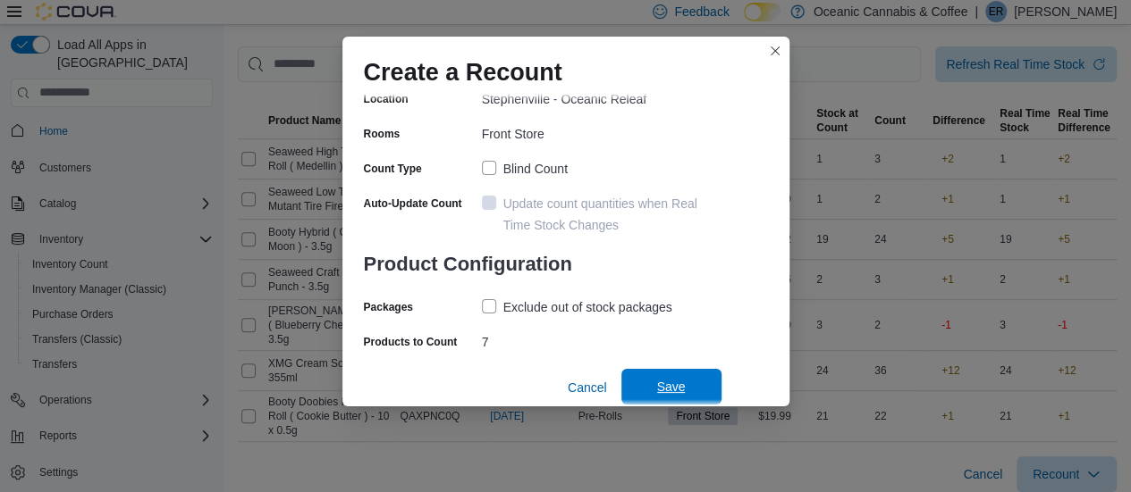
click at [685, 389] on span "Save" at bounding box center [671, 387] width 29 height 18
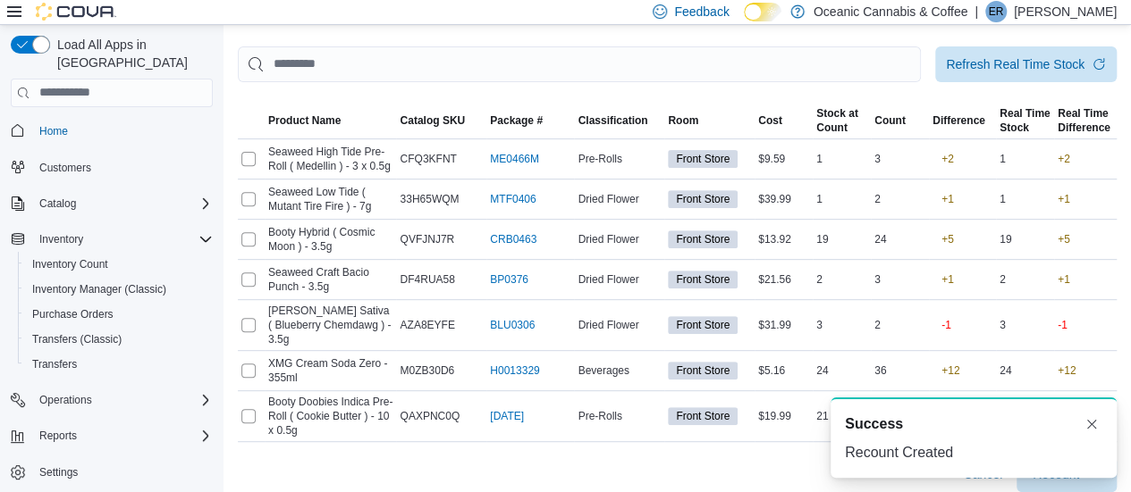
scroll to position [0, 0]
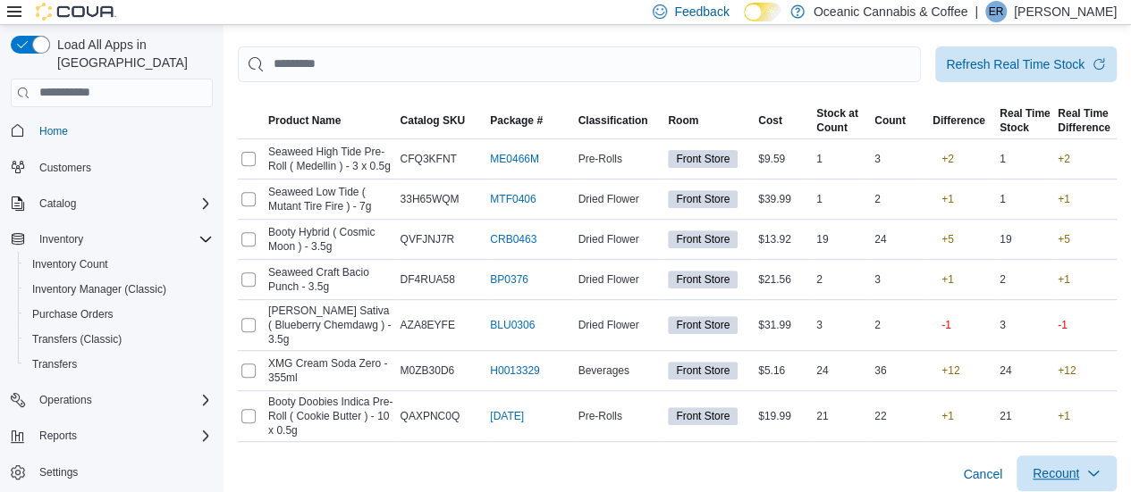
click at [1072, 465] on span "Recount" at bounding box center [1055, 474] width 46 height 18
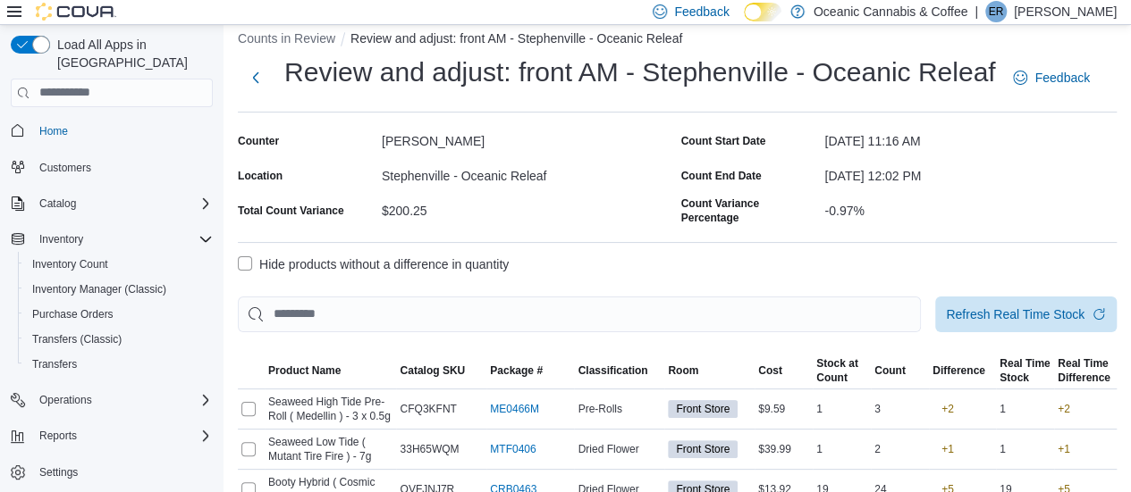
scroll to position [23, 0]
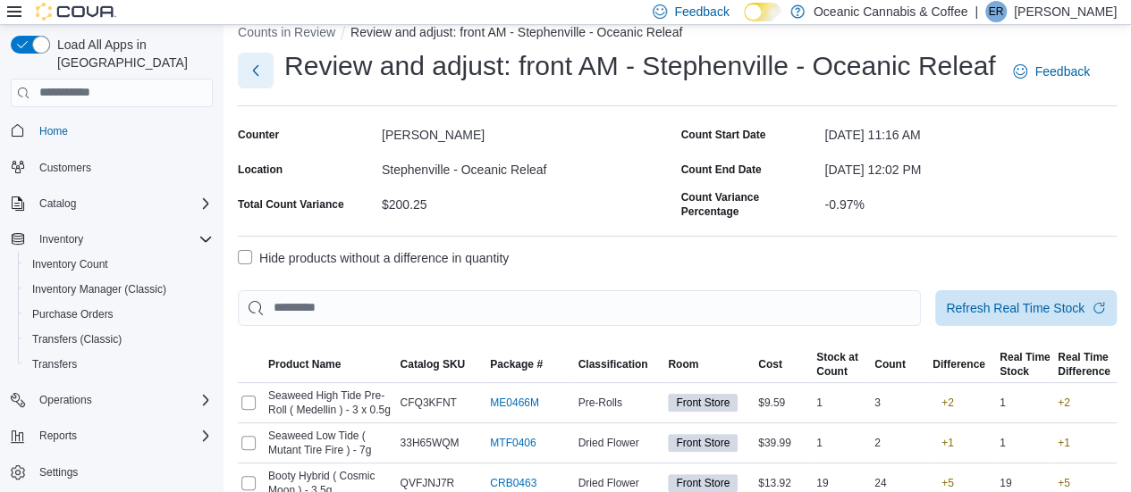
click at [251, 77] on button "Next" at bounding box center [256, 71] width 36 height 36
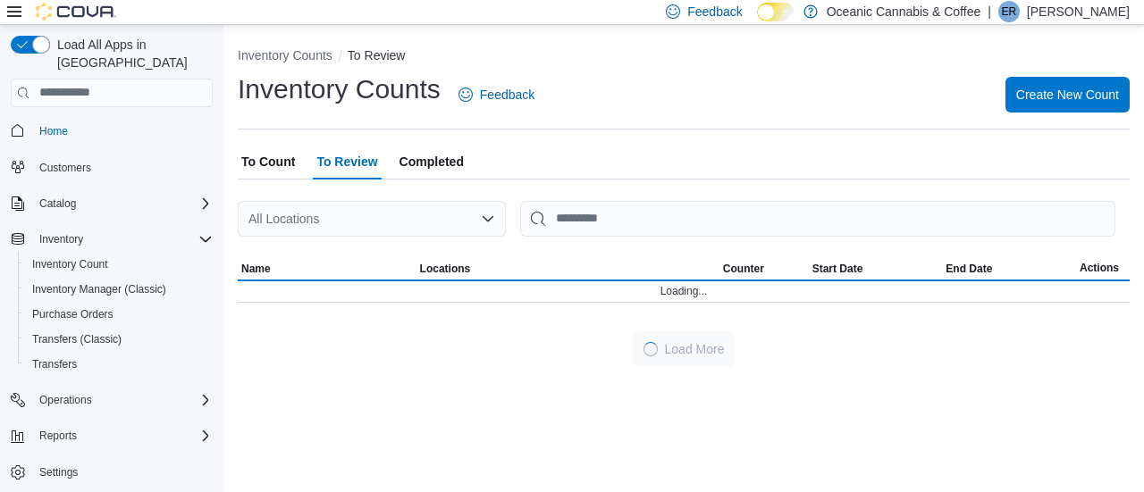
click at [269, 164] on span "To Count" at bounding box center [268, 162] width 54 height 36
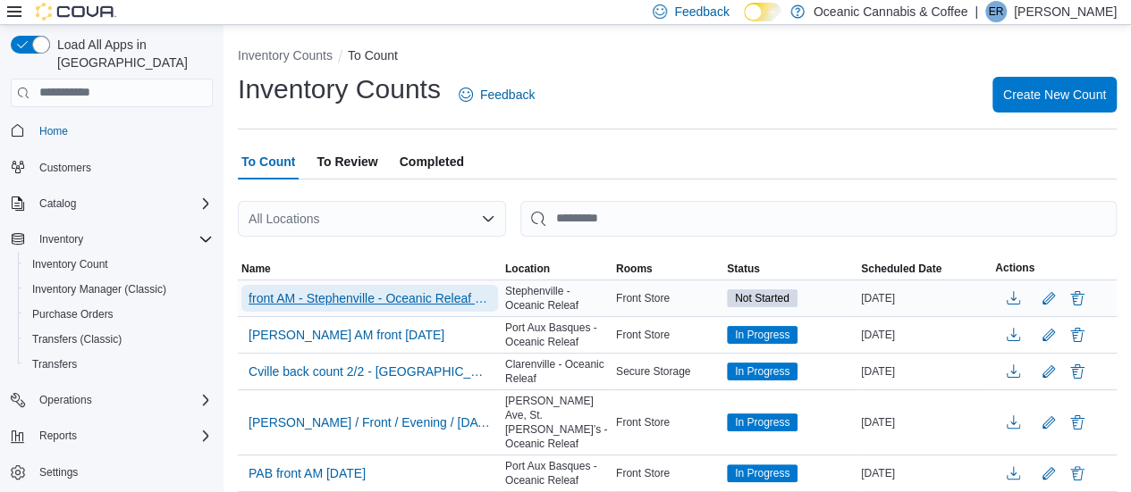
click at [333, 301] on span "front AM - Stephenville - Oceanic Releaf - Recount" at bounding box center [369, 299] width 242 height 18
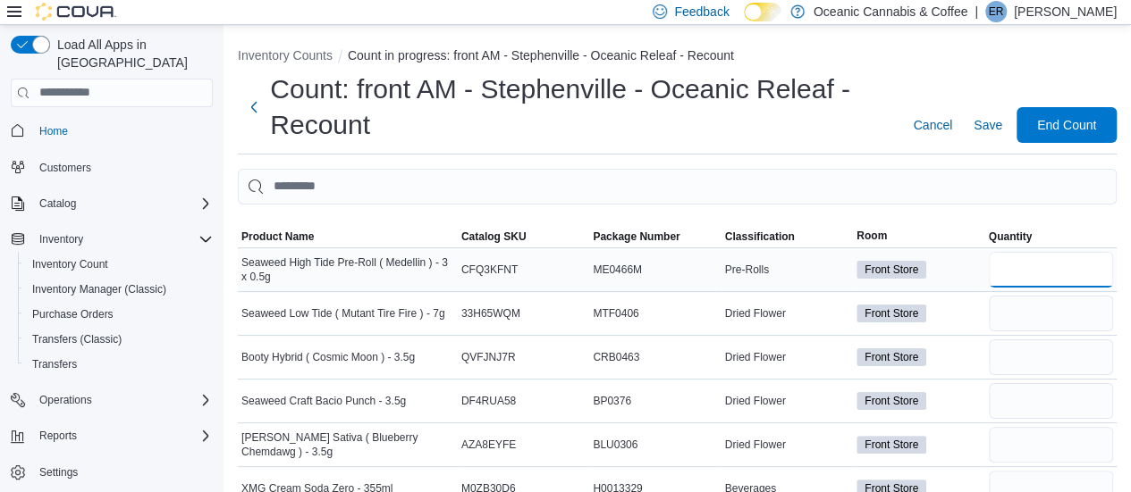
click at [1028, 265] on input "number" at bounding box center [1050, 270] width 124 height 36
click at [1051, 360] on input "number" at bounding box center [1050, 358] width 124 height 36
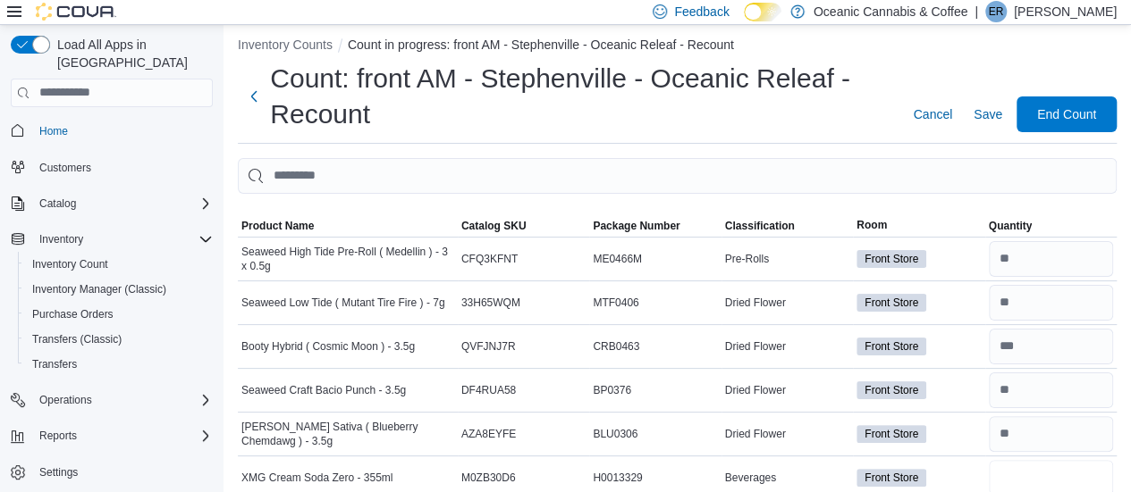
scroll to position [73, 0]
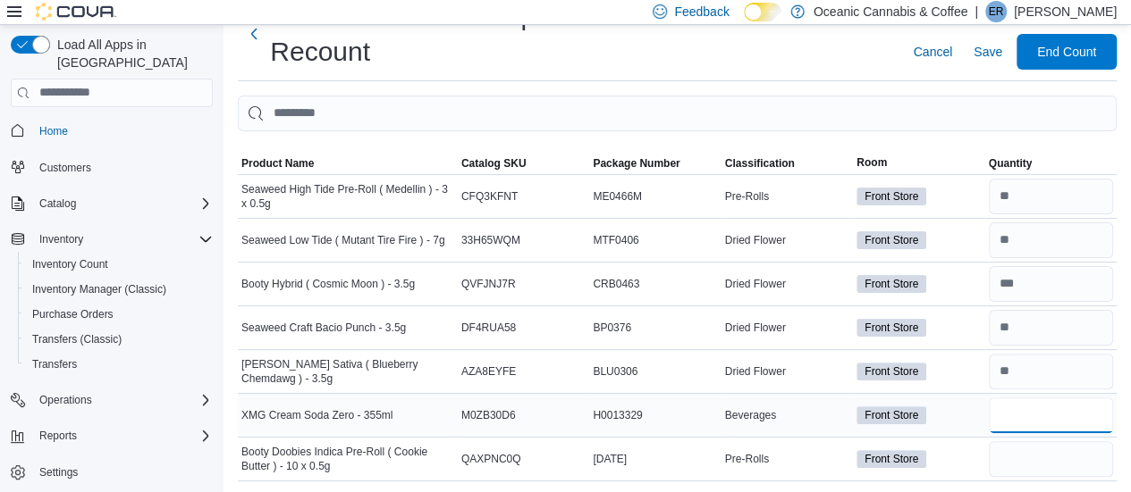
click at [1076, 403] on input "number" at bounding box center [1050, 416] width 124 height 36
click at [1002, 47] on span "Save" at bounding box center [987, 52] width 29 height 18
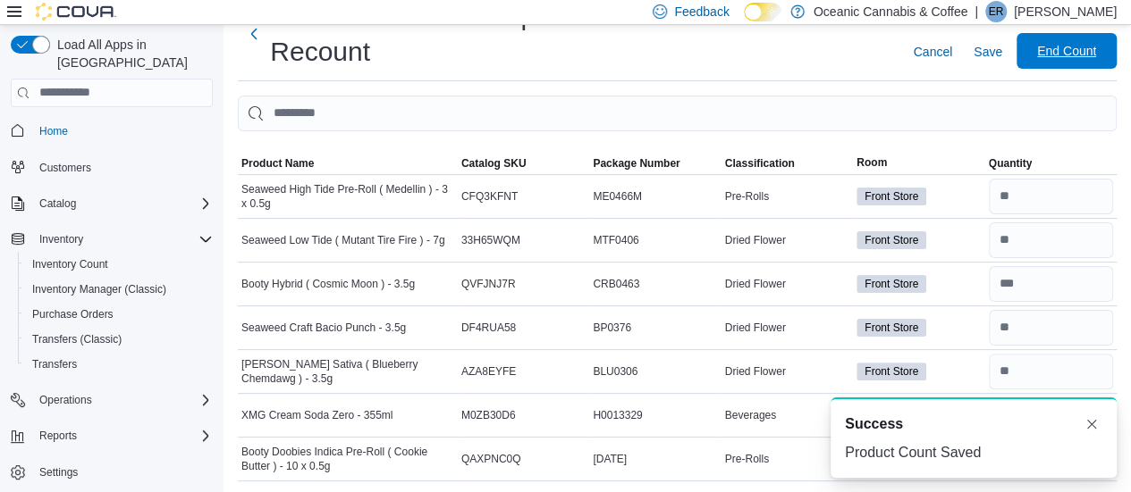
scroll to position [0, 0]
click at [1083, 53] on span "End Count" at bounding box center [1066, 51] width 59 height 18
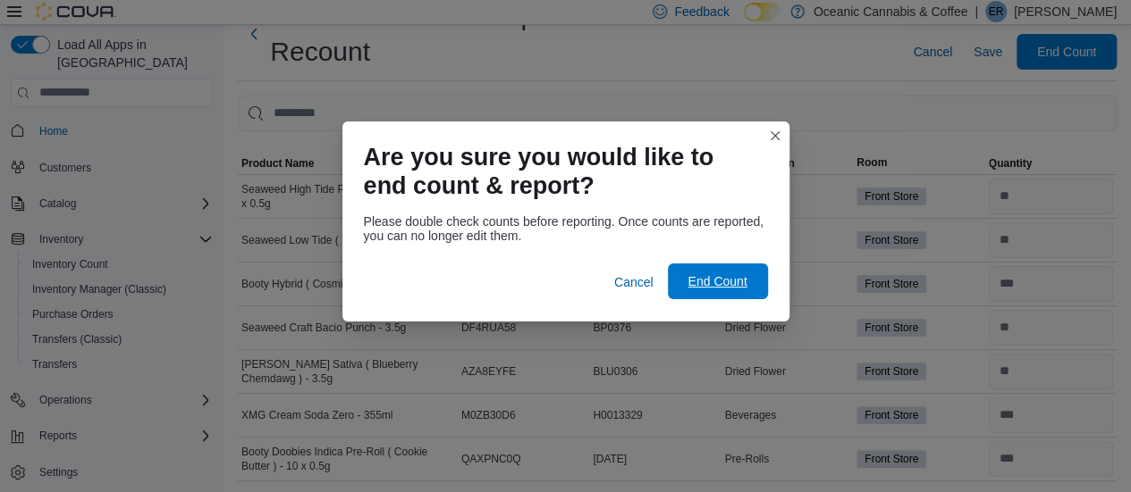
click at [714, 291] on span "End Count" at bounding box center [717, 282] width 79 height 36
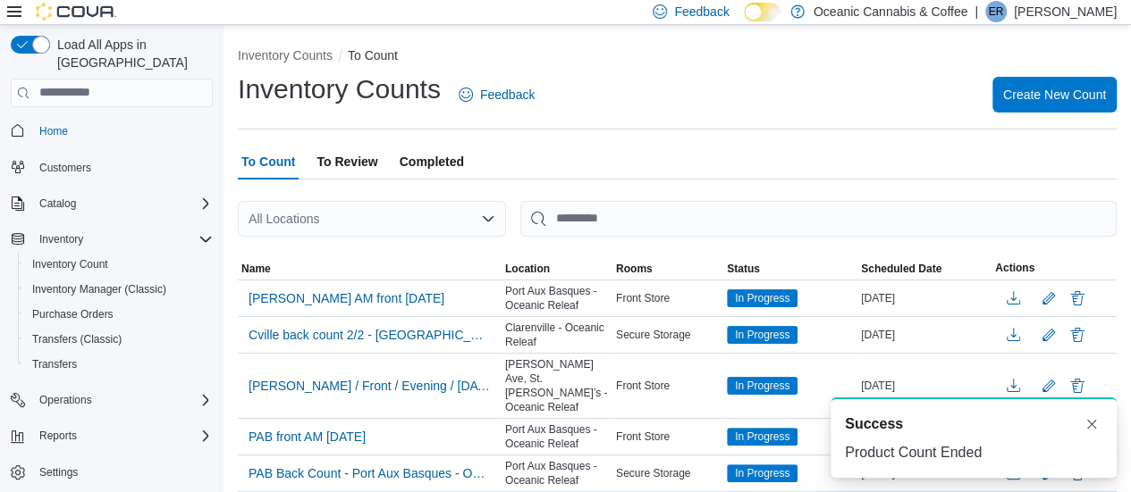
click at [359, 156] on span "To Review" at bounding box center [346, 162] width 61 height 36
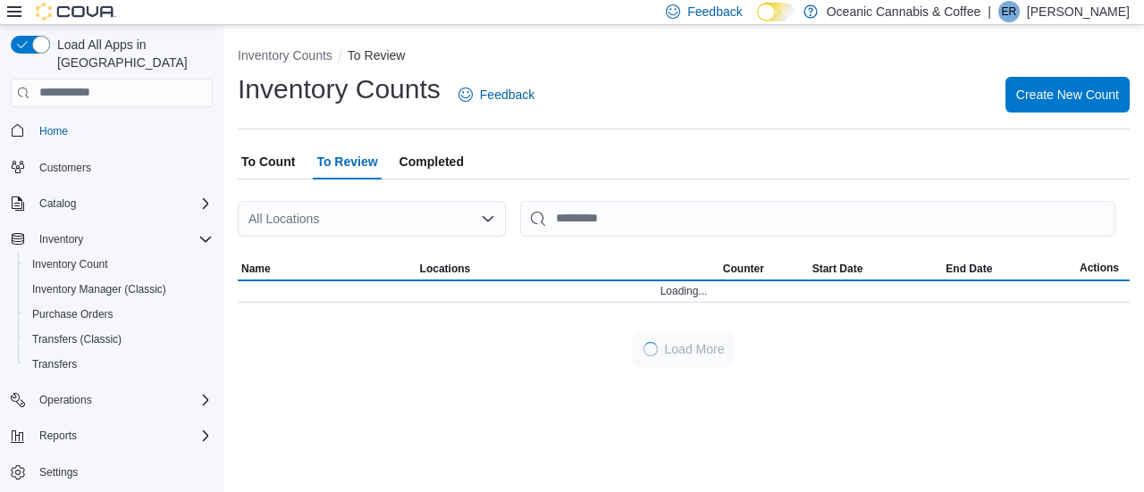
click at [485, 183] on div at bounding box center [684, 190] width 892 height 21
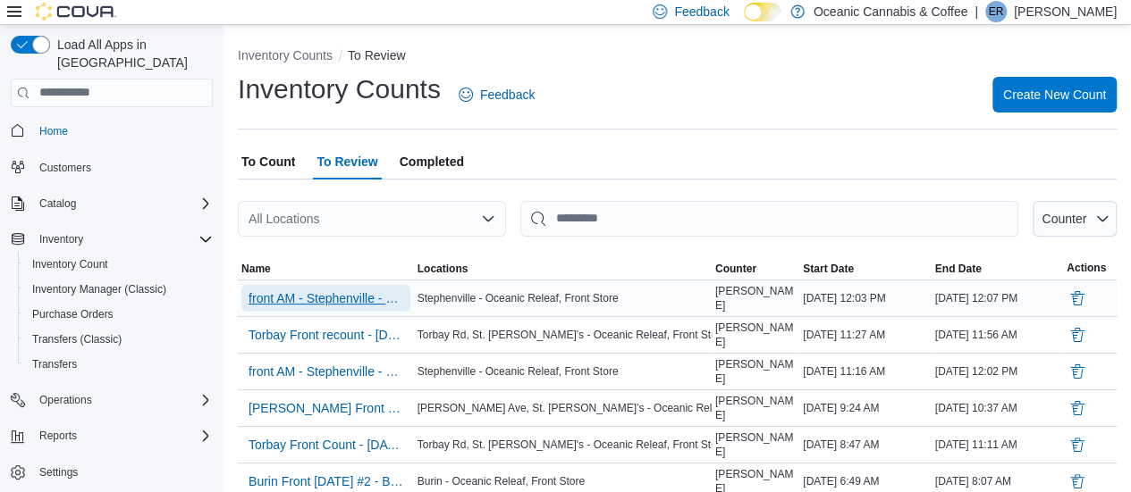
click at [318, 300] on span "front AM - Stephenville - Oceanic Releaf - Recount" at bounding box center [325, 299] width 155 height 18
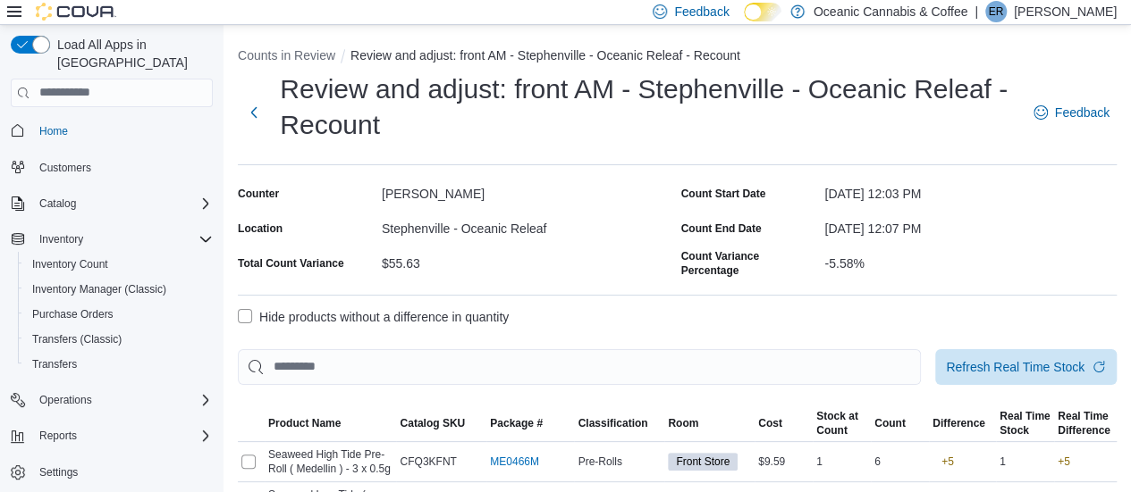
click at [255, 313] on label "Hide products without a difference in quantity" at bounding box center [373, 317] width 271 height 21
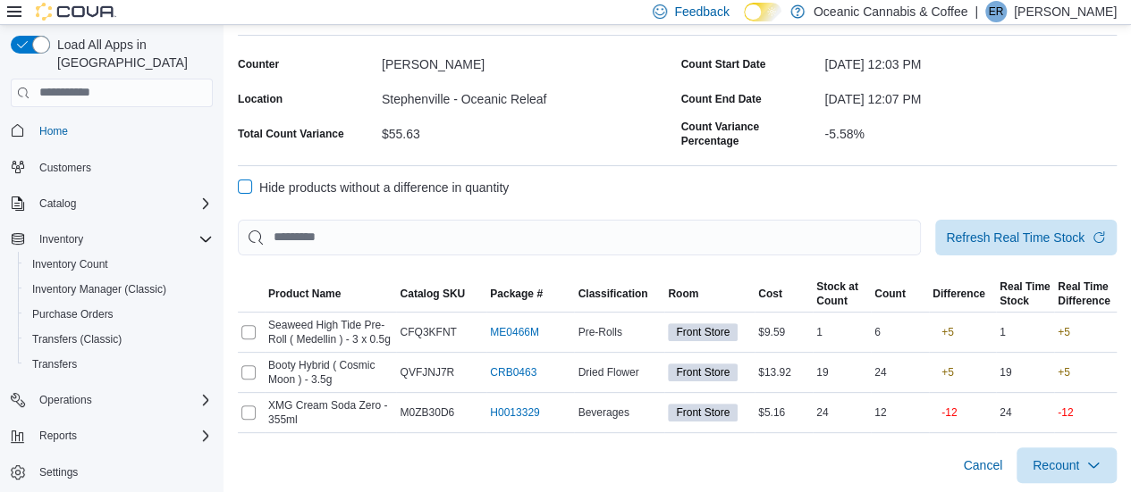
scroll to position [132, 0]
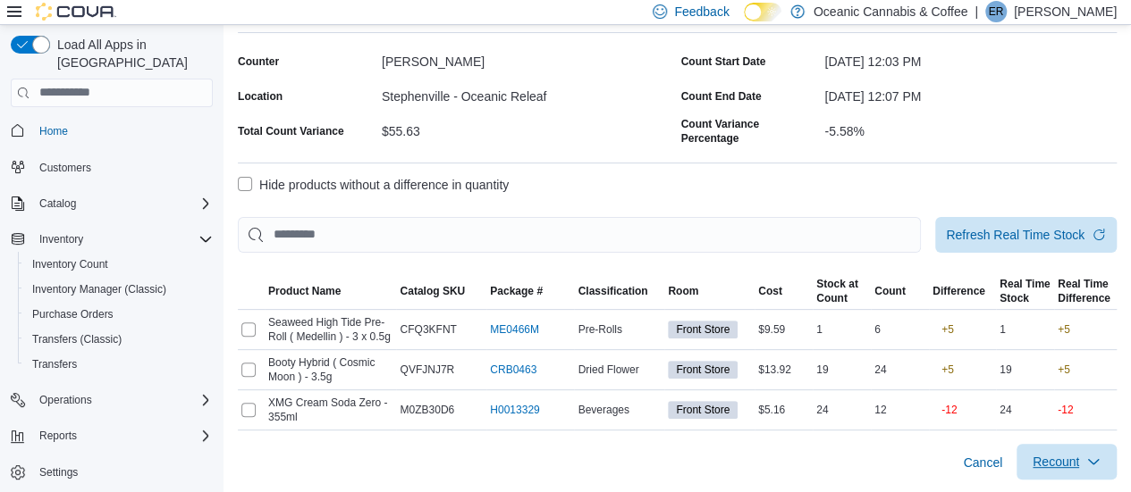
click at [1094, 451] on span "Recount" at bounding box center [1066, 462] width 79 height 36
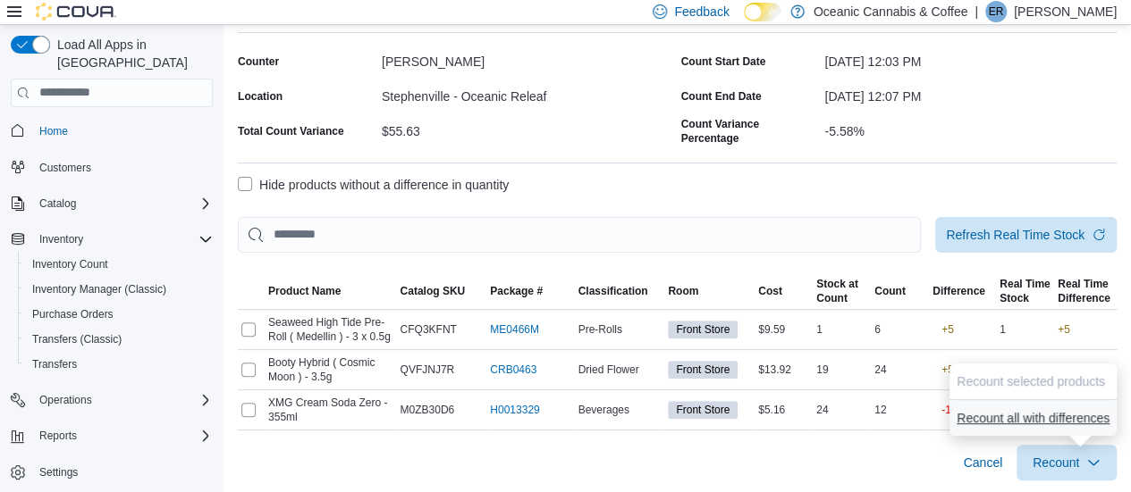
click at [1035, 418] on span "Recount all with differences" at bounding box center [1032, 418] width 153 height 18
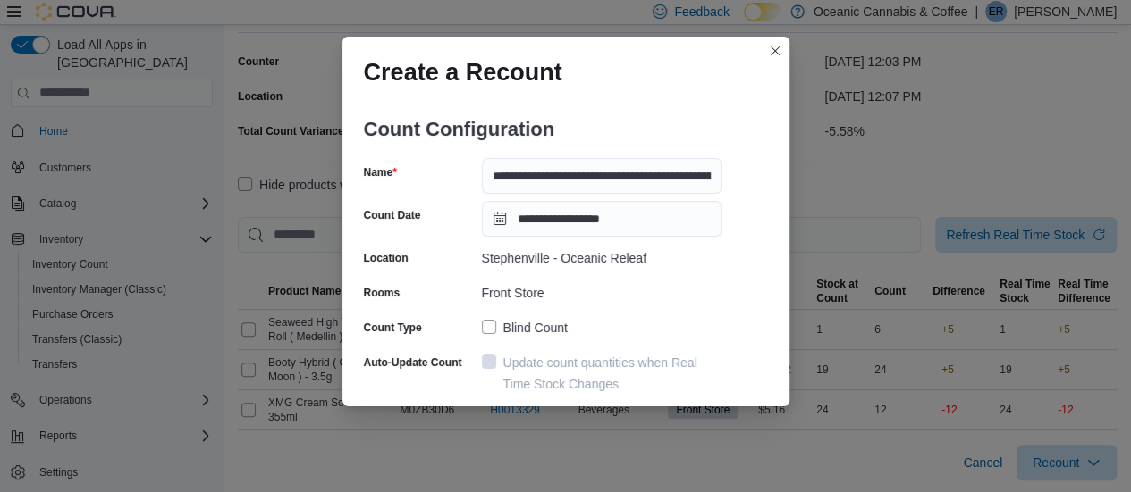
scroll to position [159, 0]
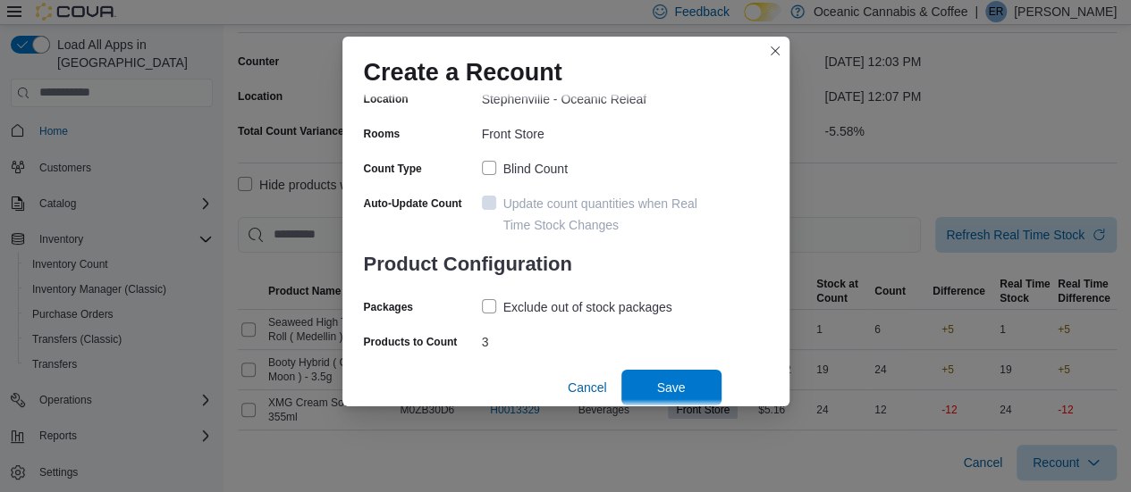
click at [618, 393] on div "Cancel Save" at bounding box center [640, 381] width 161 height 50
click at [629, 392] on button "Save" at bounding box center [671, 387] width 100 height 36
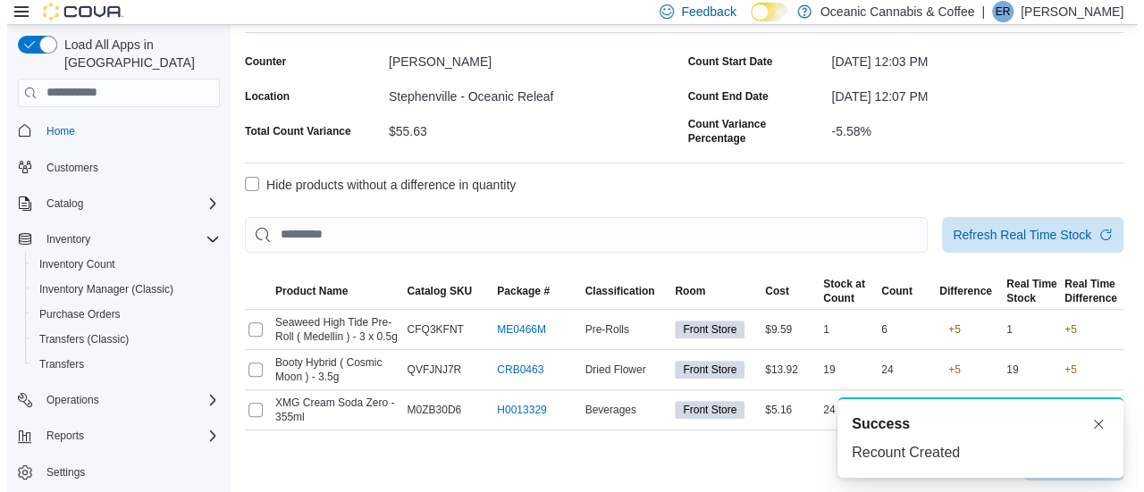
scroll to position [0, 0]
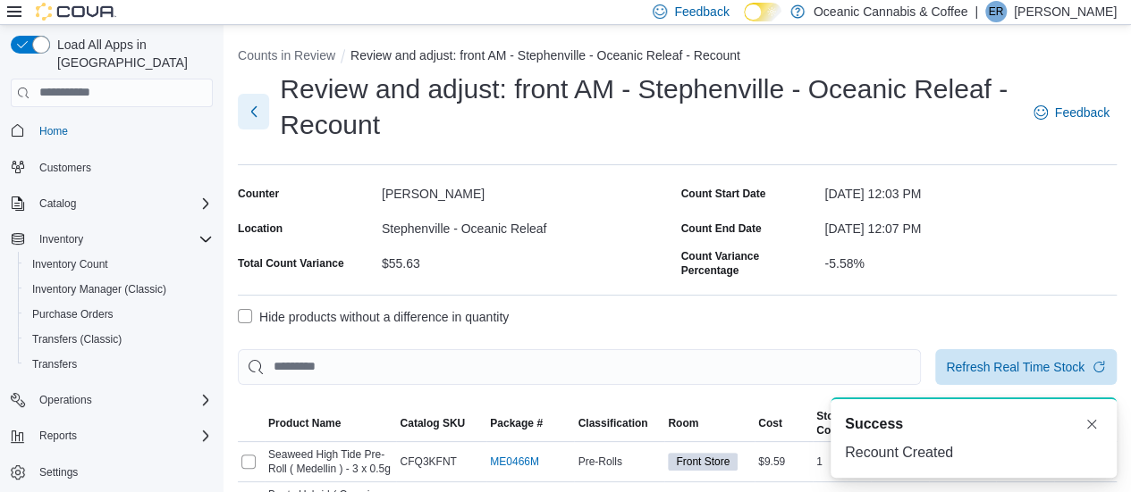
click at [252, 101] on button "Next" at bounding box center [253, 112] width 31 height 36
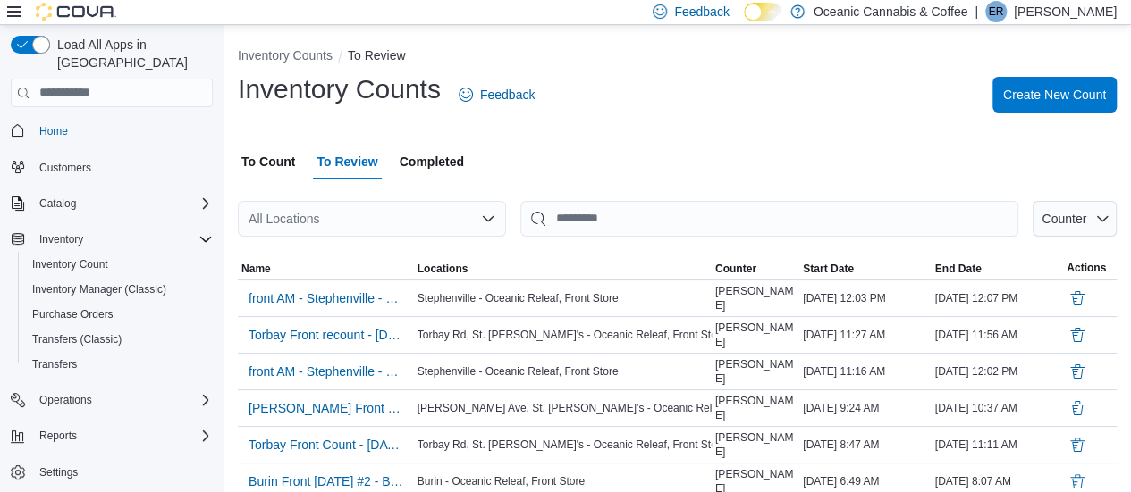
click at [277, 155] on span "To Count" at bounding box center [268, 162] width 54 height 36
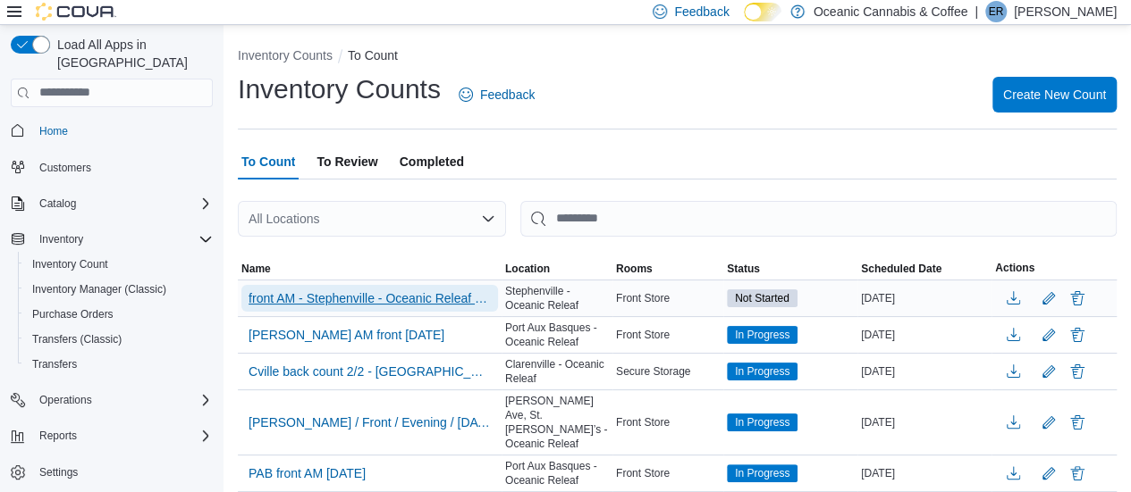
click at [330, 298] on span "front AM - Stephenville - Oceanic Releaf - Recount - Recount" at bounding box center [369, 299] width 242 height 18
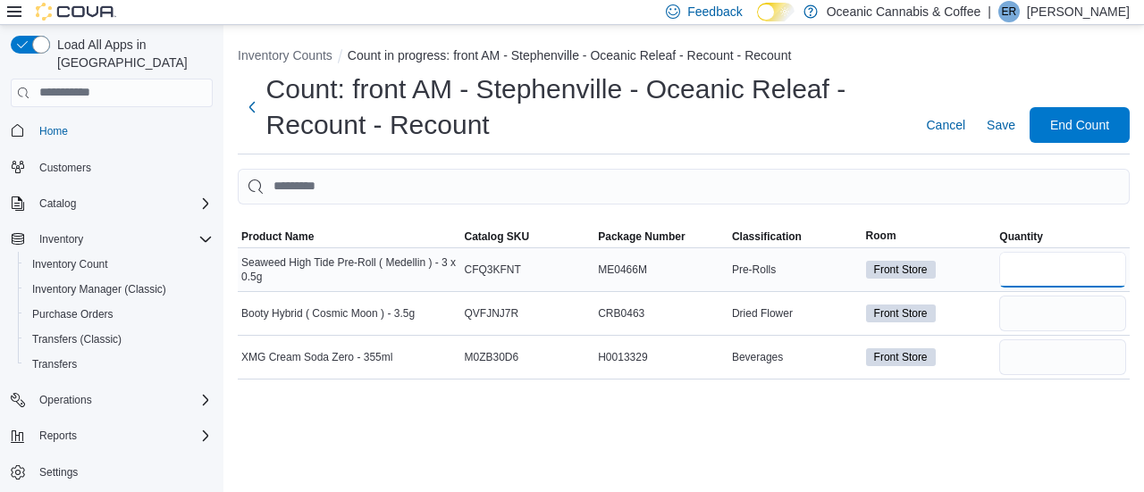
click at [1051, 274] on input "number" at bounding box center [1062, 270] width 127 height 36
click at [1032, 356] on input "number" at bounding box center [1062, 358] width 127 height 36
click at [999, 124] on span "Save" at bounding box center [1001, 125] width 29 height 18
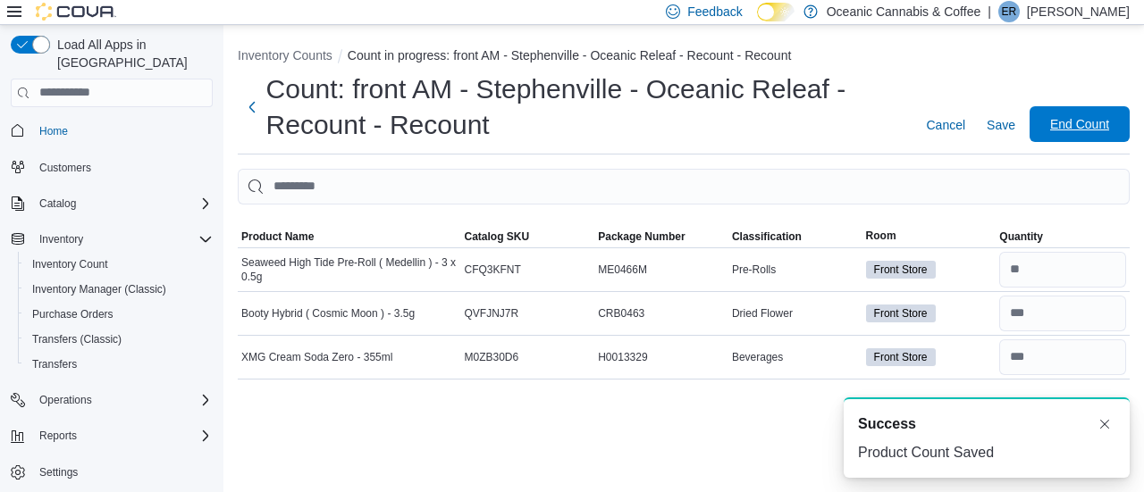
click at [1066, 131] on span "End Count" at bounding box center [1079, 124] width 59 height 18
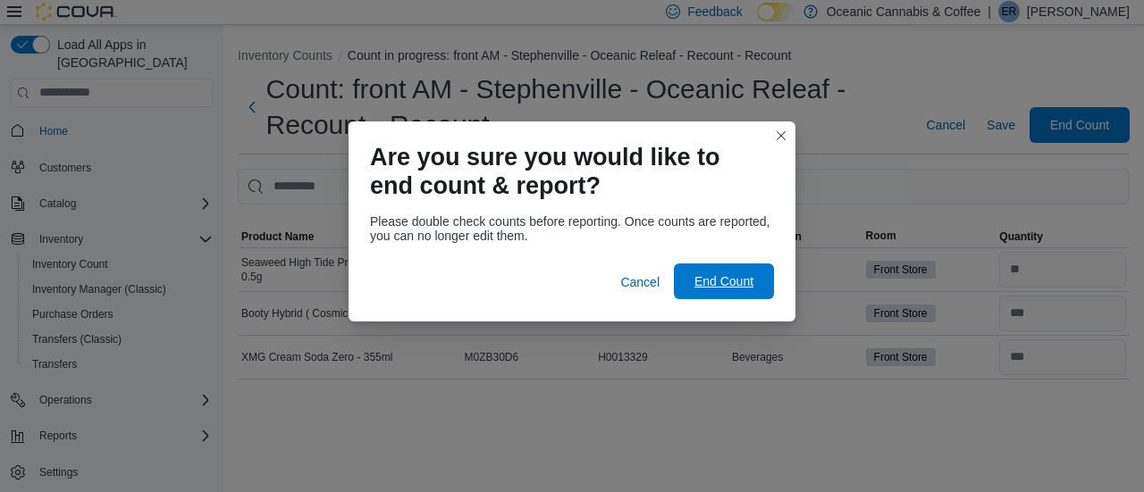
click at [724, 275] on span "End Count" at bounding box center [723, 282] width 59 height 18
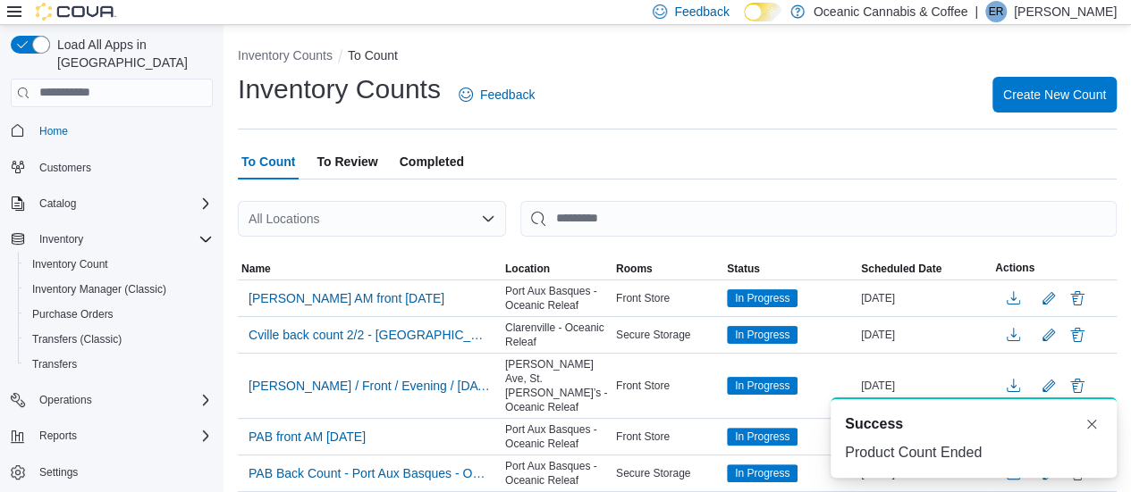
click at [355, 165] on span "To Review" at bounding box center [346, 162] width 61 height 36
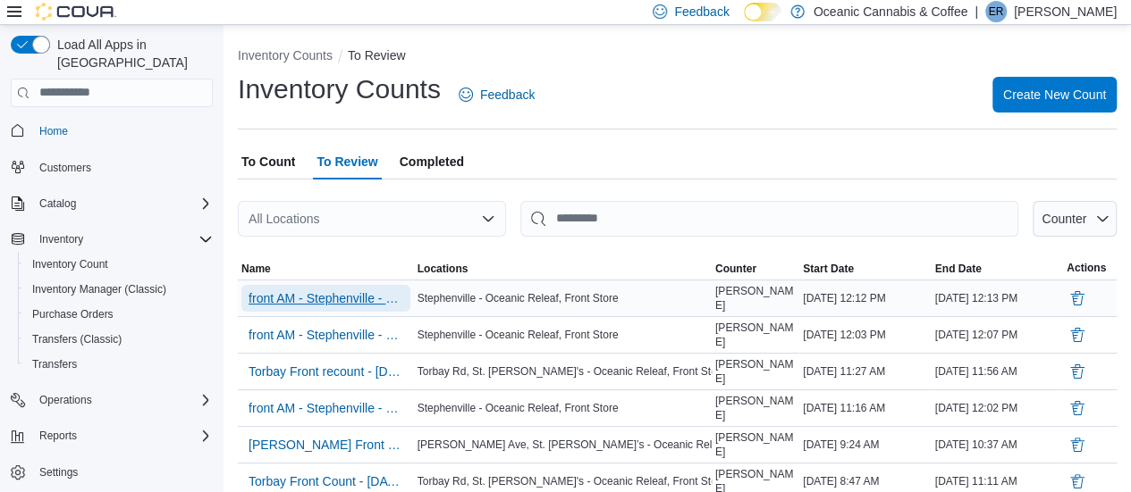
click at [317, 290] on span "front AM - Stephenville - Oceanic Releaf - Recount - Recount" at bounding box center [325, 299] width 155 height 18
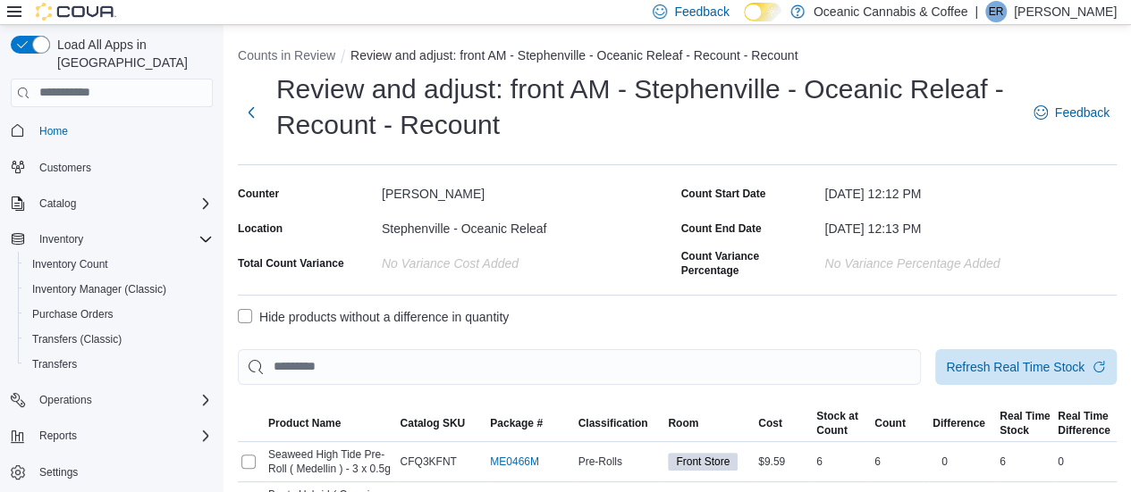
click at [248, 319] on label "Hide products without a difference in quantity" at bounding box center [373, 317] width 271 height 21
